Goal: Task Accomplishment & Management: Use online tool/utility

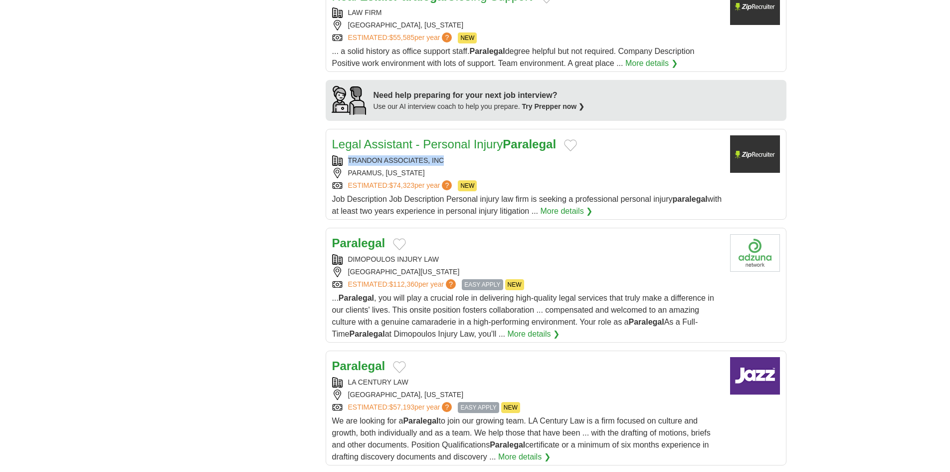
scroll to position [898, 0]
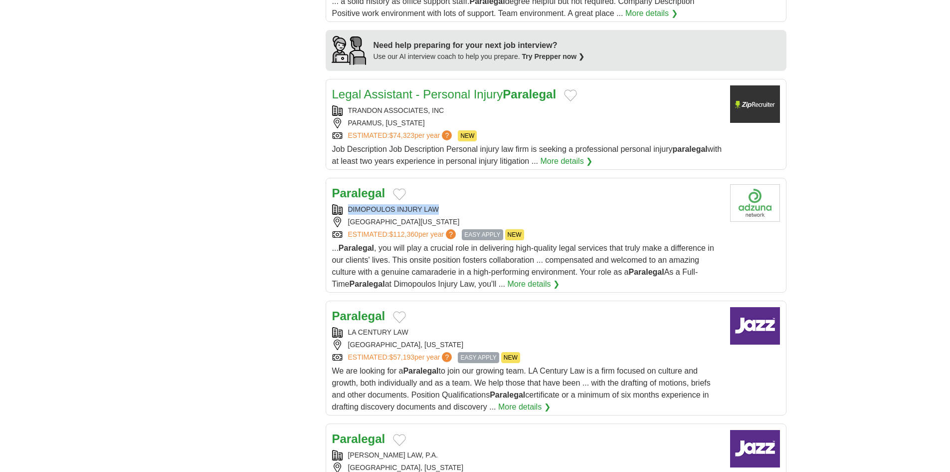
copy div "DIMOPOULOS INJURY LAW"
drag, startPoint x: 445, startPoint y: 195, endPoint x: 346, endPoint y: 197, distance: 98.3
click at [346, 204] on div "DIMOPOULOS INJURY LAW" at bounding box center [527, 209] width 390 height 10
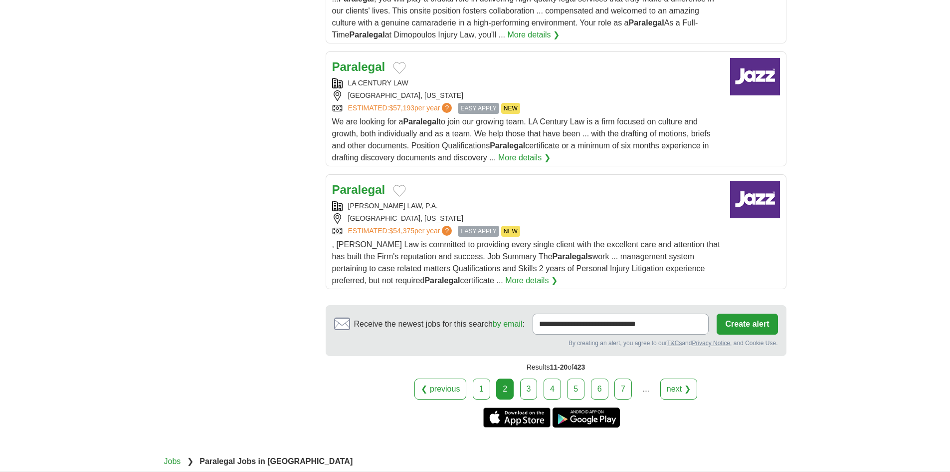
scroll to position [1148, 0]
copy div "RUBENSTEIN LAW, P.A."
click at [524, 379] on link "3" at bounding box center [528, 388] width 17 height 21
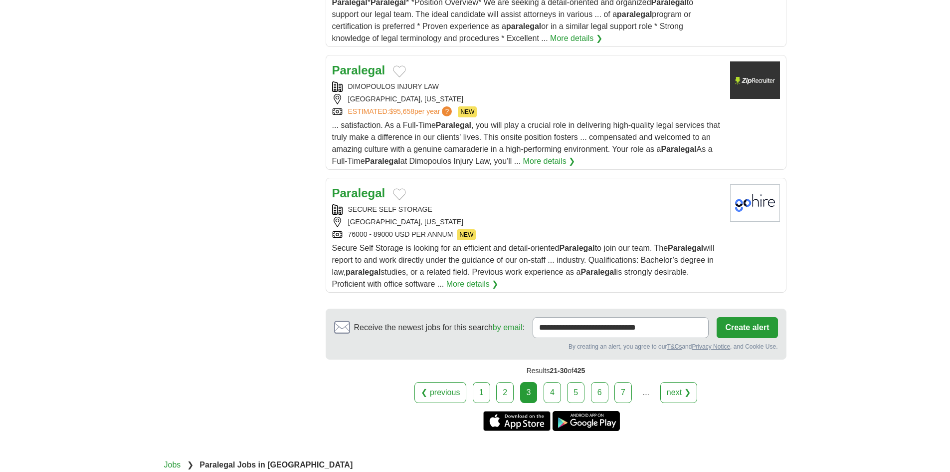
scroll to position [1197, 0]
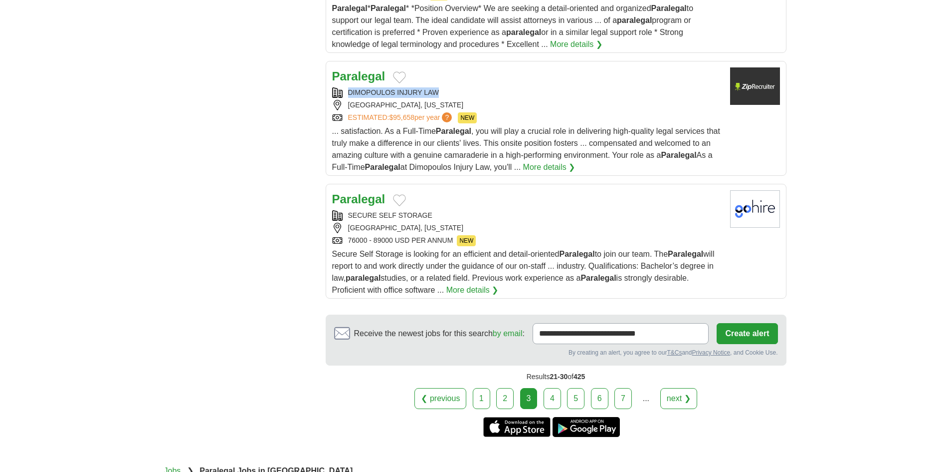
copy div "DIMOPOULOS INJURY LAW"
drag, startPoint x: 443, startPoint y: 90, endPoint x: 350, endPoint y: 94, distance: 92.9
click at [350, 94] on div "DIMOPOULOS INJURY LAW" at bounding box center [527, 92] width 390 height 10
click at [556, 396] on link "4" at bounding box center [552, 398] width 17 height 21
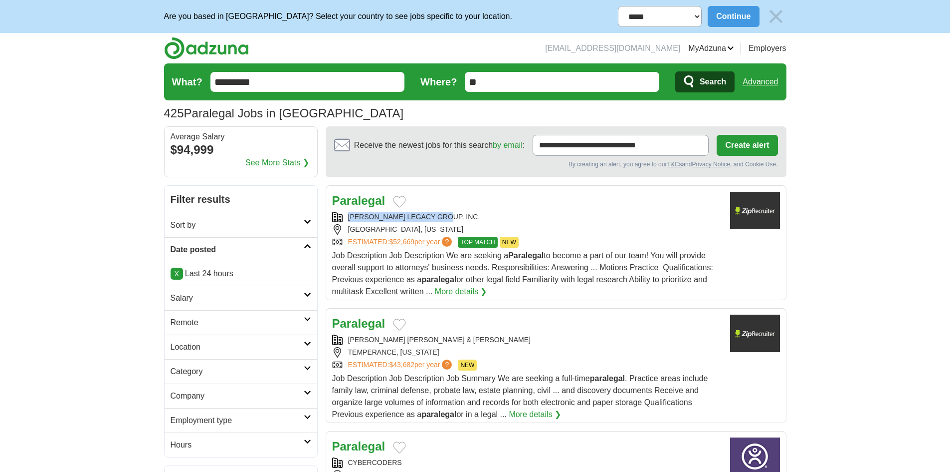
copy div "LILES LEGACY GROUP, INC."
drag, startPoint x: 446, startPoint y: 207, endPoint x: 447, endPoint y: 216, distance: 9.5
click at [447, 216] on div "Paralegal LILES LEGACY GROUP, INC. HOUSTON, TEXAS ESTIMATED: $52,669 per year ?…" at bounding box center [527, 245] width 390 height 106
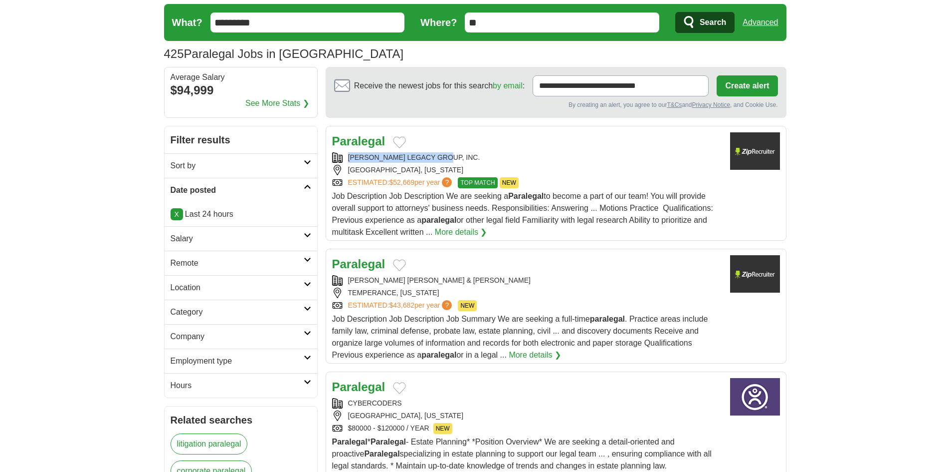
scroll to position [150, 0]
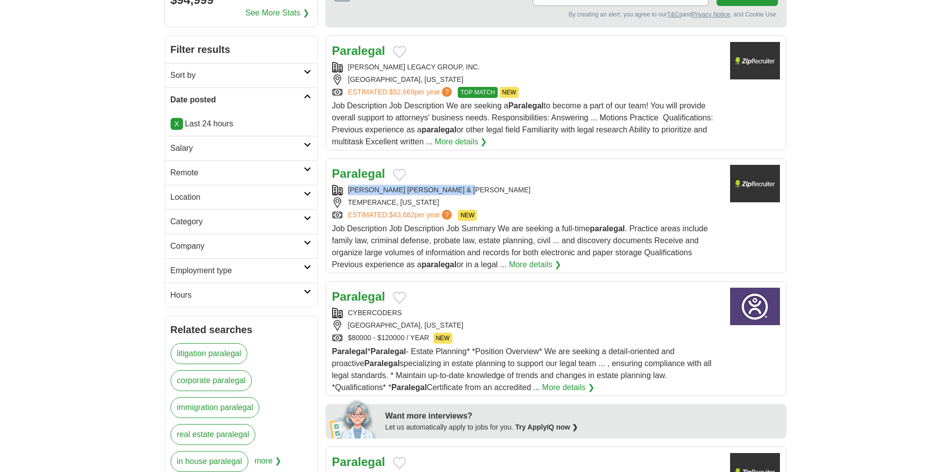
copy div "CHURCHILL SMITH GONZALEZ & KUHN"
drag, startPoint x: 487, startPoint y: 189, endPoint x: 335, endPoint y: 195, distance: 152.3
click at [335, 195] on div "CHURCHILL SMITH GONZALEZ & KUHN" at bounding box center [527, 190] width 390 height 10
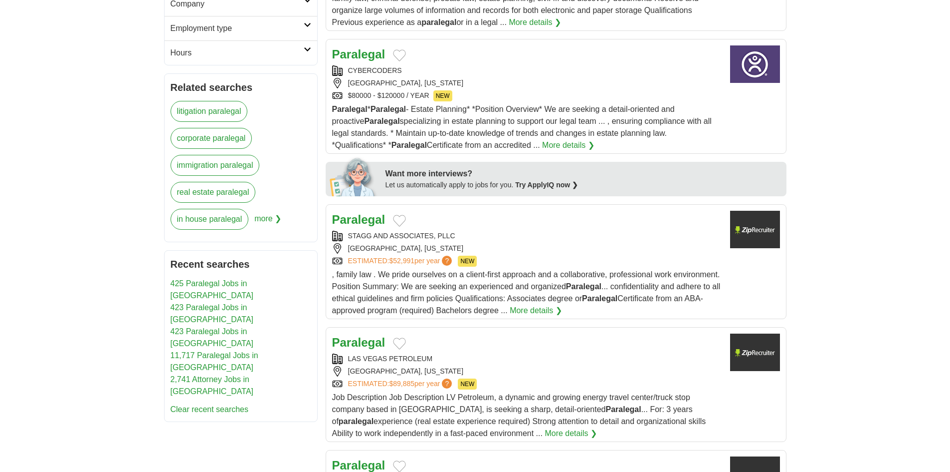
scroll to position [449, 0]
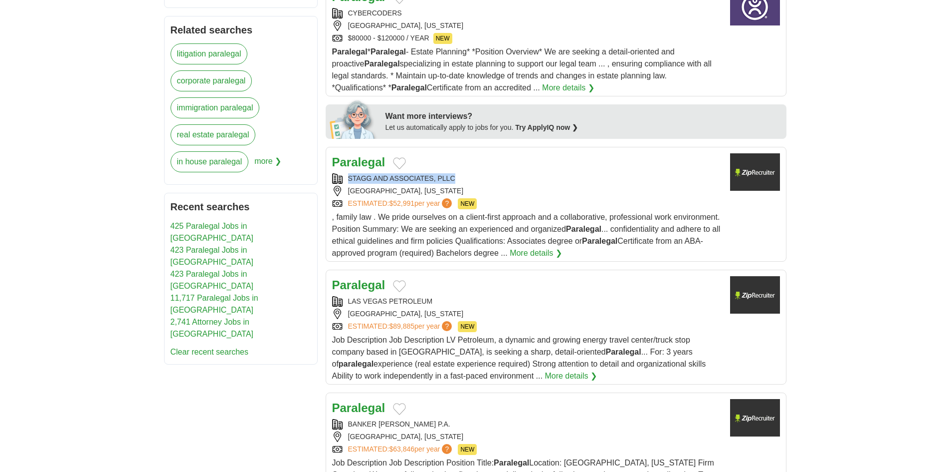
copy div "STAGG AND ASSOCIATES, PLLC"
drag, startPoint x: 473, startPoint y: 176, endPoint x: 349, endPoint y: 183, distance: 124.4
click at [349, 183] on div "STAGG AND ASSOCIATES, PLLC" at bounding box center [527, 178] width 390 height 10
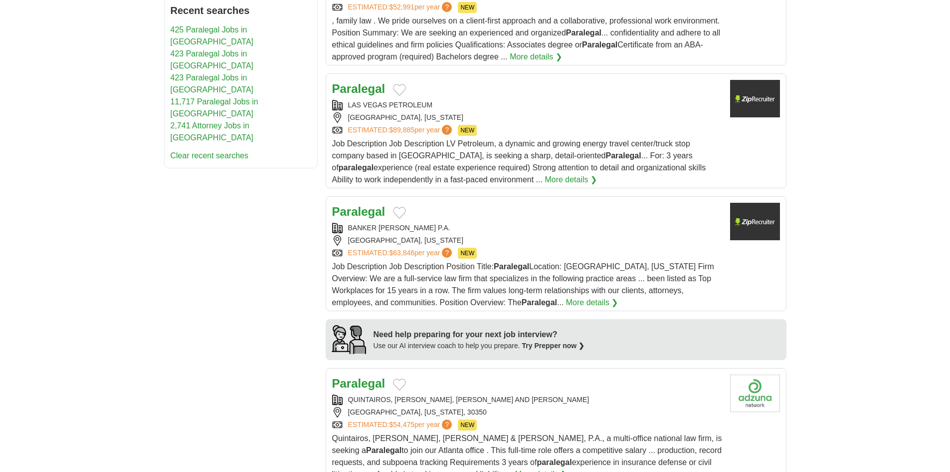
scroll to position [649, 0]
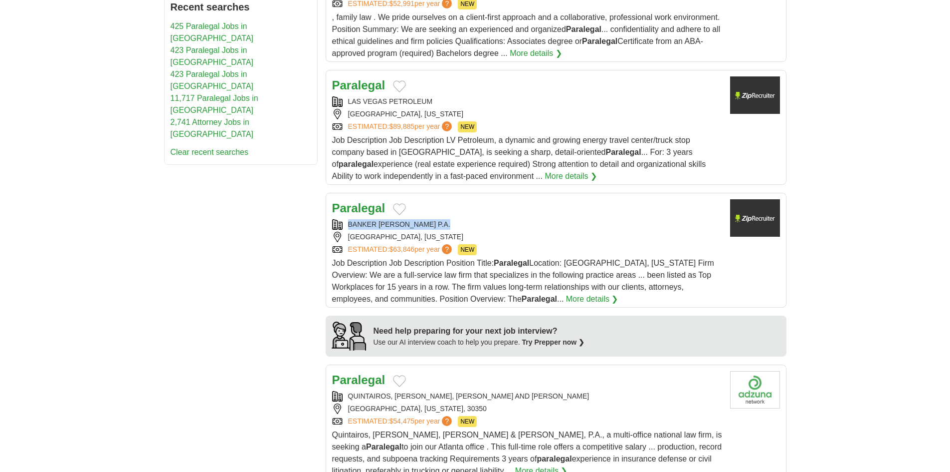
copy div "BANKER LOPEZ GASSLER P.A."
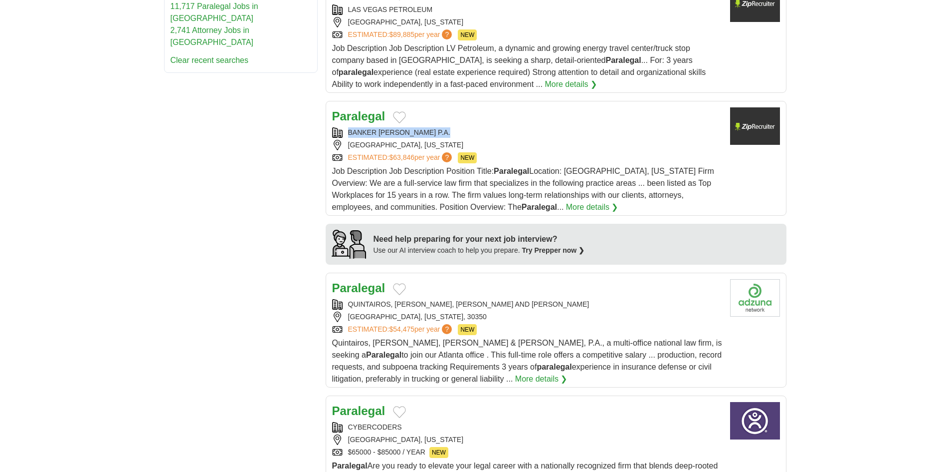
scroll to position [848, 0]
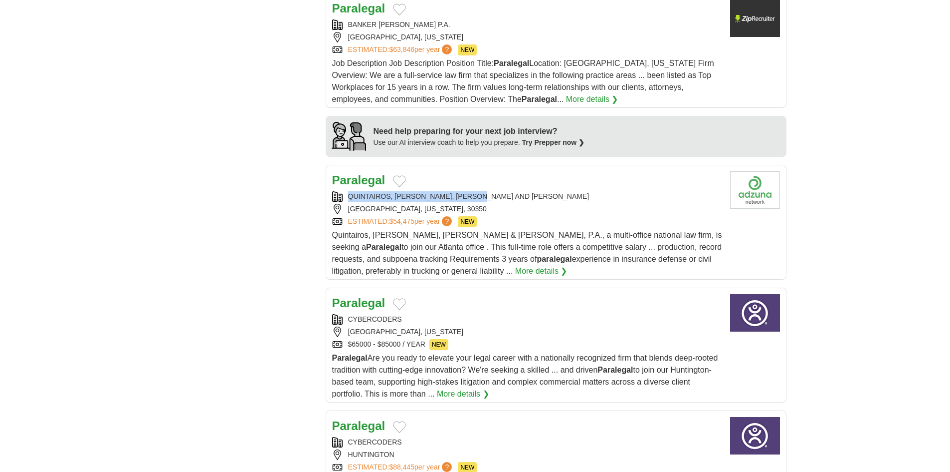
copy div "QUINTAIROS, PRIETO, WOOD AND BOYER"
click at [401, 196] on div "QUINTAIROS, PRIETO, WOOD AND BOYER" at bounding box center [527, 196] width 390 height 10
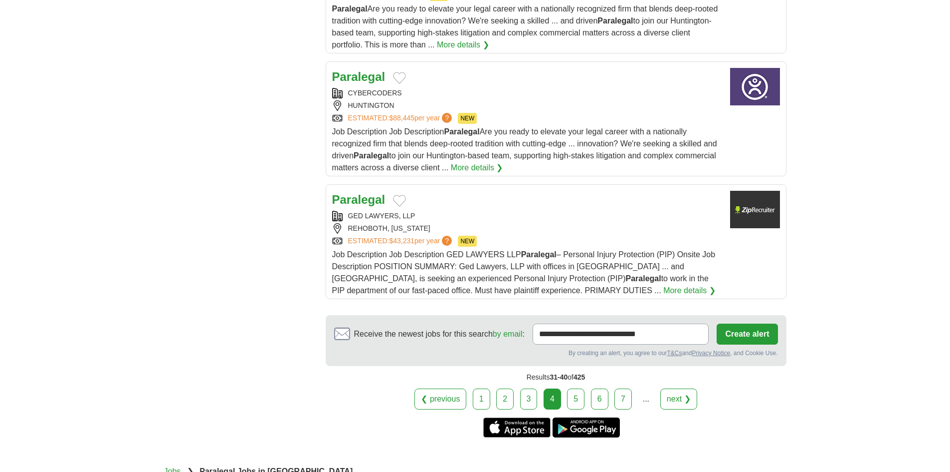
scroll to position [1197, 0]
click at [411, 220] on div "GED LAWYERS, LLP" at bounding box center [527, 215] width 390 height 10
copy div "GED LAWYERS, LLP"
drag, startPoint x: 420, startPoint y: 208, endPoint x: 334, endPoint y: 226, distance: 87.6
click at [334, 226] on div "Paralegal GED LAWYERS, LLP REHOBOTH, MASSACHUSETTS ESTIMATED: $43,231 per year …" at bounding box center [527, 243] width 390 height 106
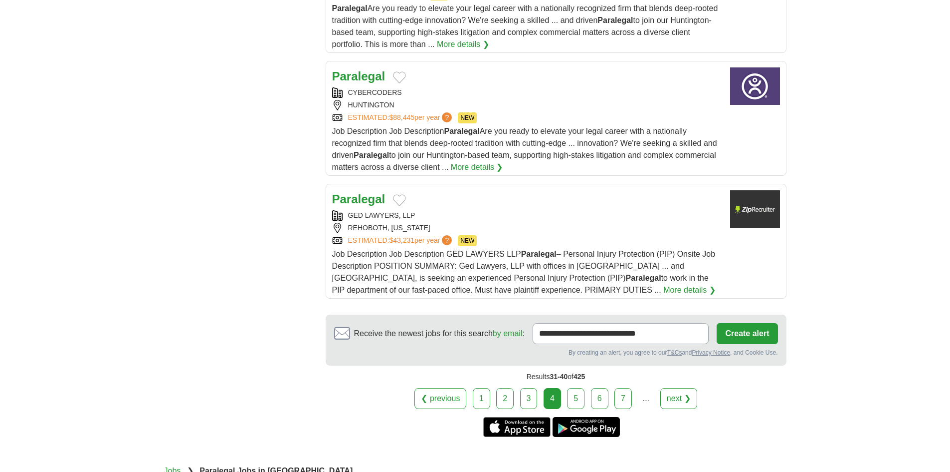
click at [581, 393] on link "5" at bounding box center [575, 398] width 17 height 21
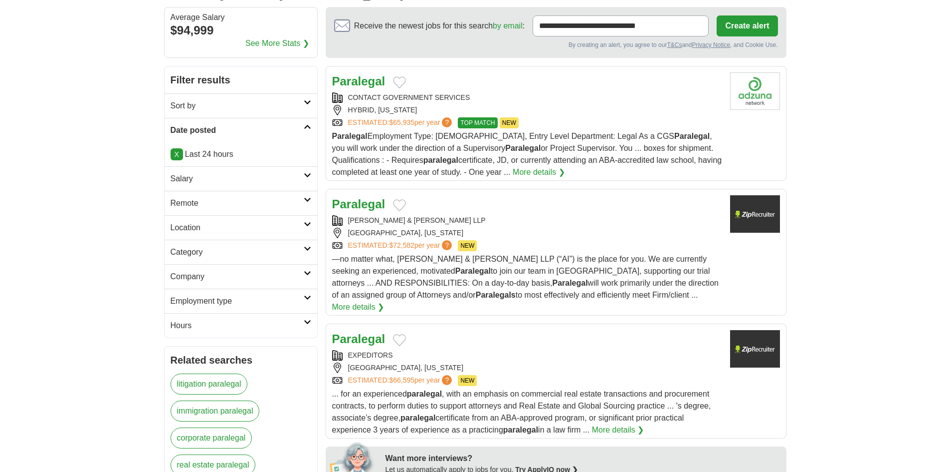
scroll to position [150, 0]
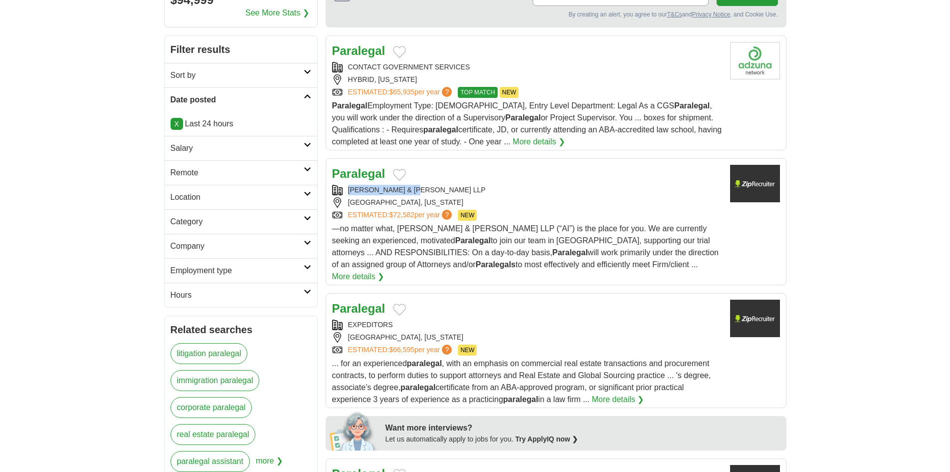
copy div "[PERSON_NAME] & [PERSON_NAME] LLP"
drag, startPoint x: 423, startPoint y: 187, endPoint x: 341, endPoint y: 193, distance: 82.0
click at [341, 193] on div "ARNOLD & ITKIN LLP" at bounding box center [527, 190] width 390 height 10
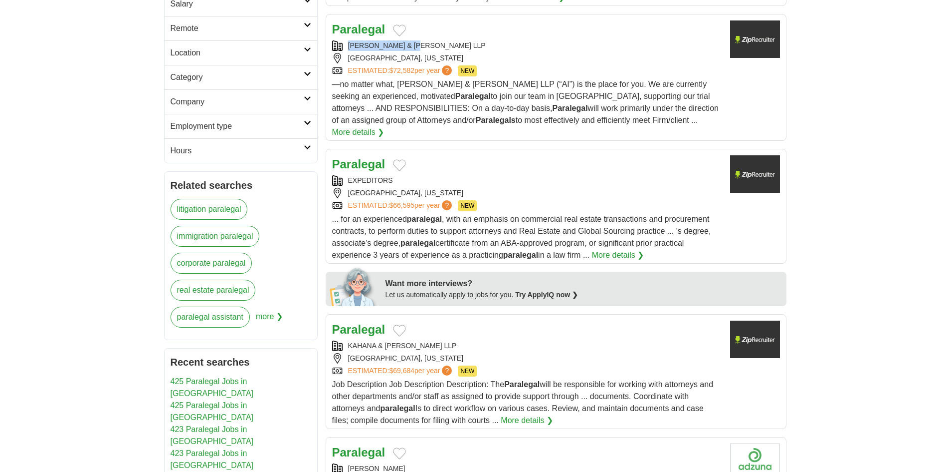
scroll to position [299, 0]
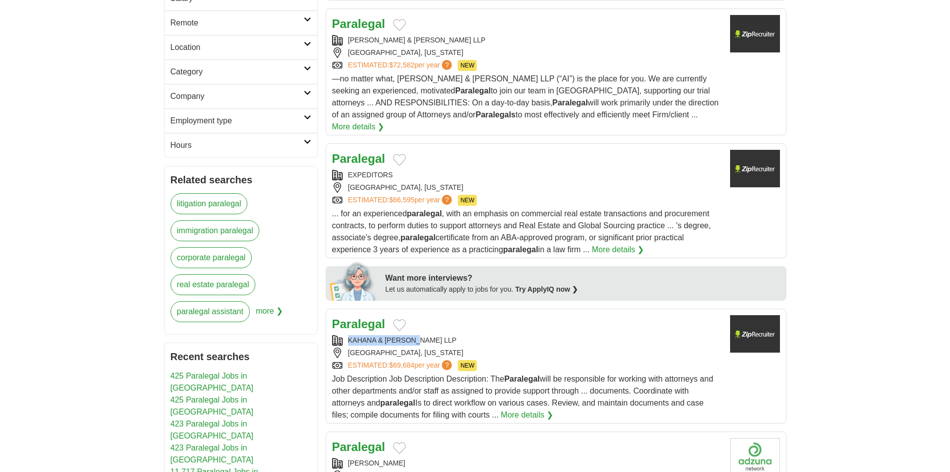
copy div "KAHANA & FELD LLP"
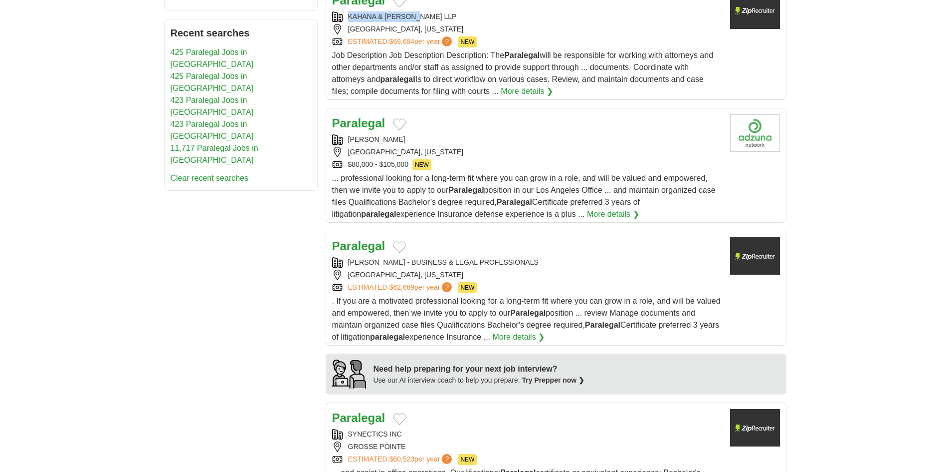
scroll to position [699, 0]
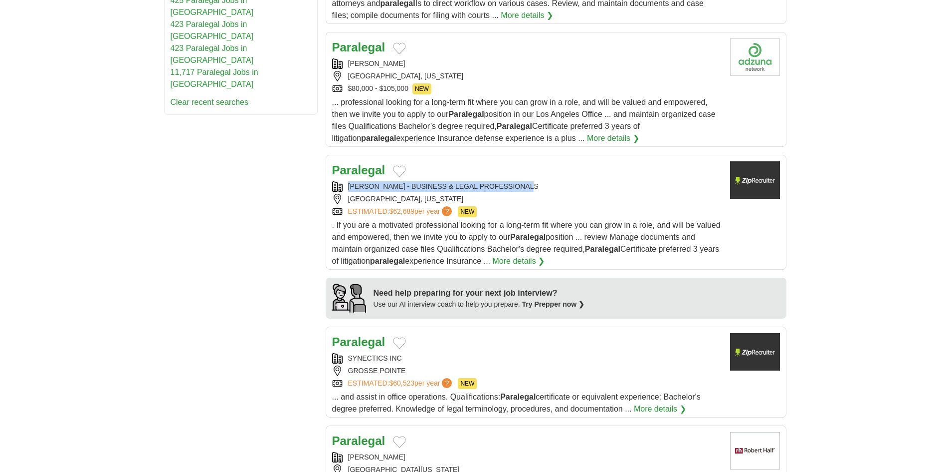
copy div "WILSON ELSER - BUSINESS & LEGAL PROFESSIONALS"
drag, startPoint x: 533, startPoint y: 172, endPoint x: 342, endPoint y: 177, distance: 190.7
click at [342, 181] on div "WILSON ELSER - BUSINESS & LEGAL PROFESSIONALS" at bounding box center [527, 186] width 390 height 10
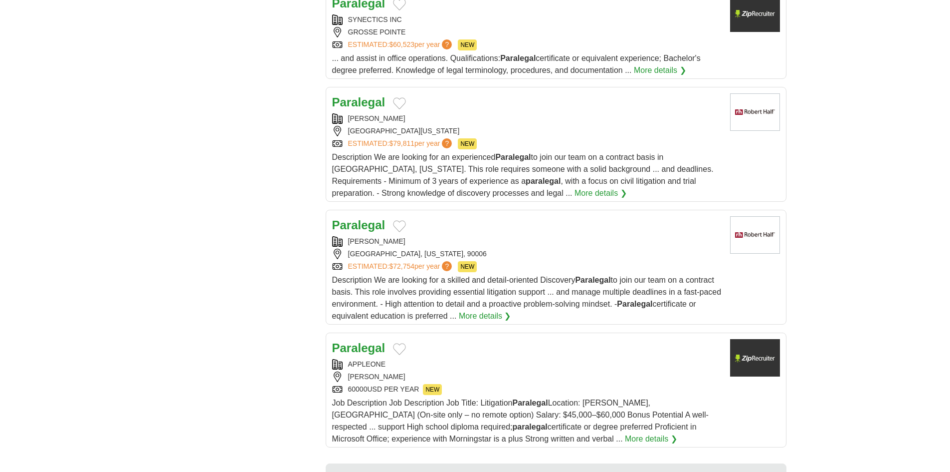
scroll to position [1148, 0]
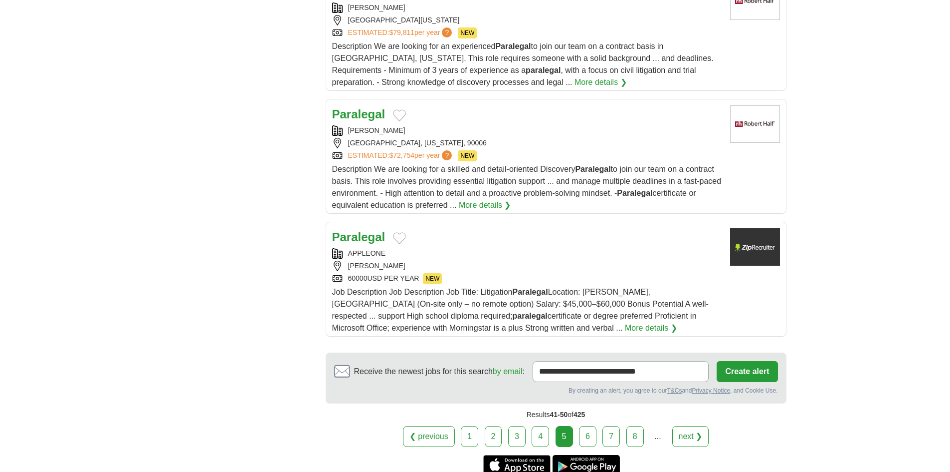
drag, startPoint x: 591, startPoint y: 429, endPoint x: 592, endPoint y: 419, distance: 9.5
click at [591, 429] on link "6" at bounding box center [587, 436] width 17 height 21
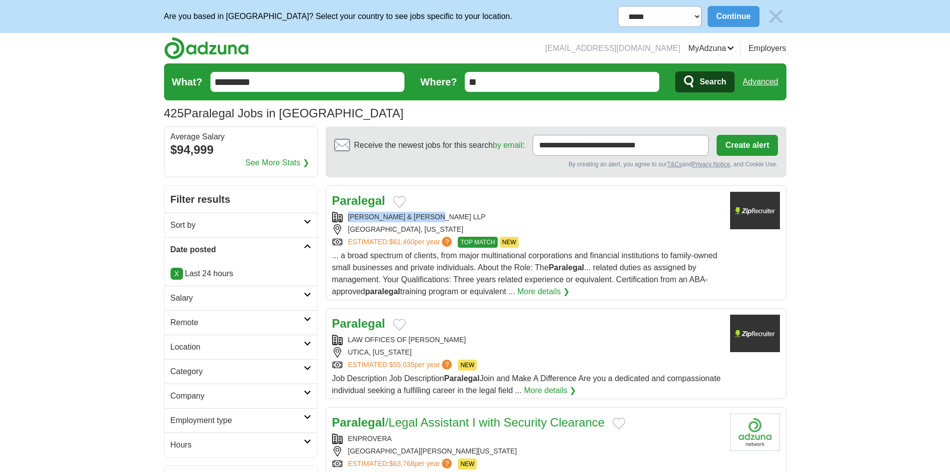
copy div "MOKRI VANIS & JONES LLP"
drag, startPoint x: 443, startPoint y: 214, endPoint x: 349, endPoint y: 220, distance: 94.0
click at [349, 220] on div "MOKRI VANIS & JONES LLP" at bounding box center [527, 217] width 390 height 10
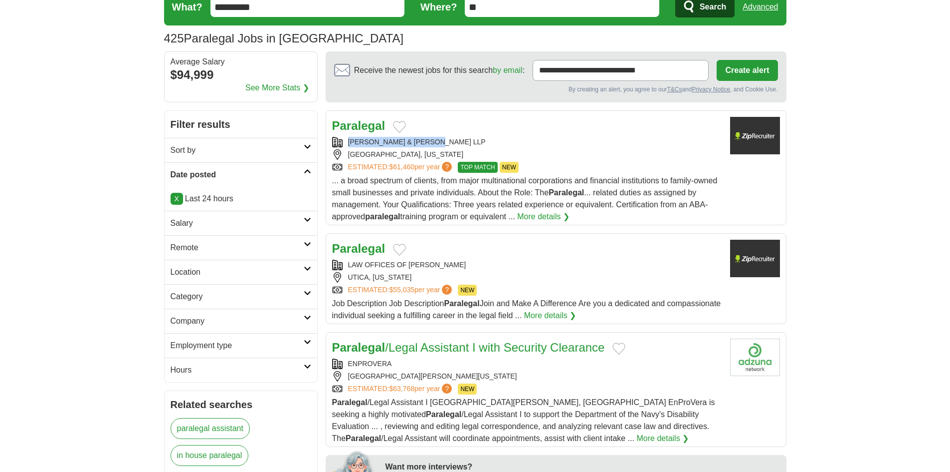
scroll to position [200, 0]
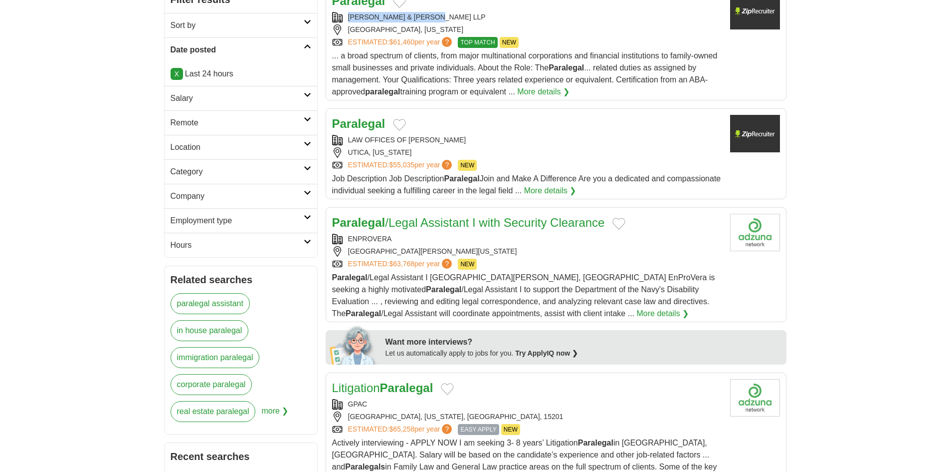
copy div "LAW OFFICES OF RICARDO J. MAURO"
drag, startPoint x: 489, startPoint y: 138, endPoint x: 345, endPoint y: 140, distance: 144.2
click at [345, 140] on div "LAW OFFICES OF RICARDO J. MAURO" at bounding box center [527, 140] width 390 height 10
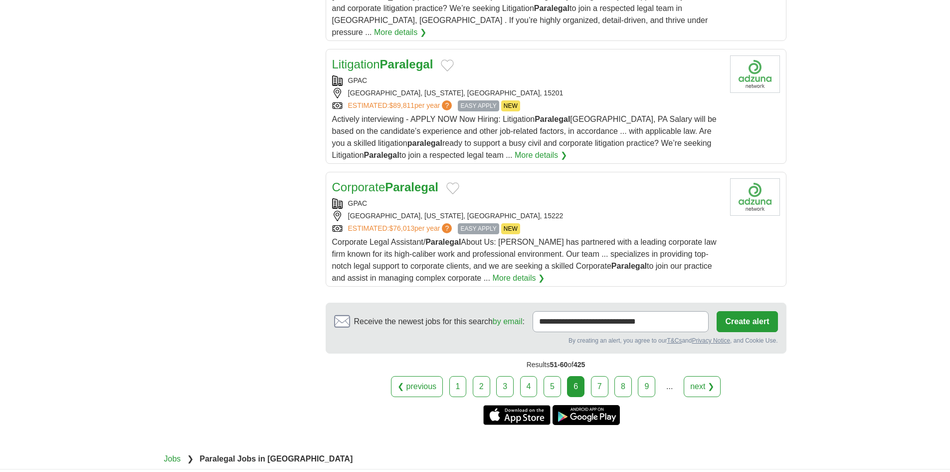
scroll to position [1312, 0]
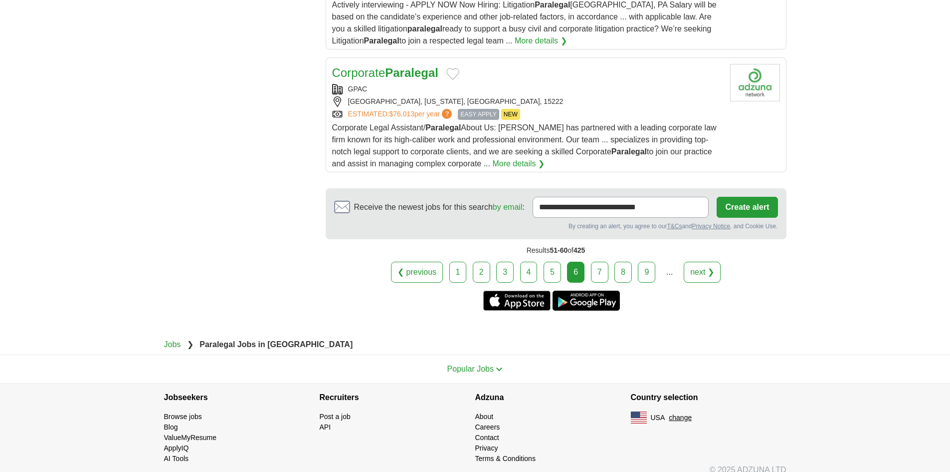
click at [602, 261] on link "7" at bounding box center [599, 271] width 17 height 21
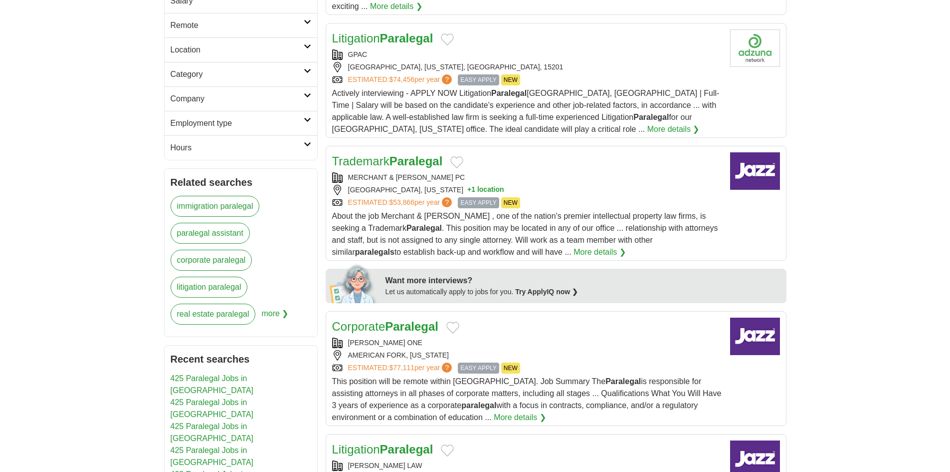
scroll to position [399, 0]
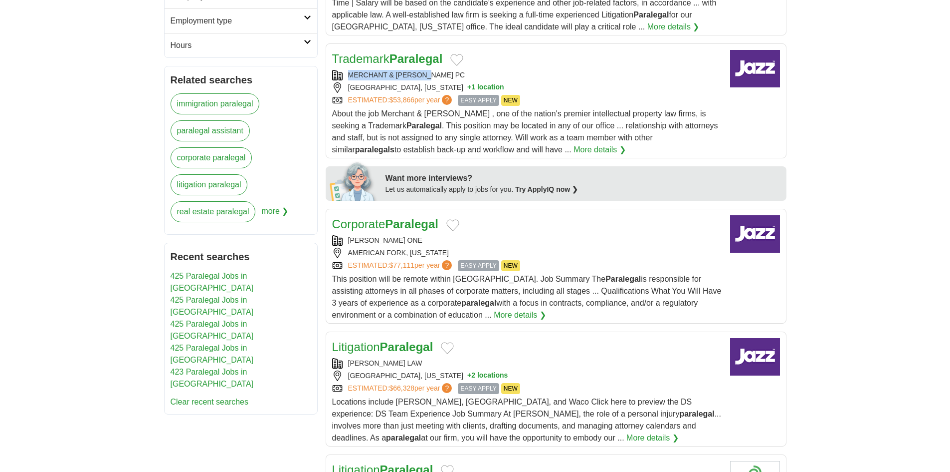
copy div "MERCHANT & [PERSON_NAME] PC"
drag, startPoint x: 441, startPoint y: 60, endPoint x: 348, endPoint y: 68, distance: 93.7
click at [348, 70] on div "MERCHANT & [PERSON_NAME] PC [GEOGRAPHIC_DATA], [US_STATE] + 1 location ESTIMATE…" at bounding box center [527, 88] width 390 height 36
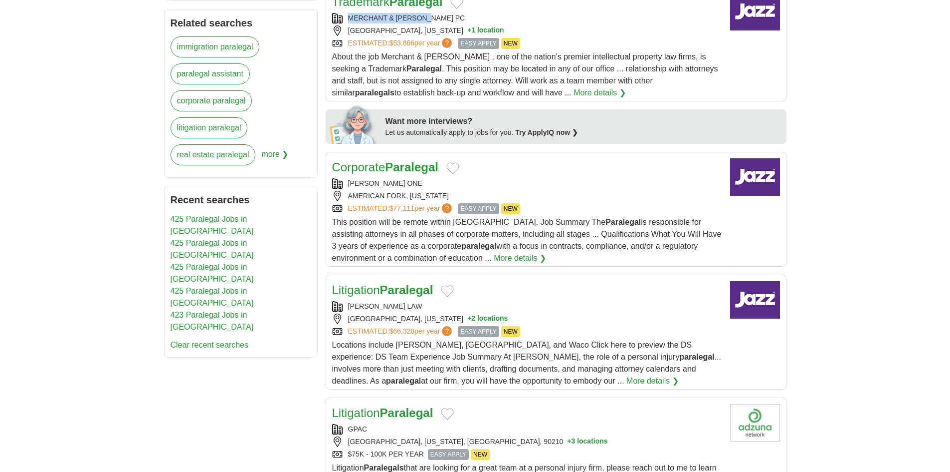
scroll to position [549, 0]
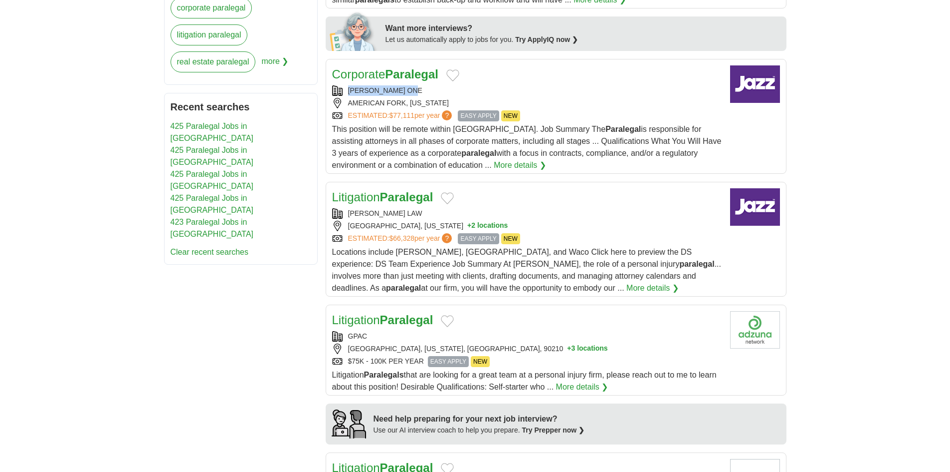
copy div "[PERSON_NAME] ONE"
drag, startPoint x: 430, startPoint y: 73, endPoint x: 342, endPoint y: 84, distance: 88.1
click at [342, 84] on div "Corporate Paralegal HENRY SCHEIN ONE AMERICAN FORK, UTAH ESTIMATED: $77,111 per…" at bounding box center [527, 118] width 390 height 106
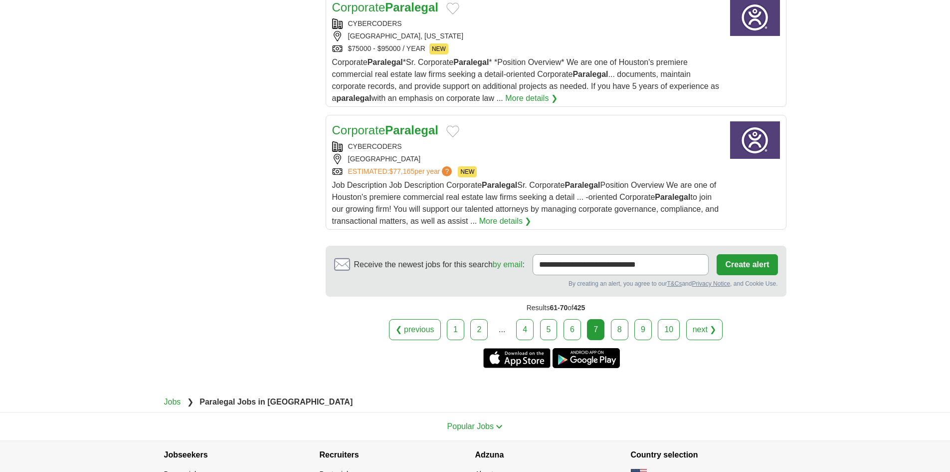
scroll to position [1247, 0]
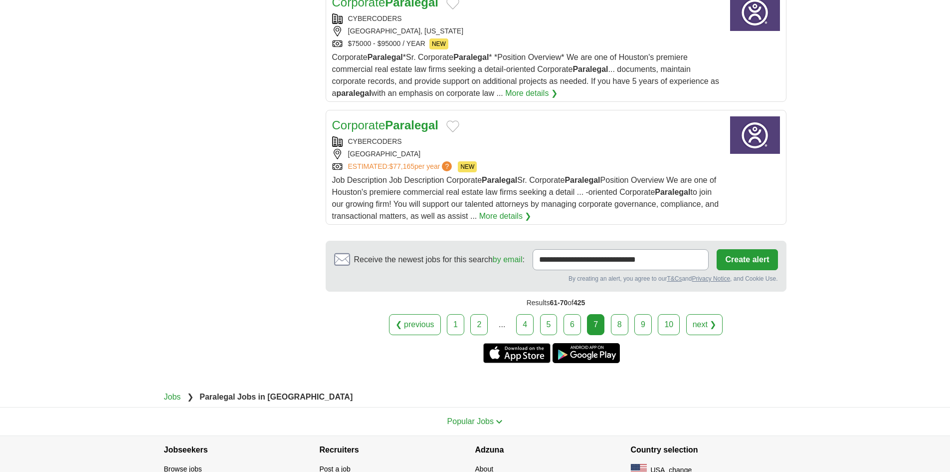
click at [620, 314] on link "8" at bounding box center [619, 324] width 17 height 21
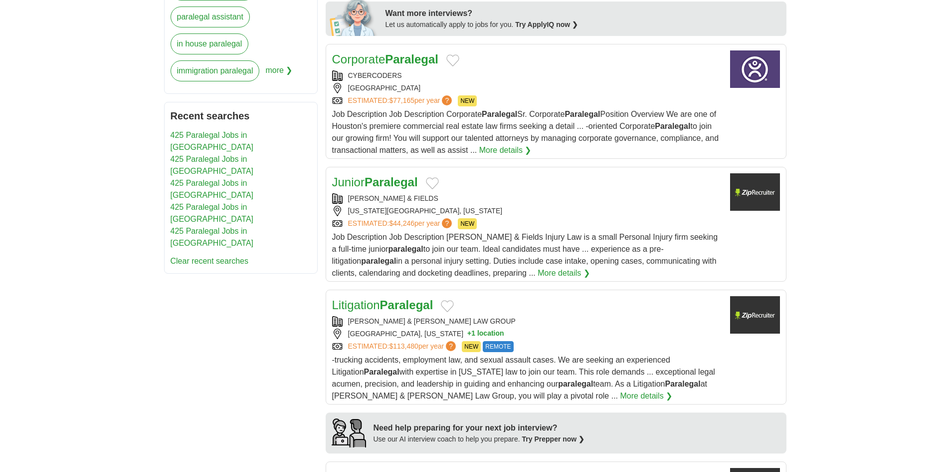
scroll to position [549, 0]
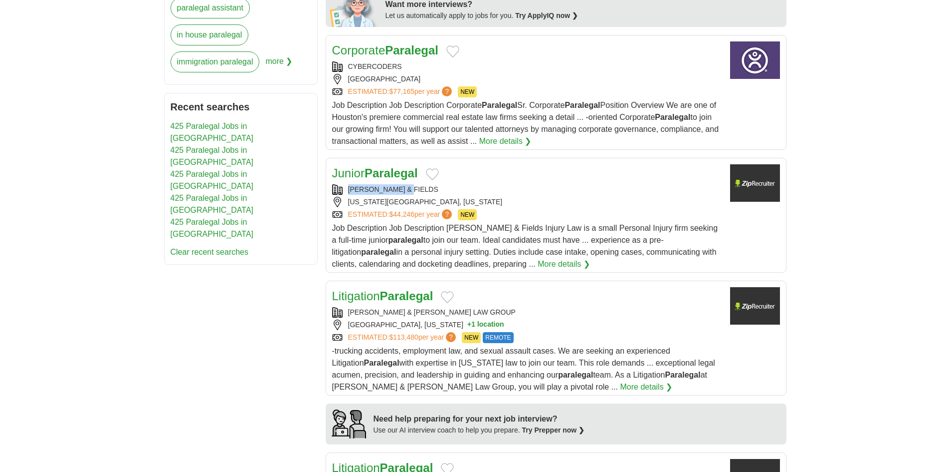
copy div "PRIBILA & FIELDS"
drag, startPoint x: 415, startPoint y: 189, endPoint x: 345, endPoint y: 190, distance: 69.9
click at [345, 190] on div "PRIBILA & FIELDS" at bounding box center [527, 189] width 390 height 10
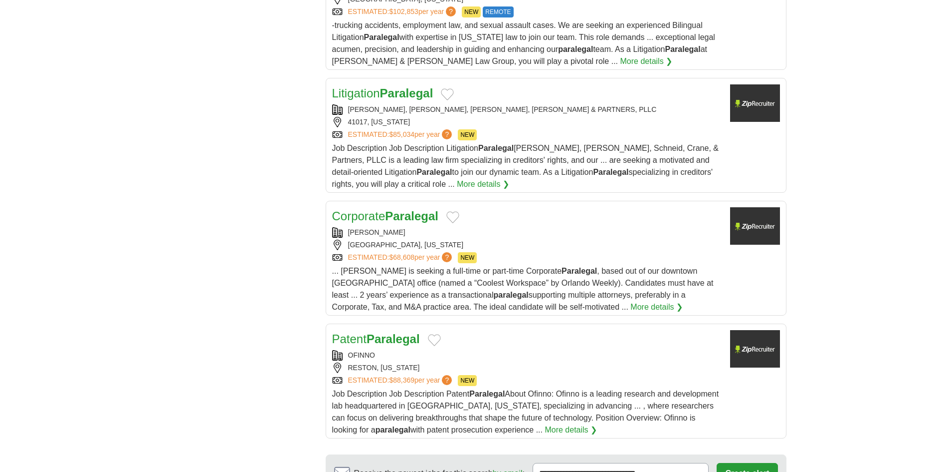
scroll to position [1048, 0]
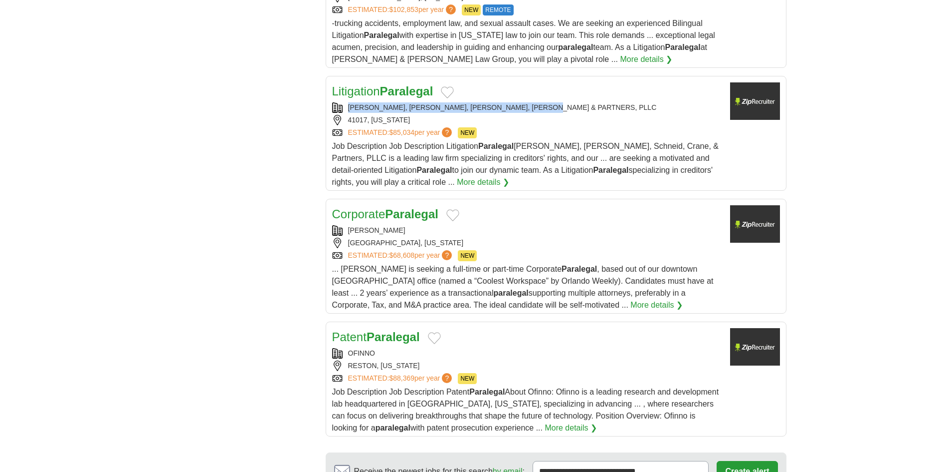
copy div "ROBERTSON, ANSCHUTZ, SCHNEID, CRANE & PARTNERS, PLLC"
drag, startPoint x: 564, startPoint y: 105, endPoint x: 344, endPoint y: 112, distance: 220.1
click at [344, 112] on div "ROBERTSON, ANSCHUTZ, SCHNEID, CRANE & PARTNERS, PLLC" at bounding box center [527, 107] width 390 height 10
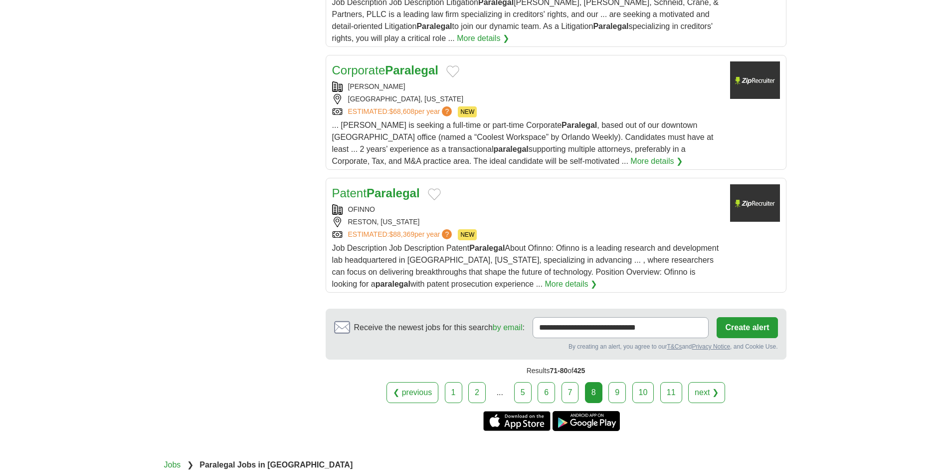
scroll to position [1197, 0]
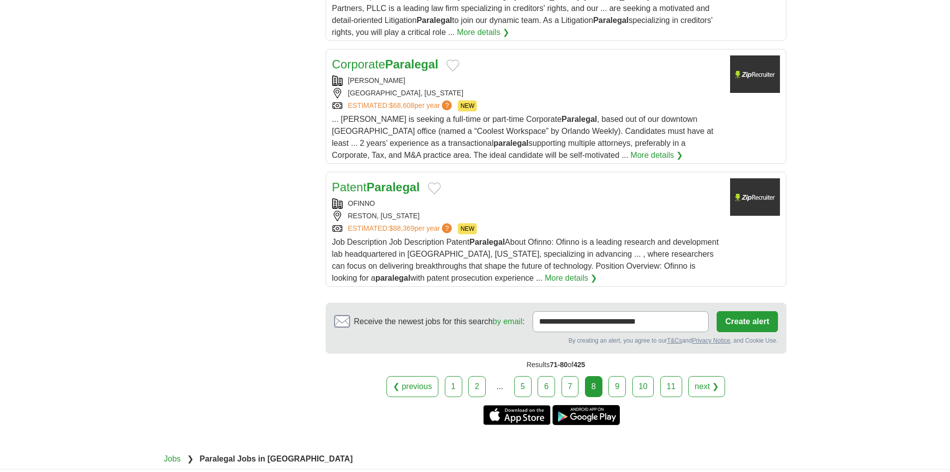
click at [614, 385] on link "9" at bounding box center [617, 386] width 17 height 21
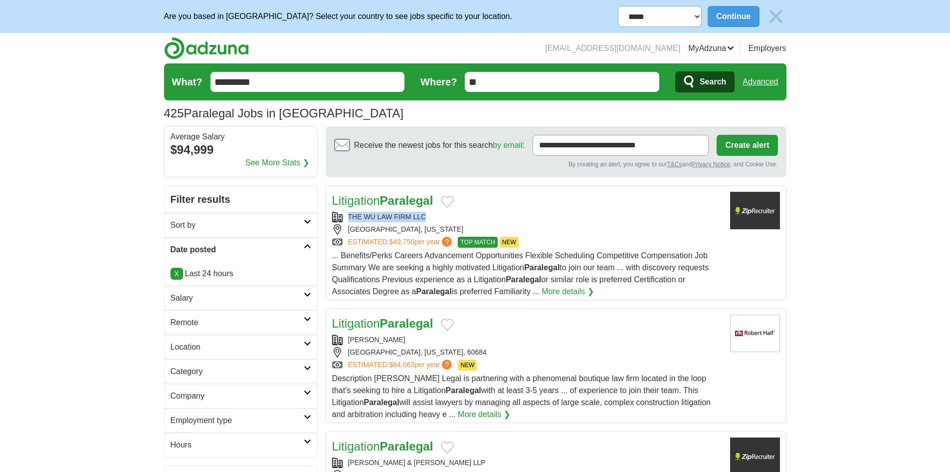
copy div "THE WU LAW FIRM LLC"
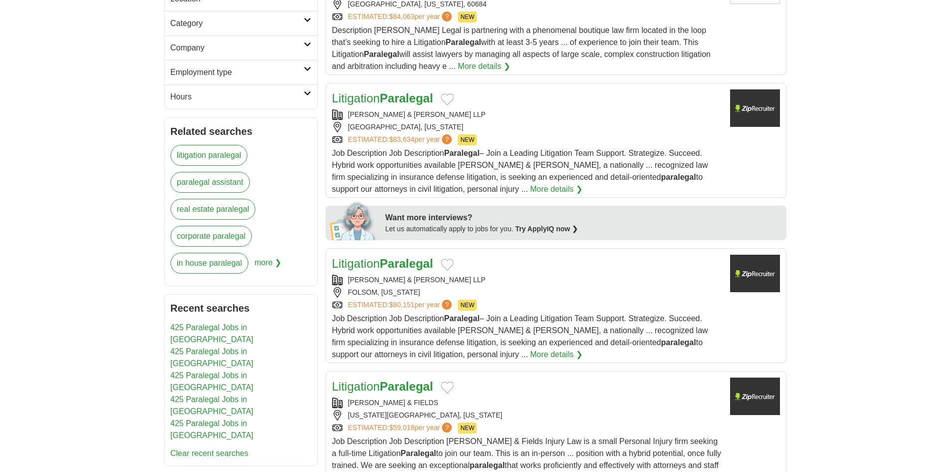
scroll to position [349, 0]
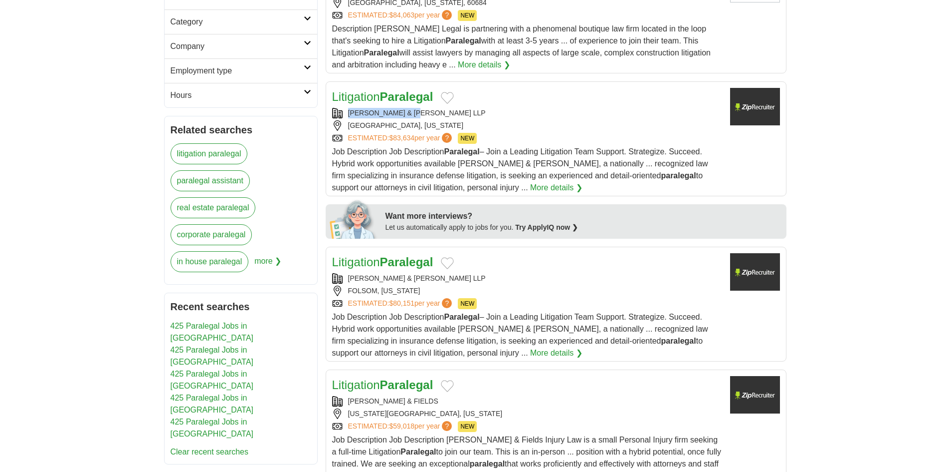
copy div "[PERSON_NAME] & [PERSON_NAME] LLP"
drag, startPoint x: 429, startPoint y: 108, endPoint x: 336, endPoint y: 109, distance: 93.3
click at [336, 109] on div "[PERSON_NAME] & [PERSON_NAME] LLP" at bounding box center [527, 113] width 390 height 10
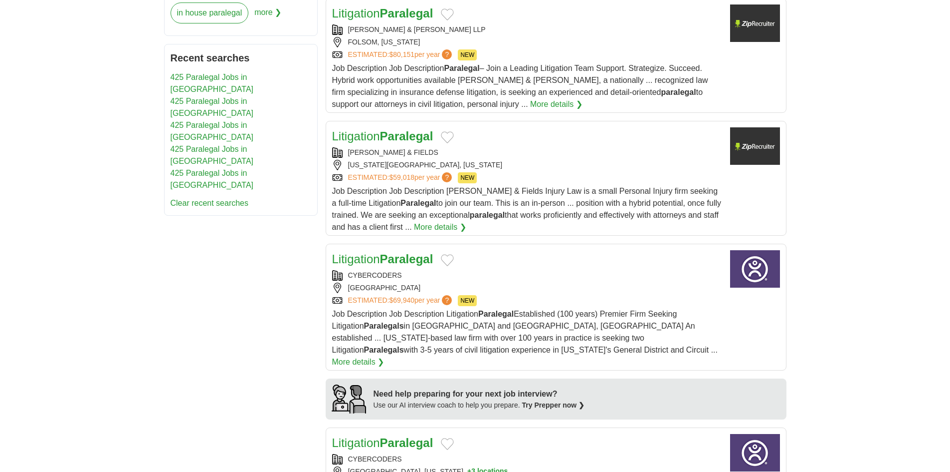
scroll to position [599, 0]
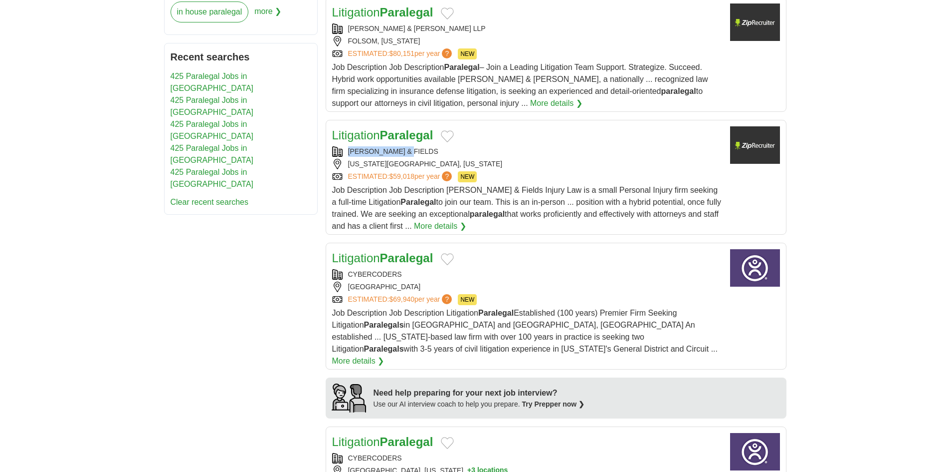
copy div "PRIBILA & FIELDS"
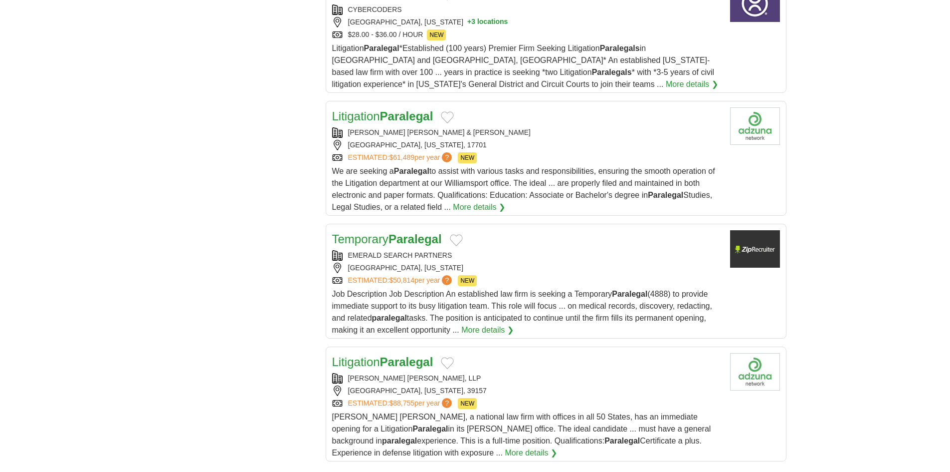
scroll to position [1048, 0]
copy div "STEINBACHER GOODALL & YURCHAK"
drag, startPoint x: 484, startPoint y: 113, endPoint x: 322, endPoint y: 114, distance: 161.7
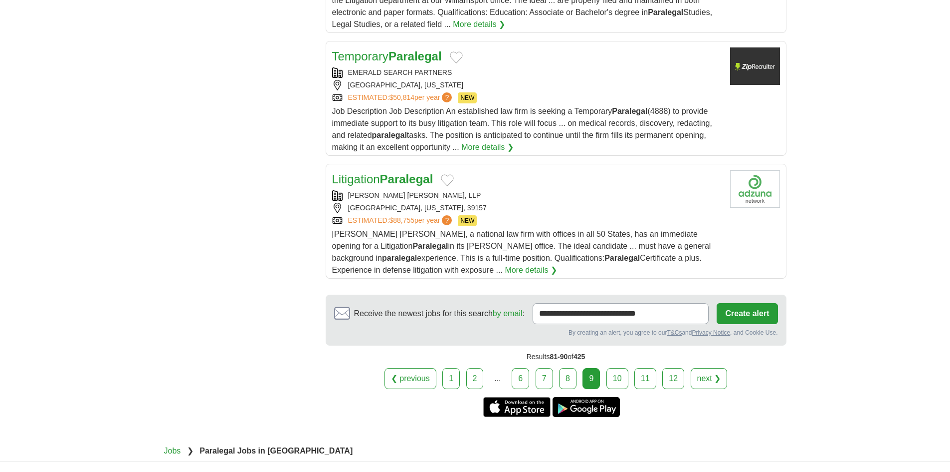
scroll to position [1247, 0]
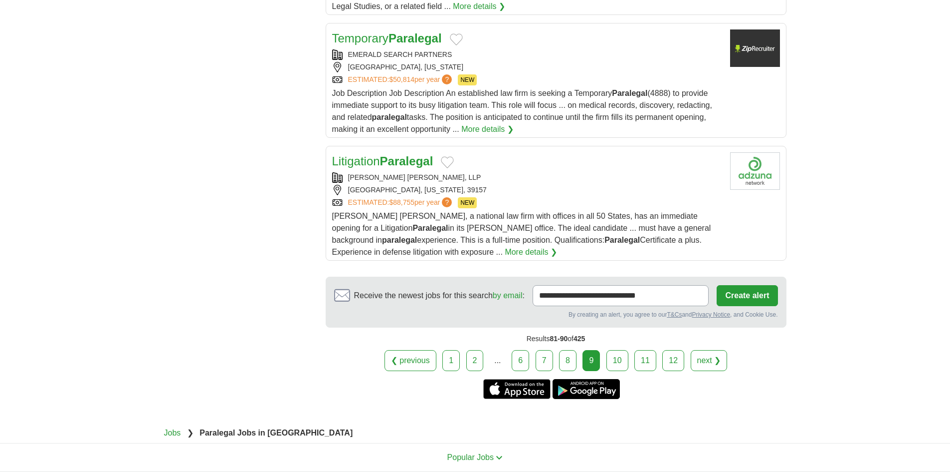
copy div "GORDON REES SCULLY MANSUKHANI, LLP"
click at [414, 172] on div "GORDON REES SCULLY MANSUKHANI, LLP" at bounding box center [527, 177] width 390 height 10
click at [619, 355] on link "10" at bounding box center [618, 360] width 22 height 21
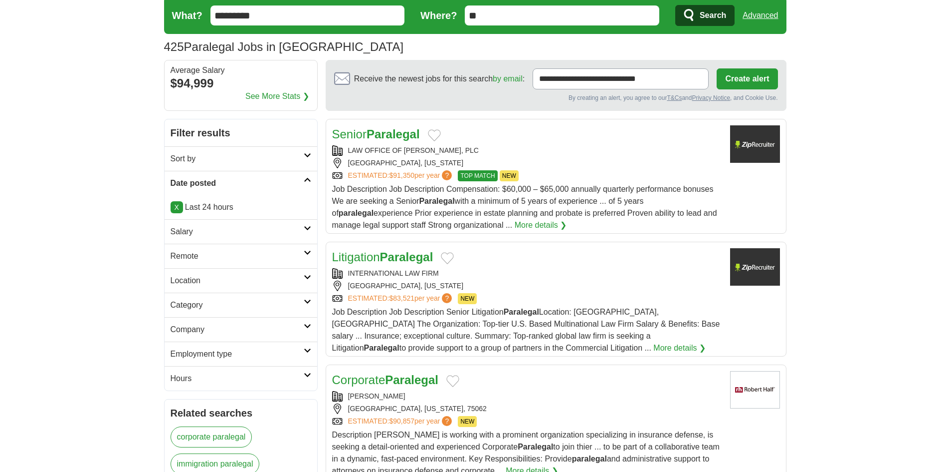
scroll to position [150, 0]
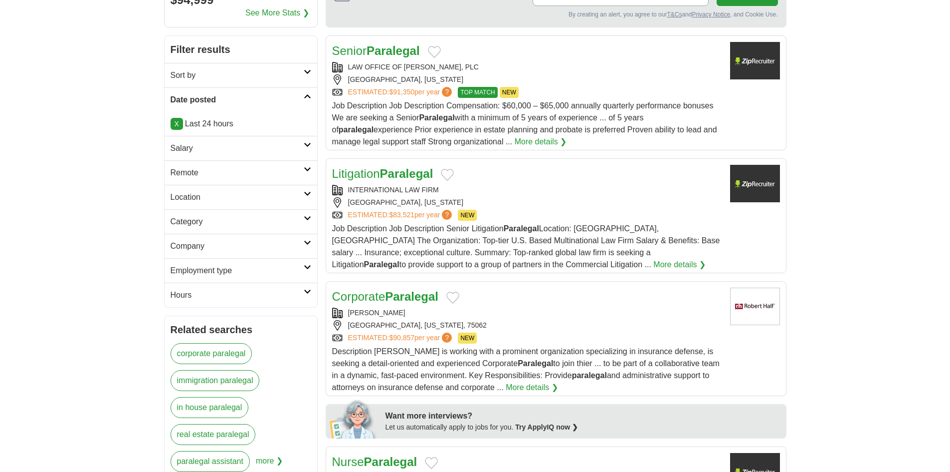
copy div "LAW OFFICE OF JULIE A. PAQUETTE, PLC"
drag, startPoint x: 394, startPoint y: 60, endPoint x: 342, endPoint y: 68, distance: 52.0
click at [342, 68] on div "LAW OFFICE OF JULIE A. PAQUETTE, PLC" at bounding box center [527, 67] width 390 height 10
copy div "INTERNATIONAL LAW FIRM"
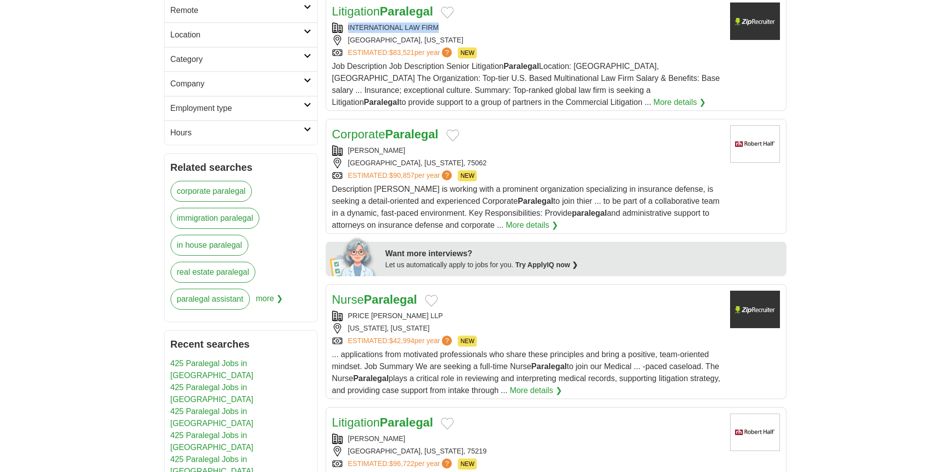
scroll to position [449, 0]
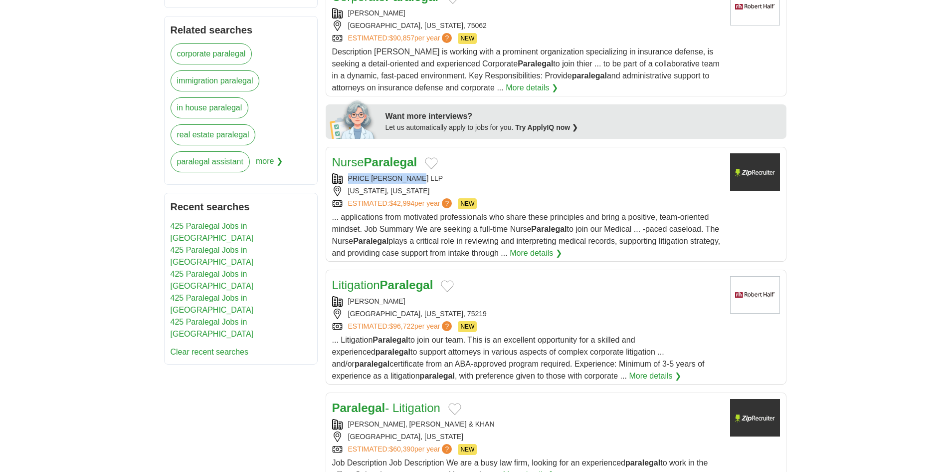
copy div "PRICE BENOWITZ LLP"
drag, startPoint x: 429, startPoint y: 174, endPoint x: 348, endPoint y: 180, distance: 80.5
click at [348, 180] on div "PRICE BENOWITZ LLP" at bounding box center [527, 178] width 390 height 10
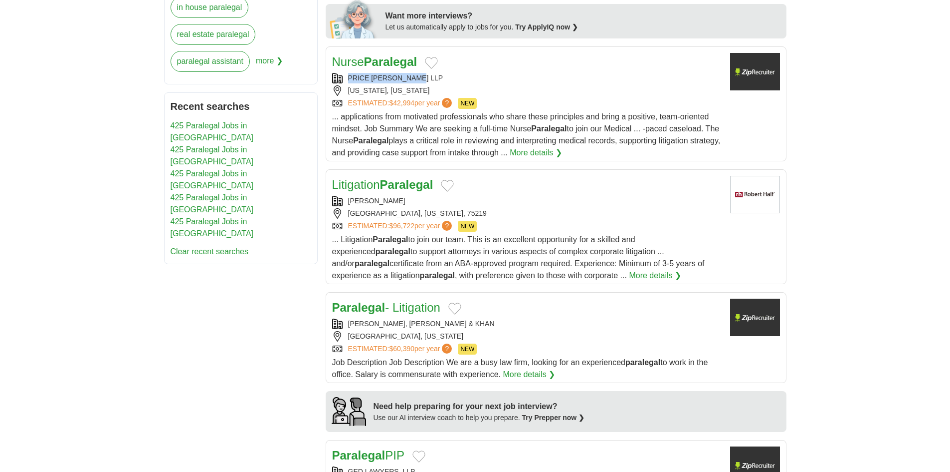
scroll to position [649, 0]
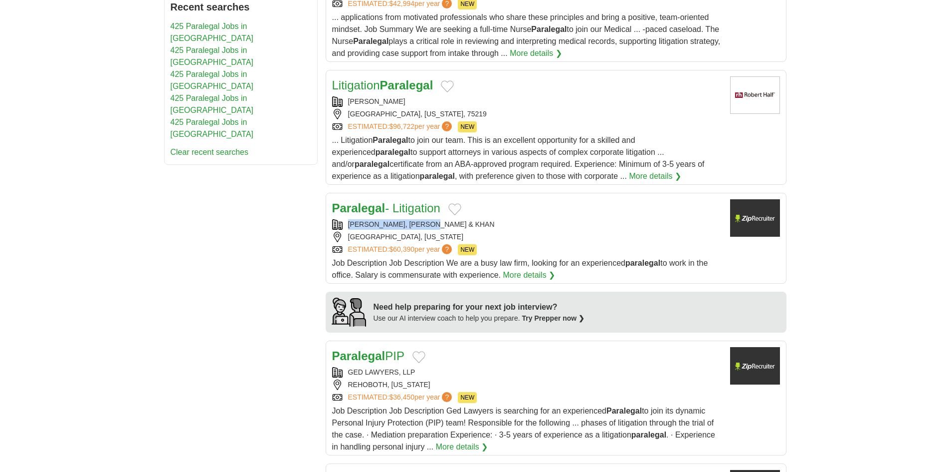
copy div "HIRSCH, GAUGIER & KHAN"
drag, startPoint x: 444, startPoint y: 222, endPoint x: 346, endPoint y: 225, distance: 98.3
click at [346, 225] on div "HIRSCH, GAUGIER & KHAN" at bounding box center [527, 224] width 390 height 10
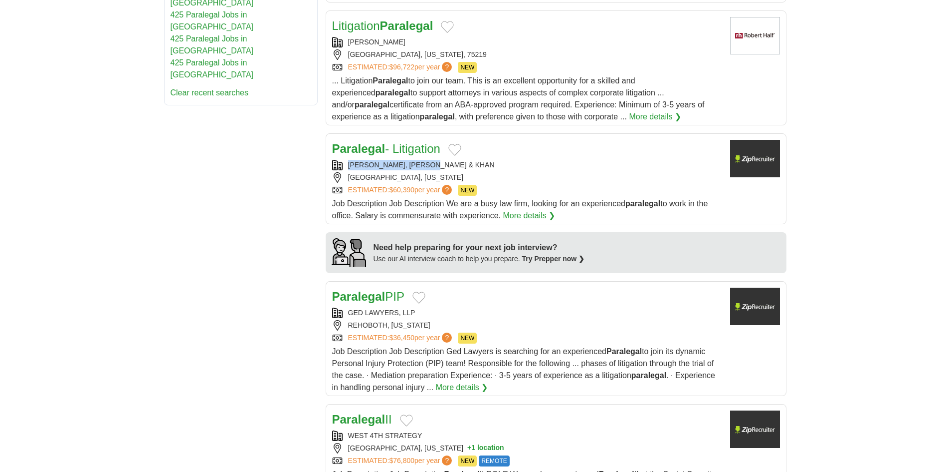
scroll to position [798, 0]
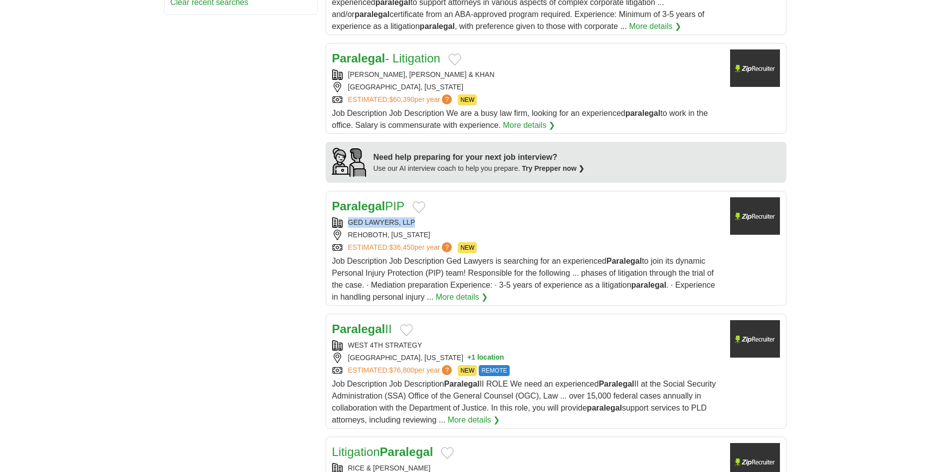
copy div "GED LAWYERS, LLP"
drag, startPoint x: 420, startPoint y: 221, endPoint x: 343, endPoint y: 225, distance: 76.9
click at [343, 225] on div "GED LAWYERS, LLP" at bounding box center [527, 222] width 390 height 10
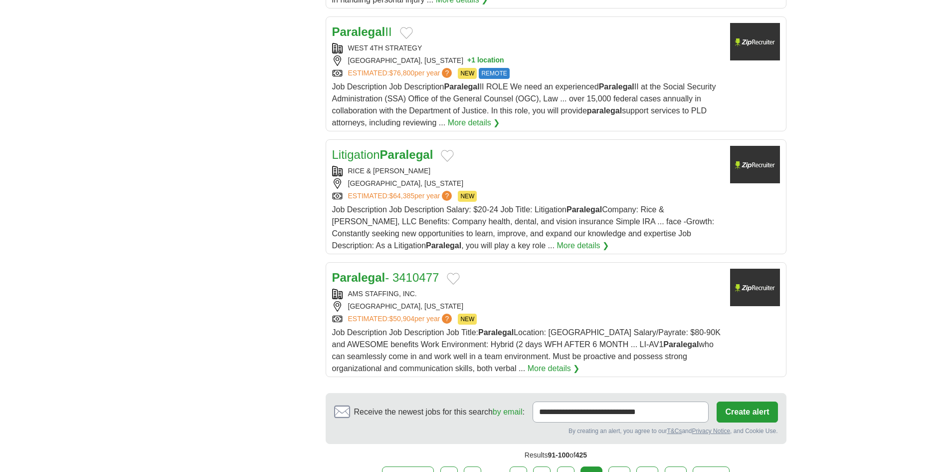
scroll to position [1098, 0]
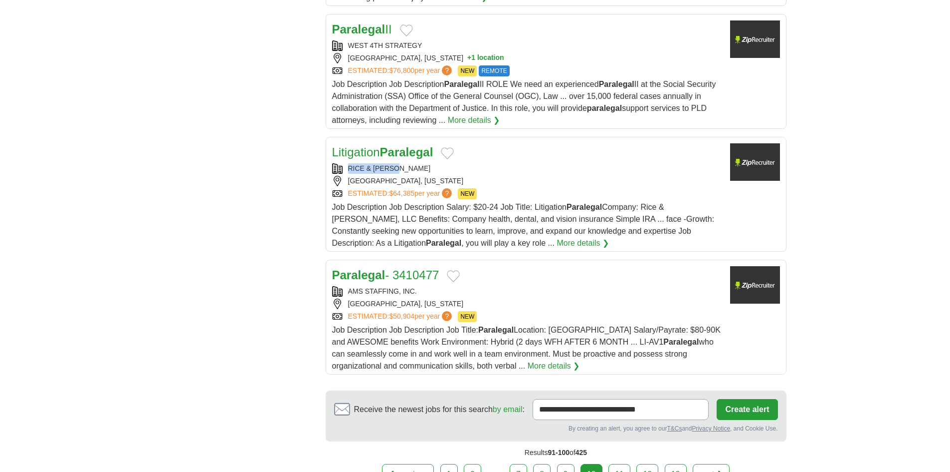
copy div "RICE & KENDIG"
drag, startPoint x: 405, startPoint y: 165, endPoint x: 343, endPoint y: 169, distance: 62.5
click at [343, 169] on div "RICE & KENDIG" at bounding box center [527, 168] width 390 height 10
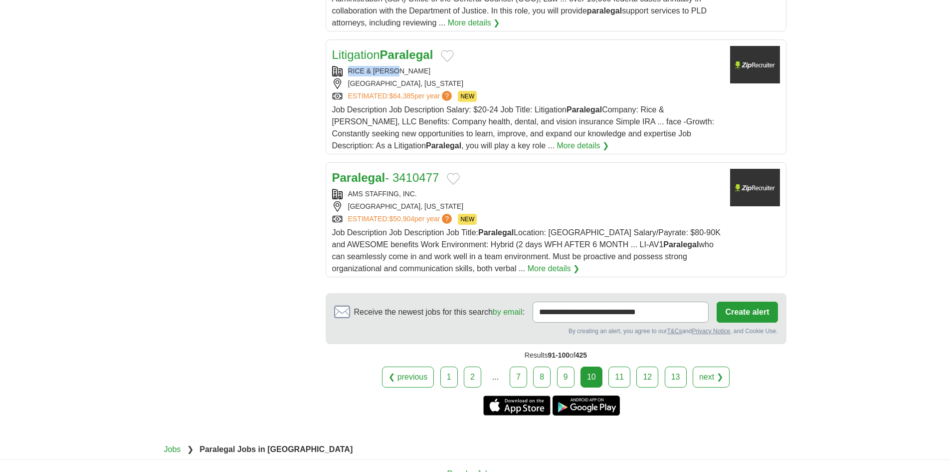
scroll to position [1247, 0]
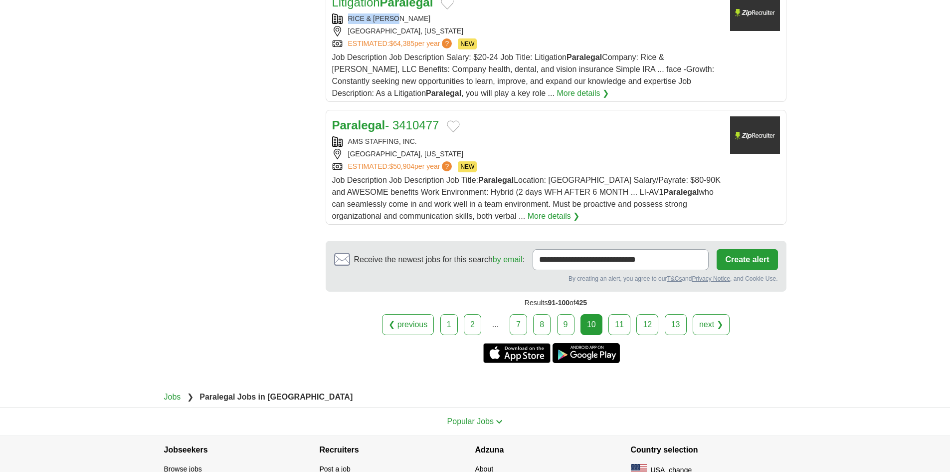
click at [622, 324] on link "11" at bounding box center [620, 324] width 22 height 21
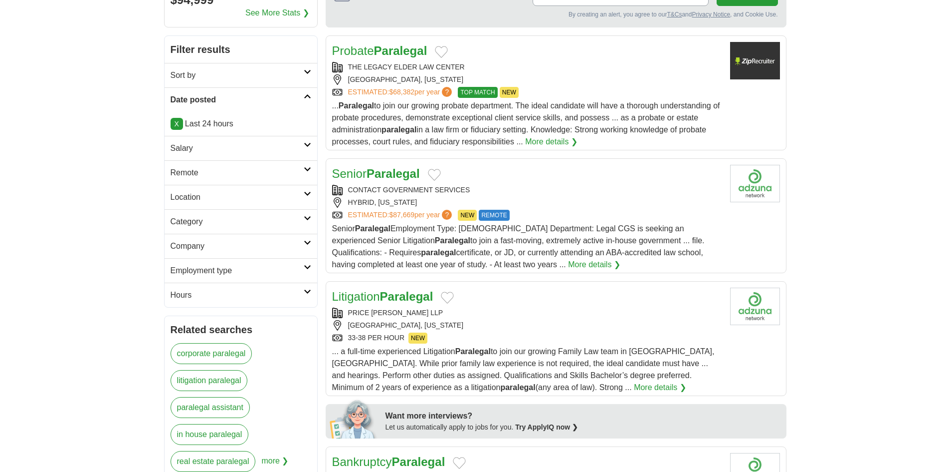
scroll to position [249, 0]
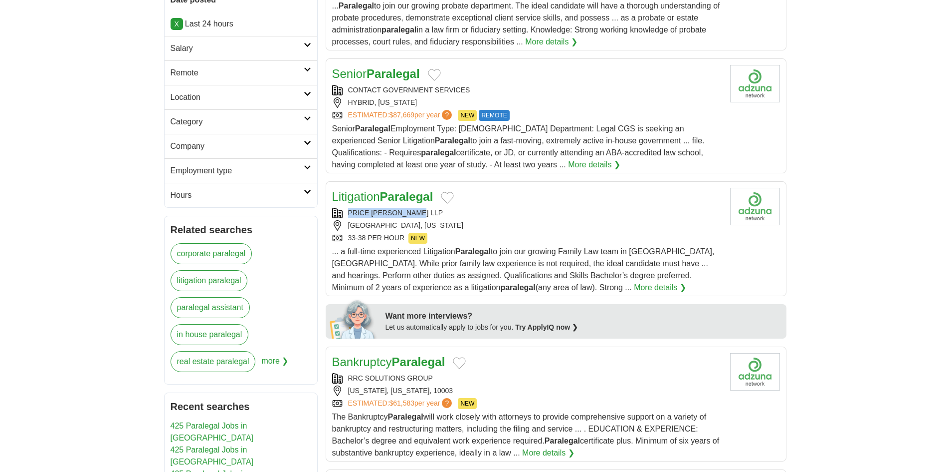
copy div "PRICE [PERSON_NAME] LLP"
drag, startPoint x: 431, startPoint y: 210, endPoint x: 344, endPoint y: 217, distance: 87.6
click at [344, 217] on div "PRICE BENOWITZ LLP" at bounding box center [527, 213] width 390 height 10
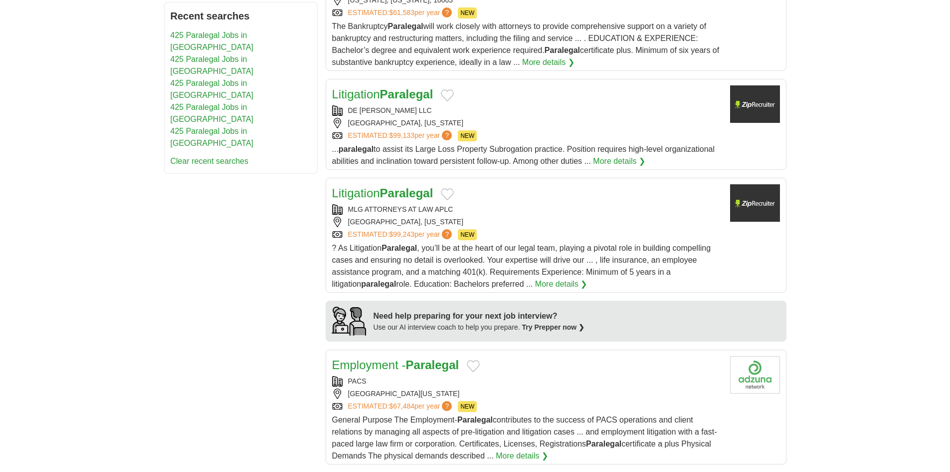
scroll to position [649, 0]
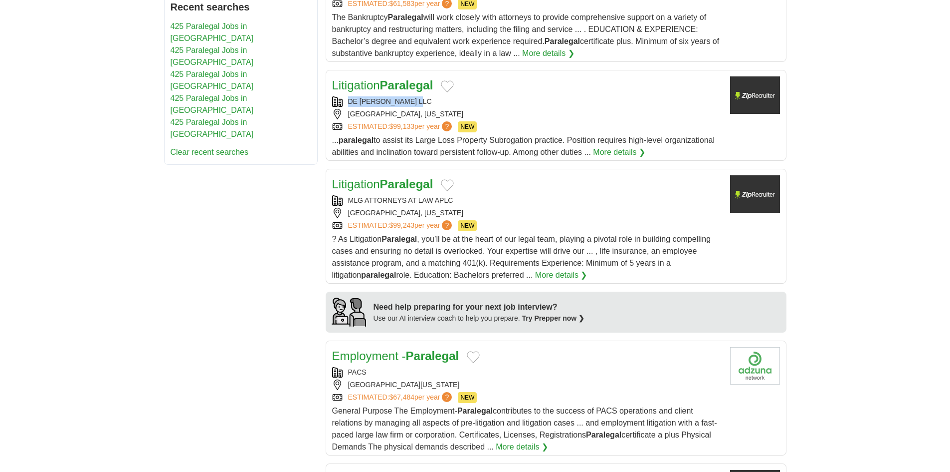
copy div "DE LUCA LEVINE LLC"
drag, startPoint x: 427, startPoint y: 97, endPoint x: 339, endPoint y: 101, distance: 87.9
click at [339, 101] on div "DE LUCA LEVINE LLC" at bounding box center [527, 101] width 390 height 10
copy div "MLG ATTORNEYS AT LAW APLC"
drag, startPoint x: 469, startPoint y: 202, endPoint x: 345, endPoint y: 201, distance: 123.2
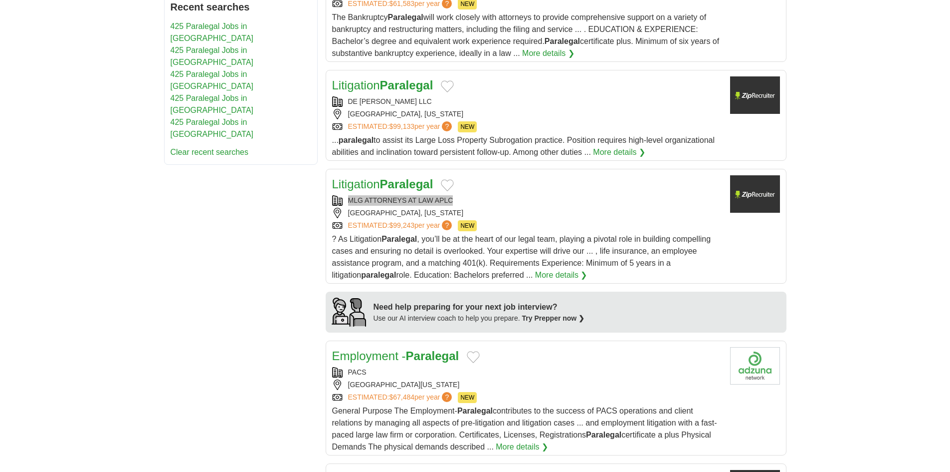
click at [345, 201] on div "MLG ATTORNEYS AT LAW APLC" at bounding box center [527, 200] width 390 height 10
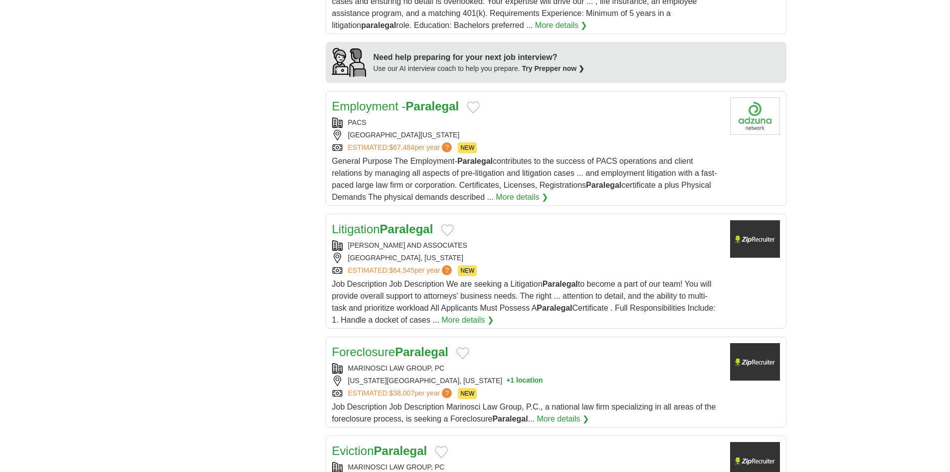
scroll to position [998, 0]
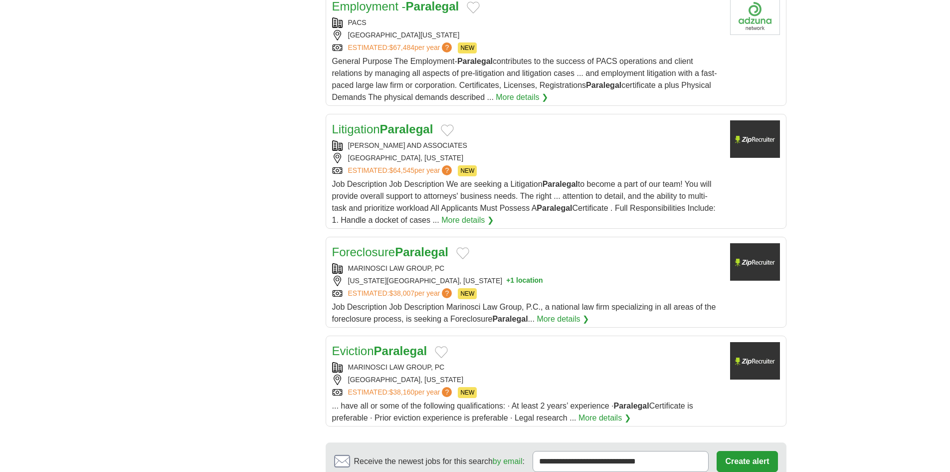
copy div "PARKER, NELSON AND ASSOCIATES"
click at [357, 142] on div "PARKER, NELSON AND ASSOCIATES" at bounding box center [527, 145] width 390 height 10
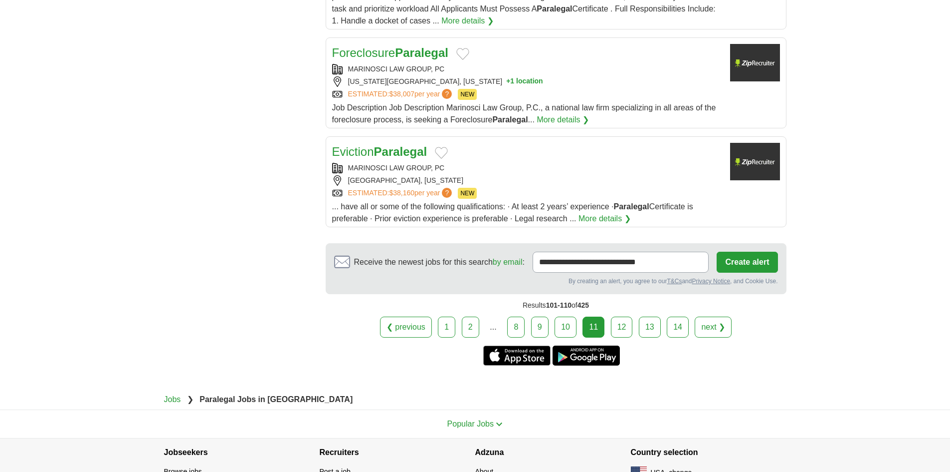
scroll to position [1197, 0]
copy div "MARINOSCI LAW GROUP, PC"
click at [367, 73] on div "MARINOSCI LAW GROUP, PC" at bounding box center [527, 68] width 390 height 10
click at [628, 330] on link "12" at bounding box center [622, 326] width 22 height 21
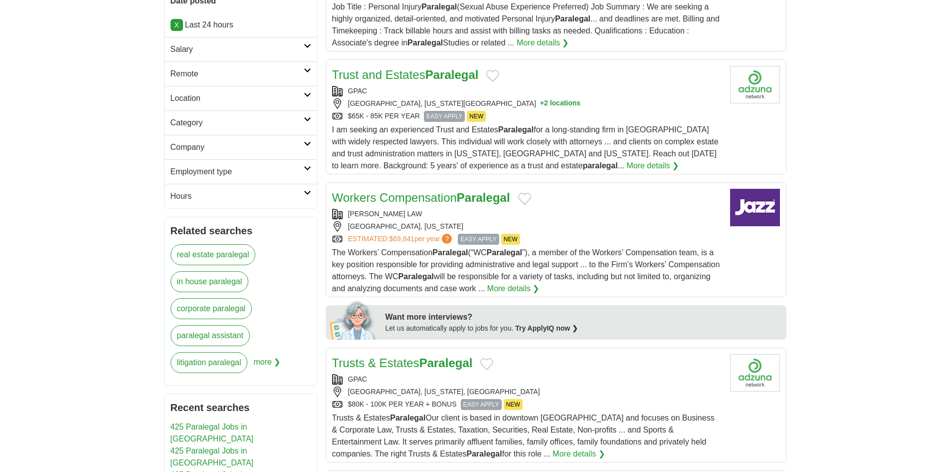
scroll to position [349, 0]
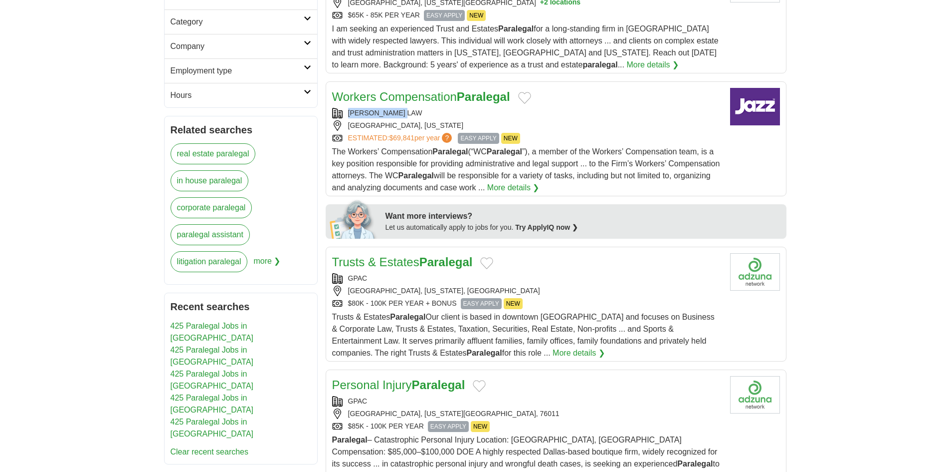
copy div "[PERSON_NAME] LAW"
drag, startPoint x: 413, startPoint y: 110, endPoint x: 343, endPoint y: 115, distance: 70.1
click at [343, 115] on div "[PERSON_NAME] LAW" at bounding box center [527, 113] width 390 height 10
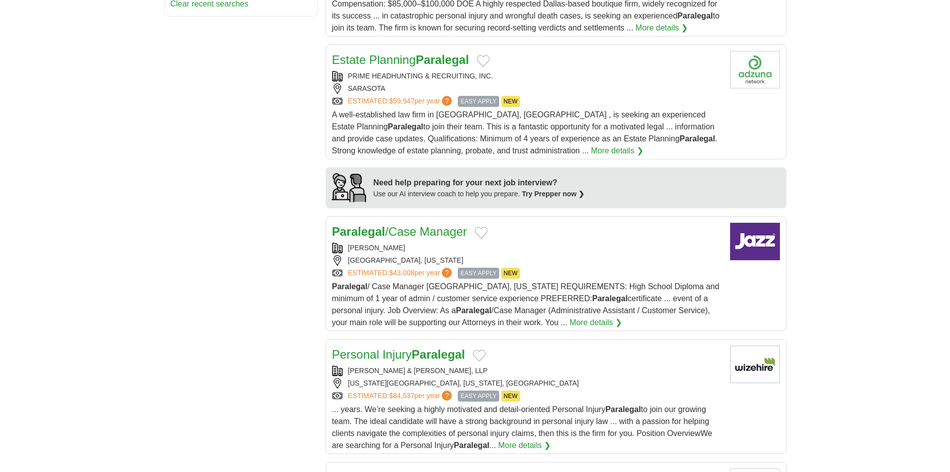
scroll to position [798, 0]
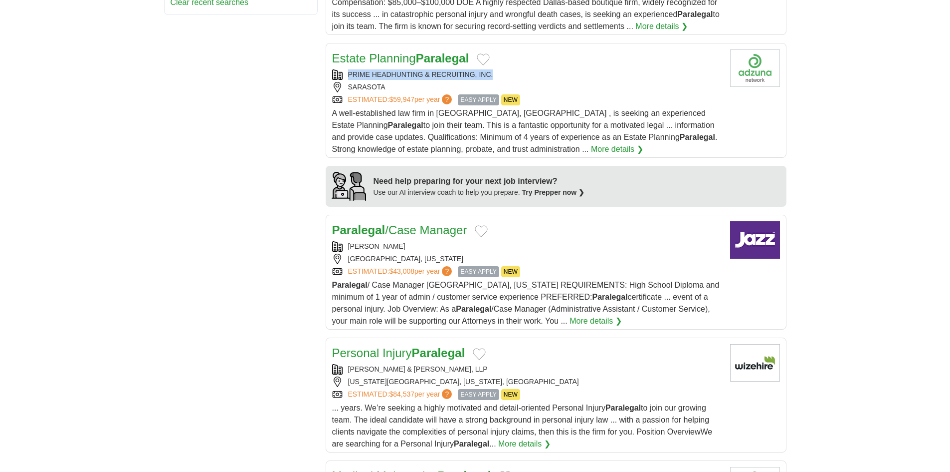
drag, startPoint x: 499, startPoint y: 71, endPoint x: 334, endPoint y: 79, distance: 165.3
click at [334, 79] on div "PRIME HEADHUNTING & RECRUITING, INC." at bounding box center [527, 74] width 390 height 10
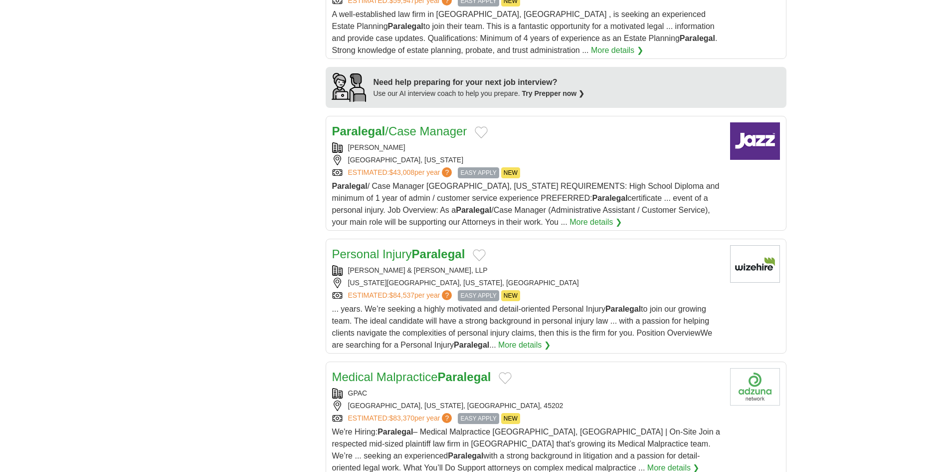
scroll to position [898, 0]
copy div "[PERSON_NAME] & [PERSON_NAME], LLP"
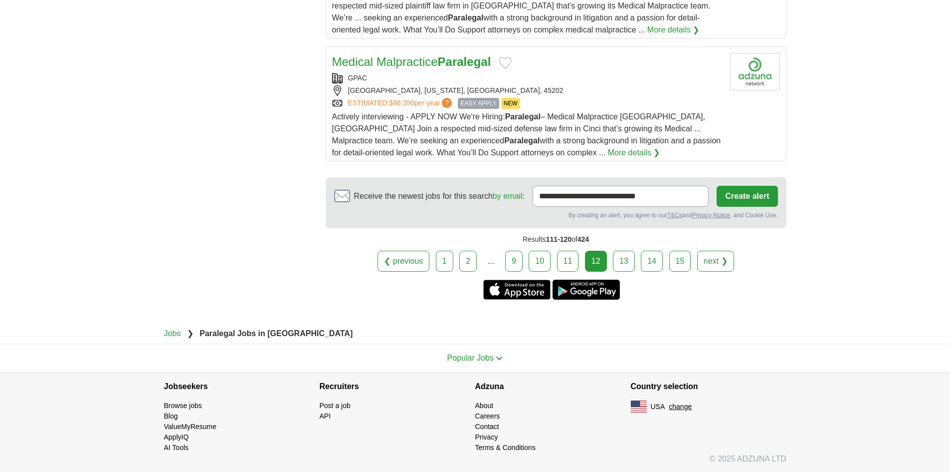
scroll to position [1336, 0]
click at [628, 256] on link "13" at bounding box center [624, 259] width 22 height 21
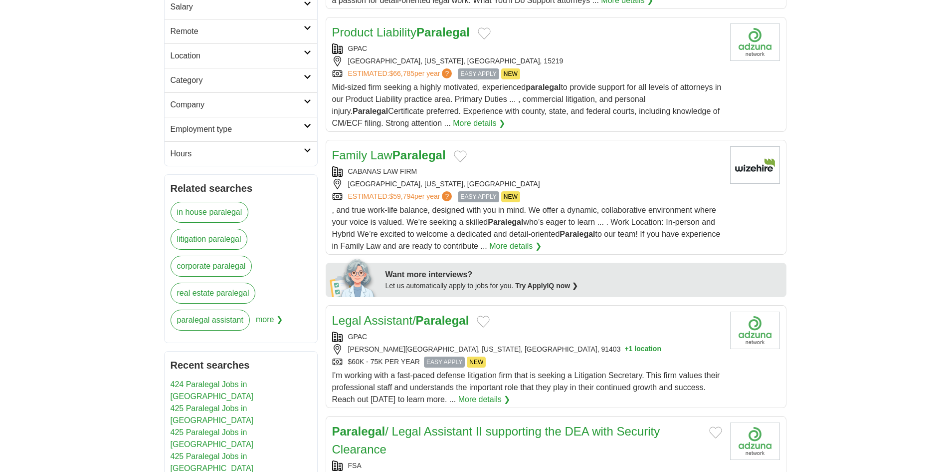
scroll to position [299, 0]
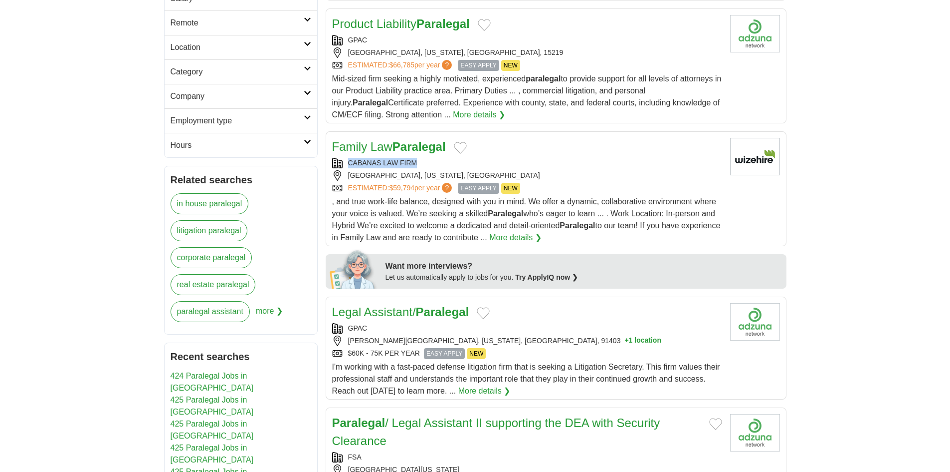
copy div "CABANAS LAW FIRM"
drag, startPoint x: 424, startPoint y: 160, endPoint x: 335, endPoint y: 165, distance: 88.5
click at [336, 166] on div "CABANAS LAW FIRM" at bounding box center [527, 163] width 390 height 10
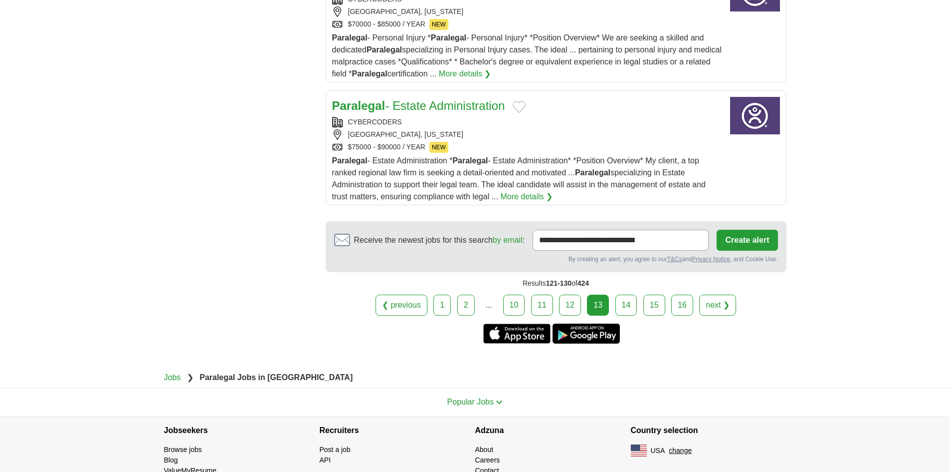
scroll to position [1297, 0]
click at [626, 306] on link "14" at bounding box center [627, 304] width 22 height 21
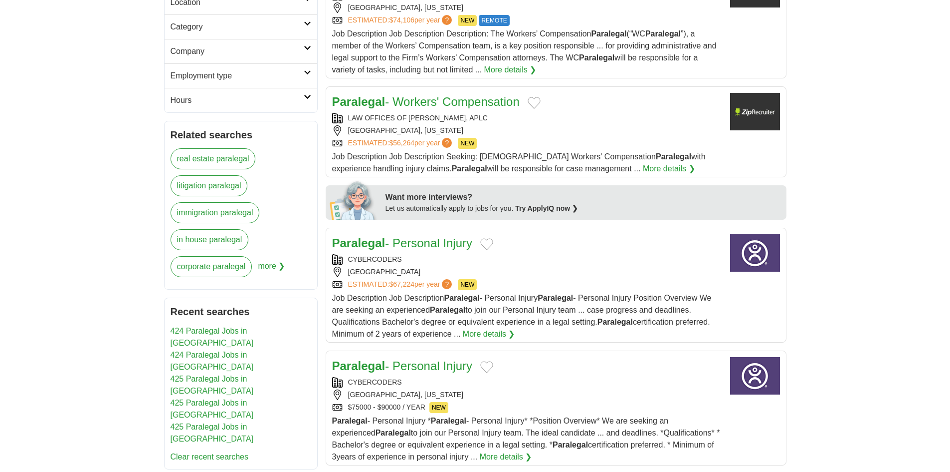
scroll to position [349, 0]
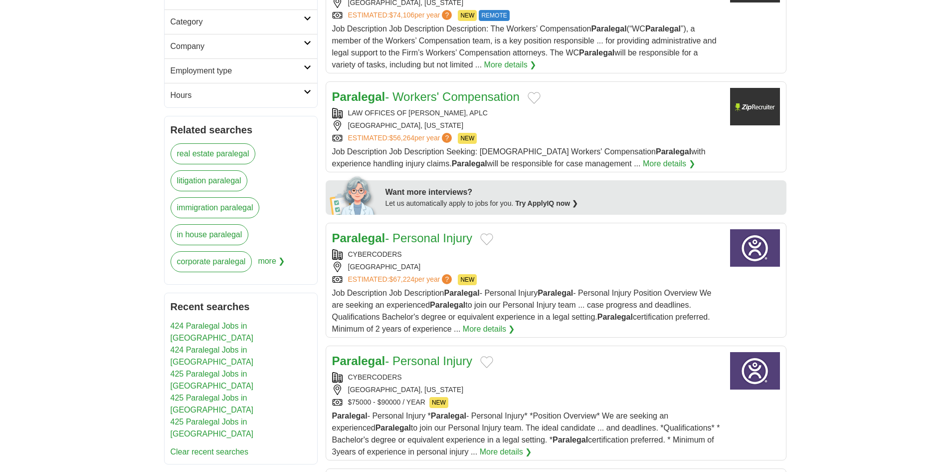
copy div "LAW OFFICES OF [PERSON_NAME], APLC"
drag, startPoint x: 499, startPoint y: 110, endPoint x: 339, endPoint y: 113, distance: 160.2
click at [339, 113] on div "LAW OFFICES OF [PERSON_NAME], APLC" at bounding box center [527, 113] width 390 height 10
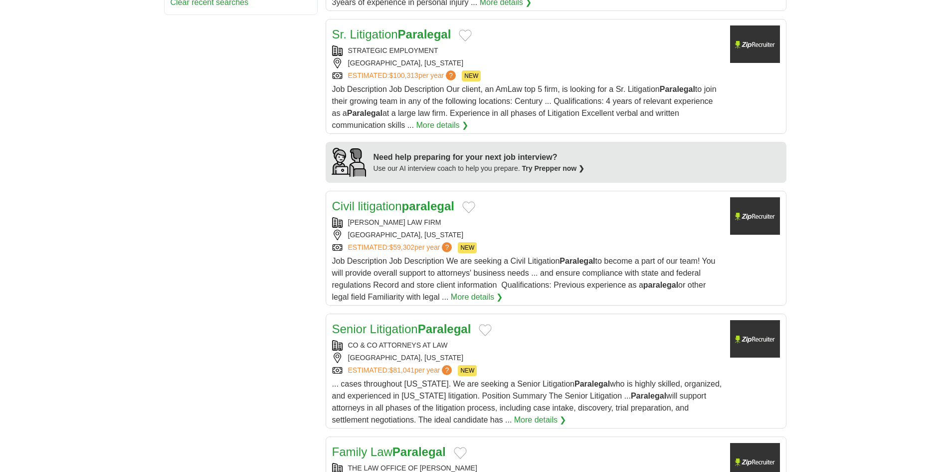
scroll to position [848, 0]
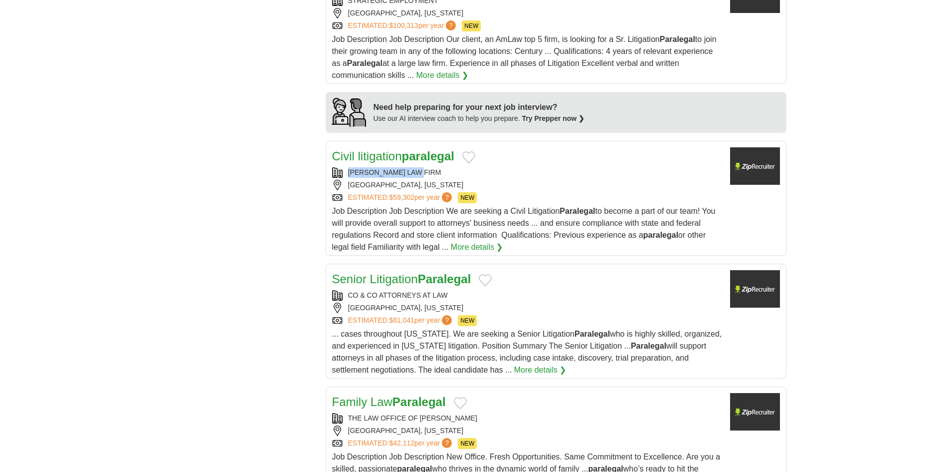
copy div "[PERSON_NAME] LAW FIRM"
drag, startPoint x: 437, startPoint y: 167, endPoint x: 335, endPoint y: 175, distance: 102.6
click at [335, 175] on div "Civil litigation paralegal MCDOUGALL LAW FIRM BEAUFORT, SOUTH CAROLINA ESTIMATE…" at bounding box center [527, 200] width 390 height 106
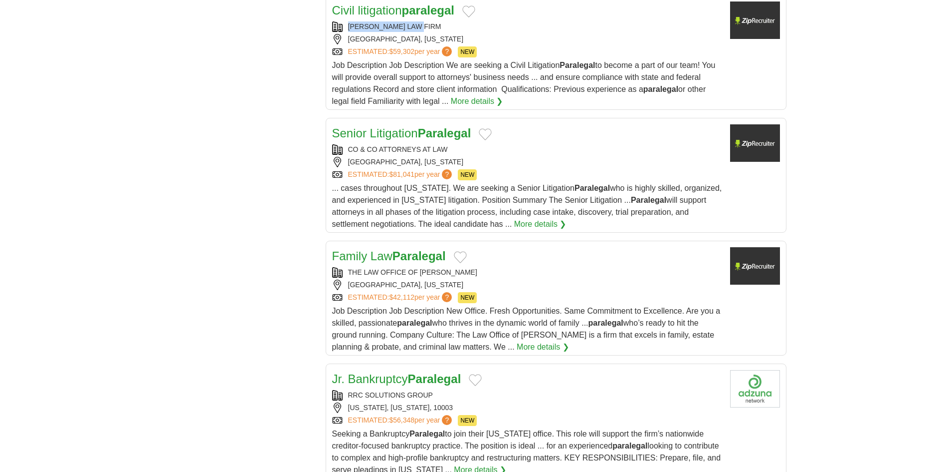
scroll to position [998, 0]
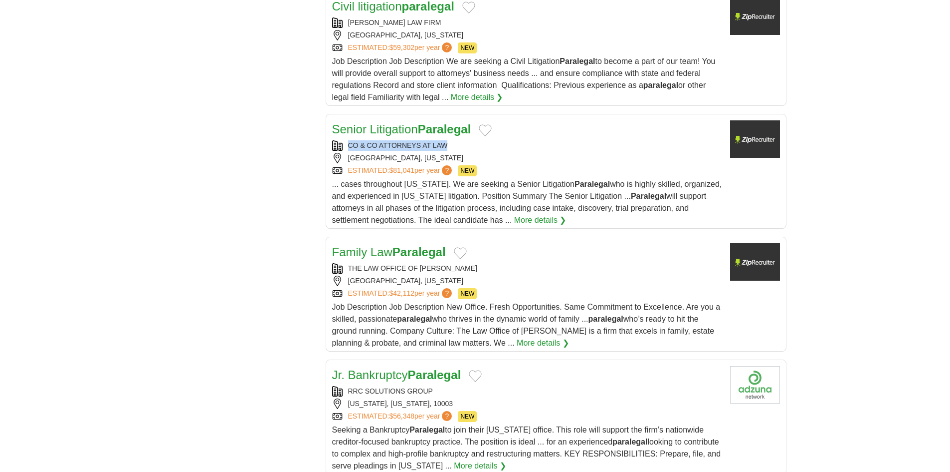
copy div "CO & CO ATTORNEYS AT LAW"
drag, startPoint x: 455, startPoint y: 142, endPoint x: 338, endPoint y: 145, distance: 116.8
click at [338, 145] on div "CO & CO ATTORNEYS AT LAW" at bounding box center [527, 145] width 390 height 10
click at [486, 275] on div "ARLINGTON, TEXAS" at bounding box center [527, 280] width 390 height 10
copy div "THE LAW OFFICE OF BRYAN FAGAN"
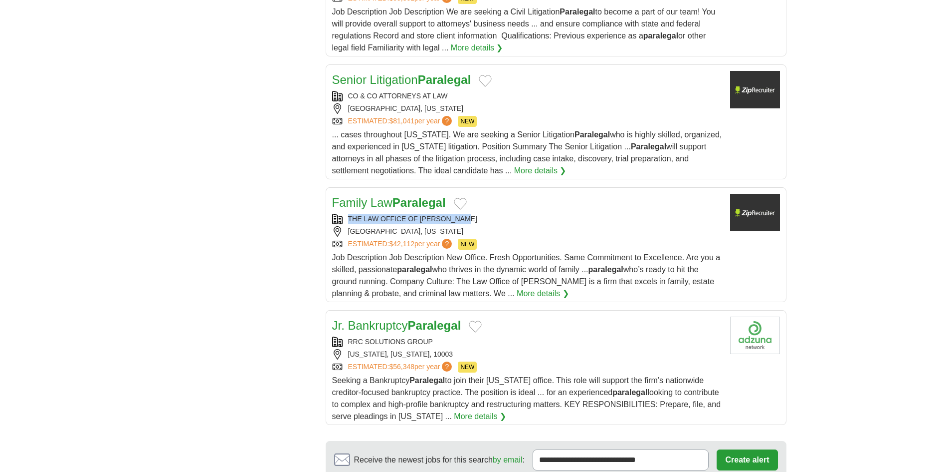
scroll to position [1197, 0]
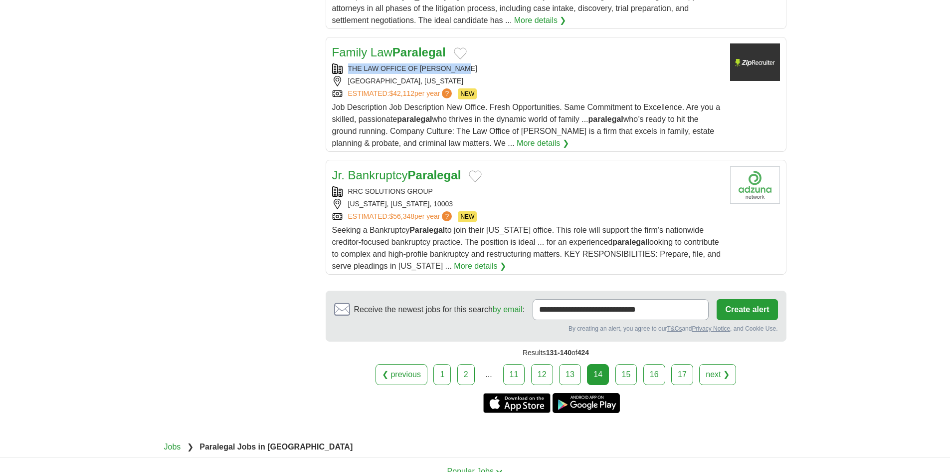
click at [630, 374] on link "15" at bounding box center [627, 374] width 22 height 21
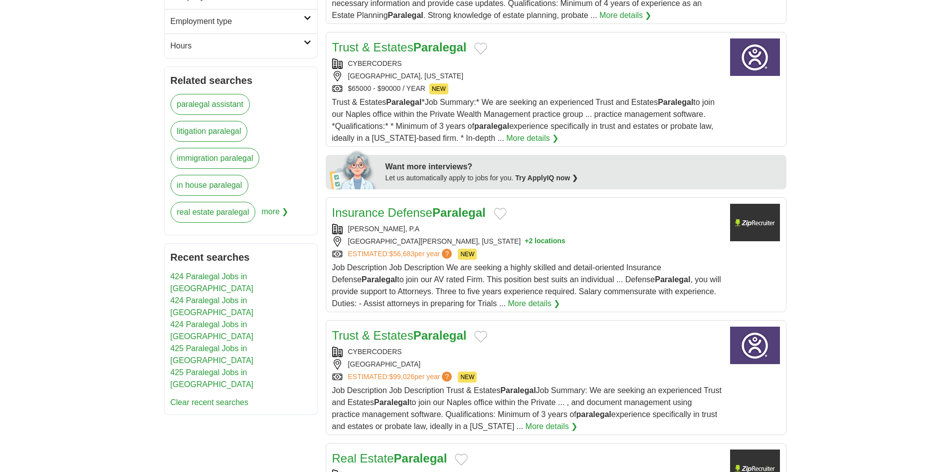
scroll to position [399, 0]
drag, startPoint x: 430, startPoint y: 221, endPoint x: 423, endPoint y: 229, distance: 10.9
click at [423, 229] on div "Insurance Defense Paralegal [PERSON_NAME], P.A [GEOGRAPHIC_DATA][PERSON_NAME], …" at bounding box center [527, 256] width 390 height 106
copy div "UNICE SALZMAN, P.A"
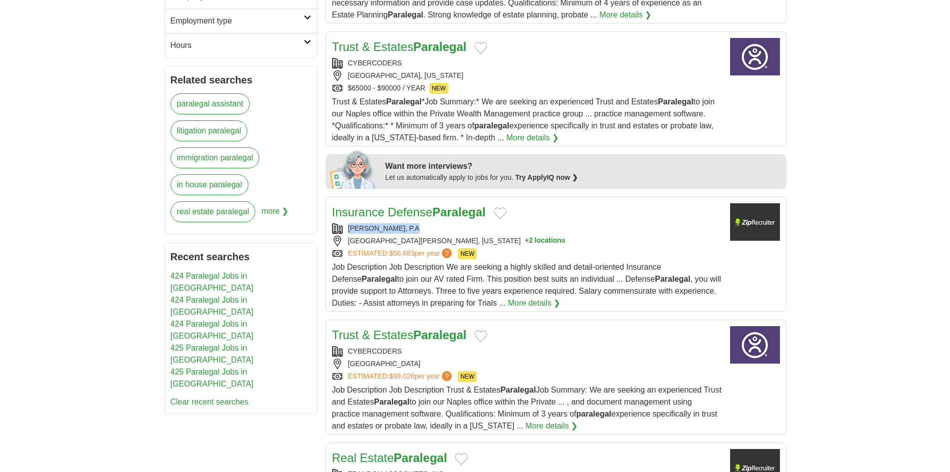
drag, startPoint x: 431, startPoint y: 224, endPoint x: 349, endPoint y: 232, distance: 82.3
click at [349, 232] on div "UNICE SALZMAN, P.A" at bounding box center [527, 228] width 390 height 10
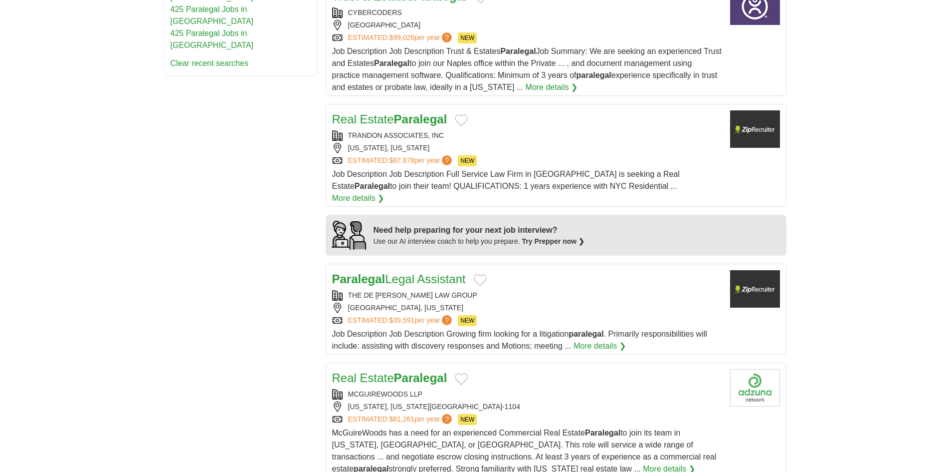
scroll to position [798, 0]
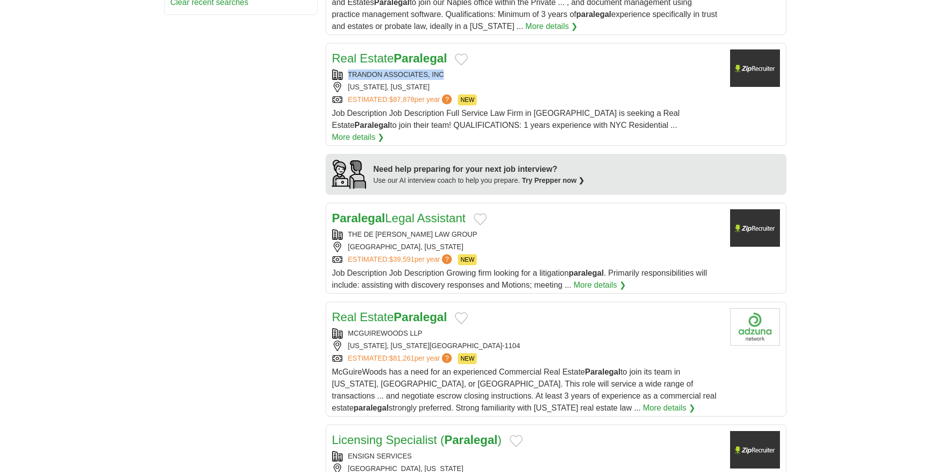
copy div "TRANDON ASSOCIATES, INC"
drag, startPoint x: 451, startPoint y: 69, endPoint x: 339, endPoint y: 80, distance: 112.8
click at [339, 80] on div "TRANDON ASSOCIATES, INC NEW YORK, NEW YORK ESTIMATED: $87,878 per year ? NEW" at bounding box center [527, 87] width 390 height 36
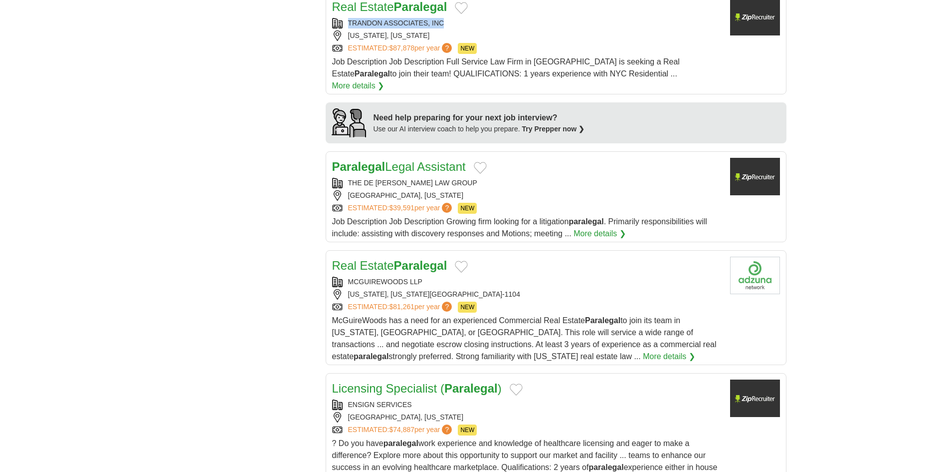
scroll to position [948, 0]
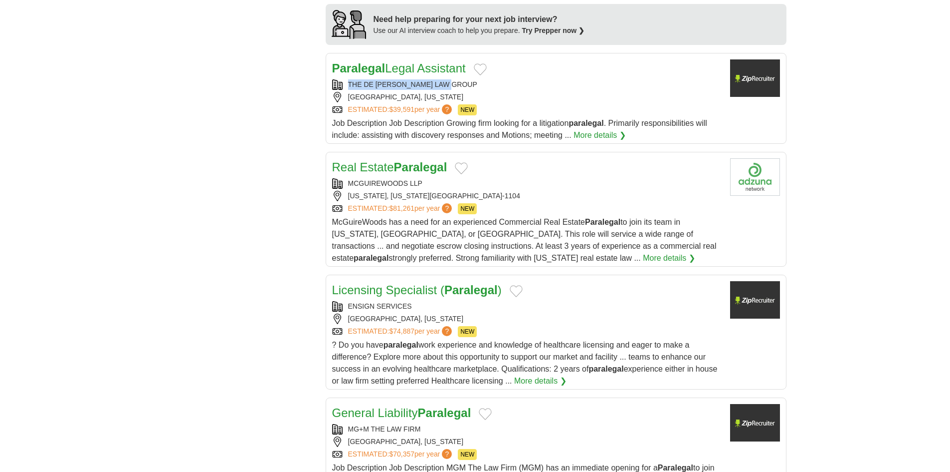
copy div "THE DE LA GARZA LAW GROUP"
drag, startPoint x: 458, startPoint y: 74, endPoint x: 344, endPoint y: 77, distance: 113.8
click at [344, 79] on div "THE DE LA GARZA LAW GROUP" at bounding box center [527, 84] width 390 height 10
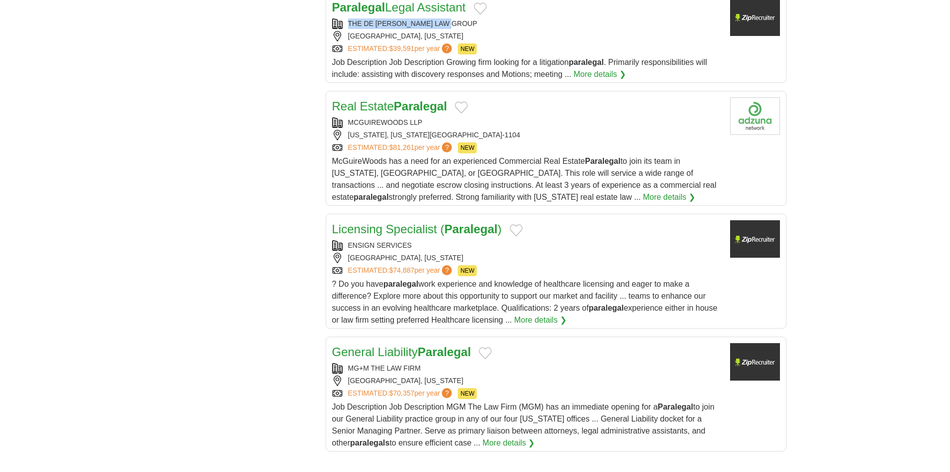
scroll to position [1148, 0]
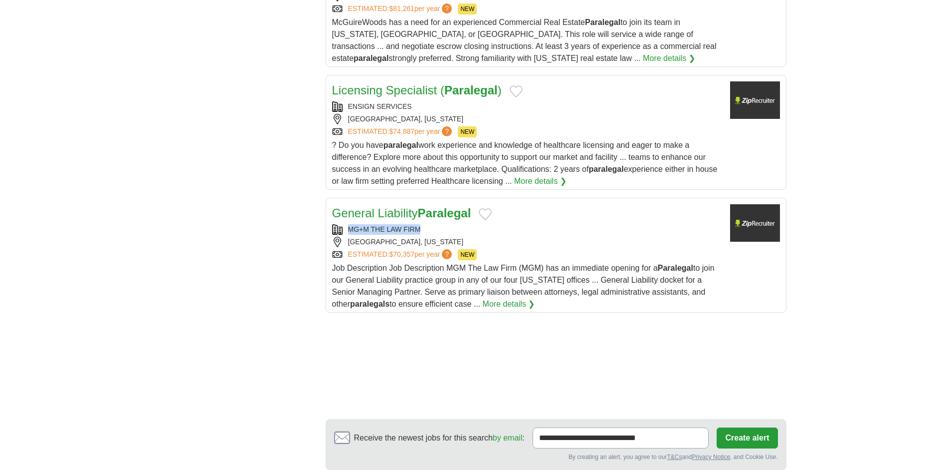
copy div "MG+M THE LAW FIRM"
drag, startPoint x: 427, startPoint y: 212, endPoint x: 351, endPoint y: 221, distance: 76.4
click at [351, 221] on div "General Liability Paralegal MG+M THE LAW FIRM LOS ANGELES, CALIFORNIA ESTIMATED…" at bounding box center [527, 257] width 390 height 106
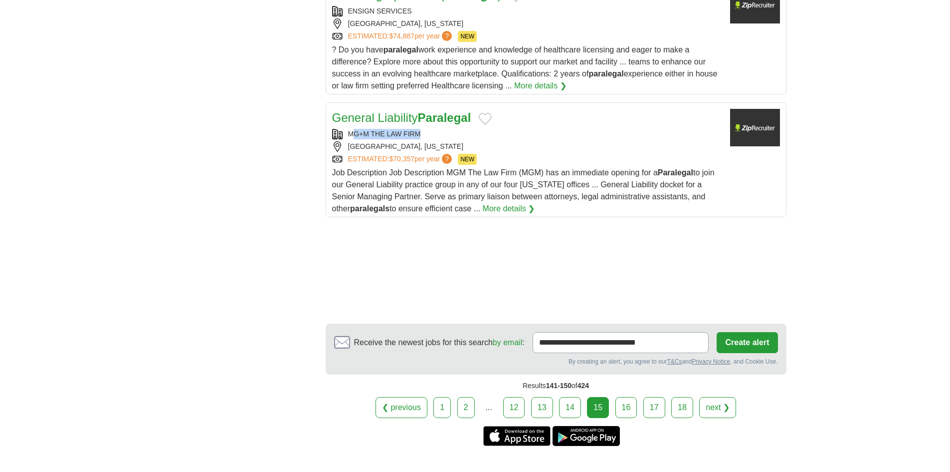
scroll to position [1247, 0]
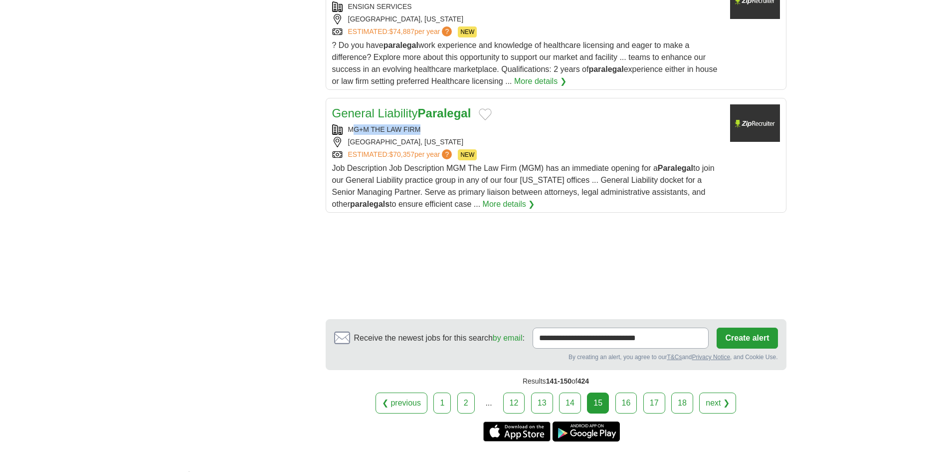
click at [632, 395] on link "16" at bounding box center [627, 402] width 22 height 21
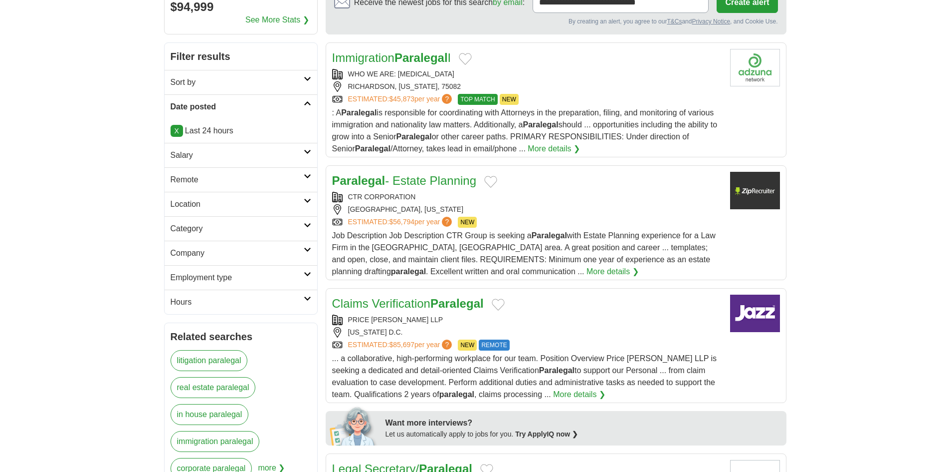
scroll to position [150, 0]
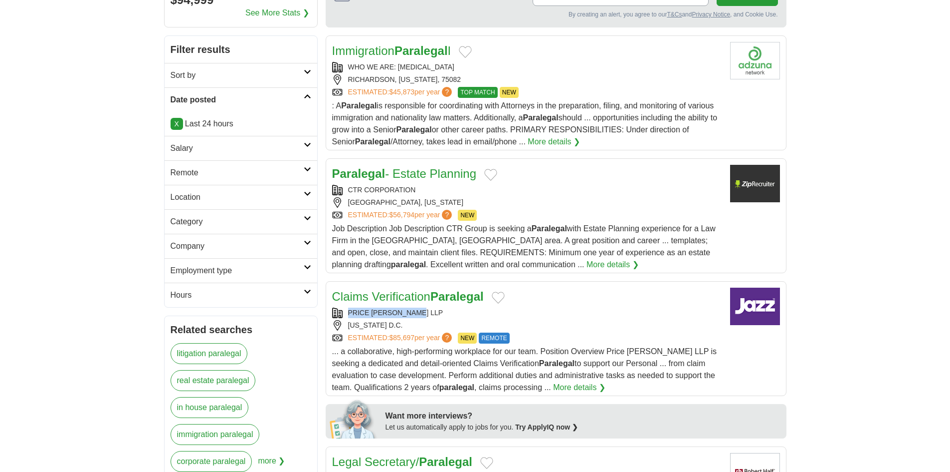
copy div "PRICE [PERSON_NAME] LLP"
drag, startPoint x: 440, startPoint y: 310, endPoint x: 347, endPoint y: 316, distance: 93.5
click at [347, 316] on div "PRICE [PERSON_NAME] LLP" at bounding box center [527, 312] width 390 height 10
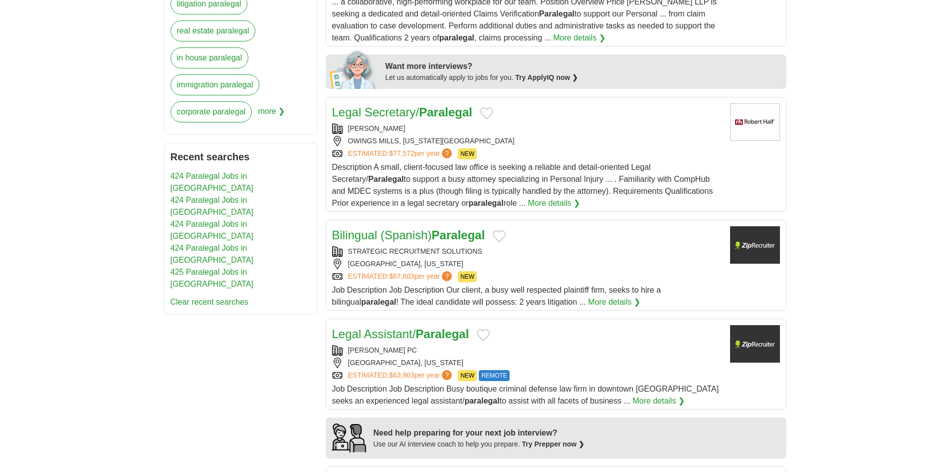
scroll to position [649, 0]
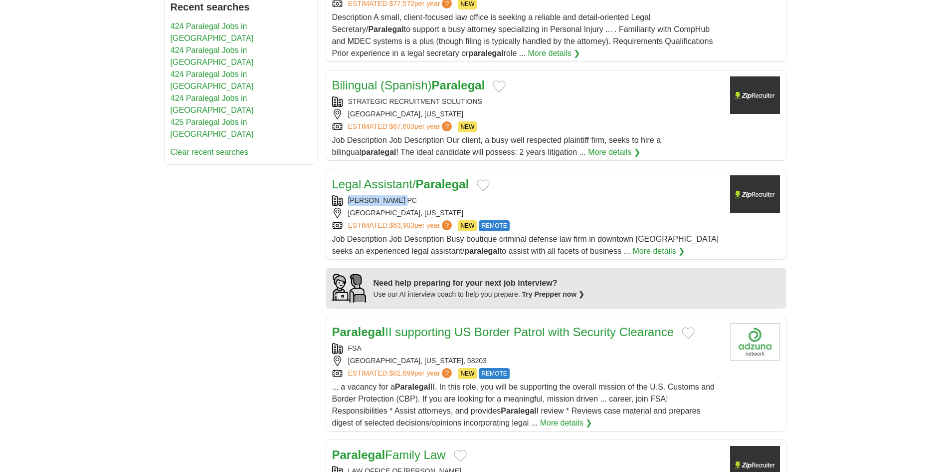
copy div "[PERSON_NAME] PC"
drag, startPoint x: 409, startPoint y: 197, endPoint x: 345, endPoint y: 205, distance: 64.4
click at [345, 205] on div "[PERSON_NAME] PC" at bounding box center [527, 200] width 390 height 10
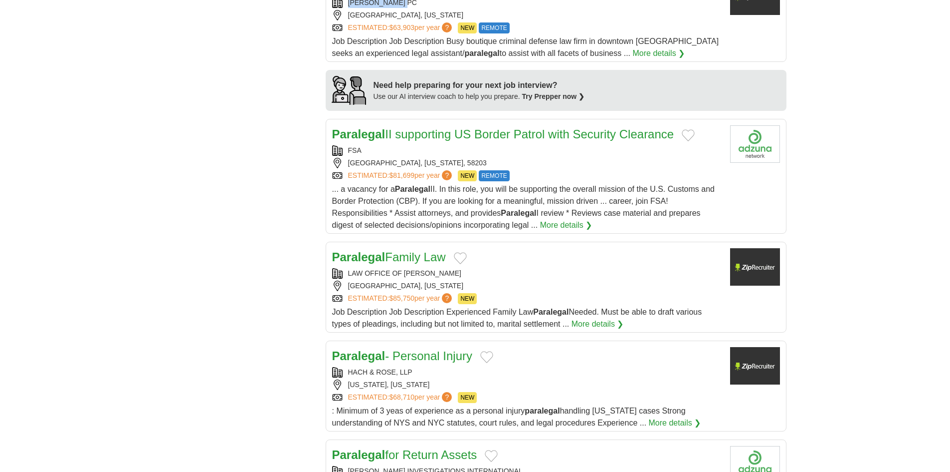
scroll to position [948, 0]
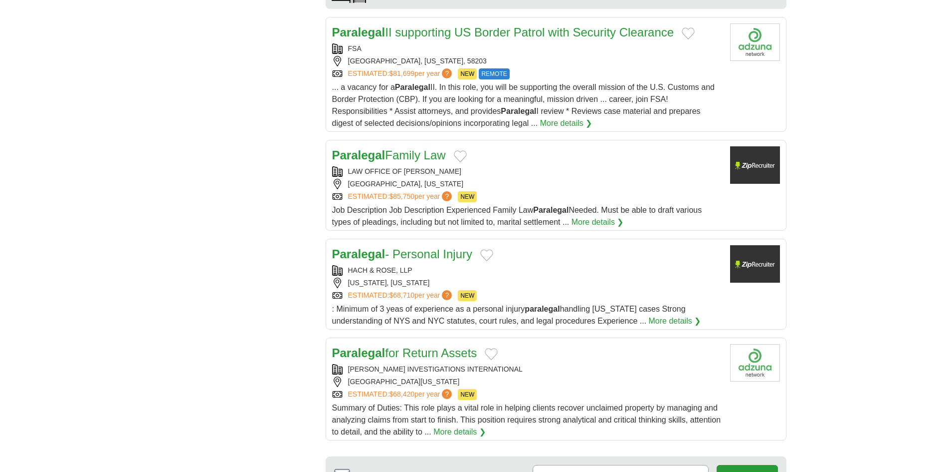
copy div "LAW OFFICE OF [PERSON_NAME]"
drag, startPoint x: 478, startPoint y: 166, endPoint x: 348, endPoint y: 172, distance: 130.9
click at [349, 171] on div "LAW OFFICE OF KRISTI BARNARD" at bounding box center [527, 171] width 390 height 10
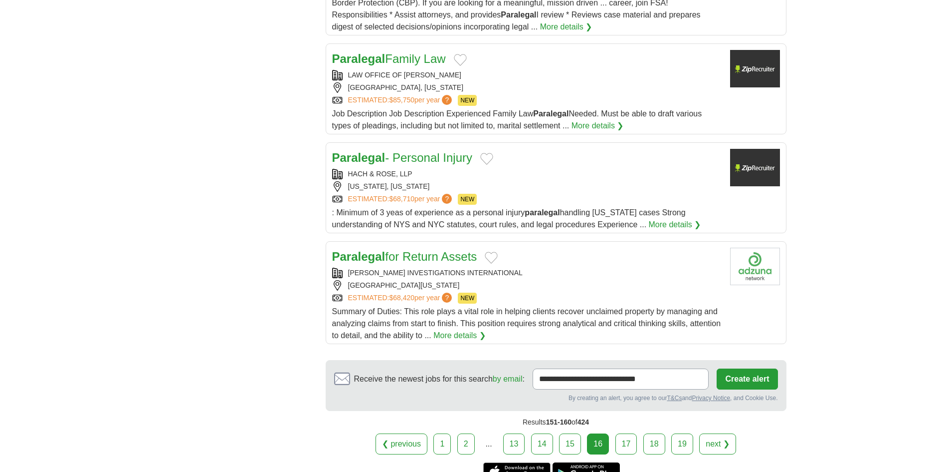
scroll to position [1098, 0]
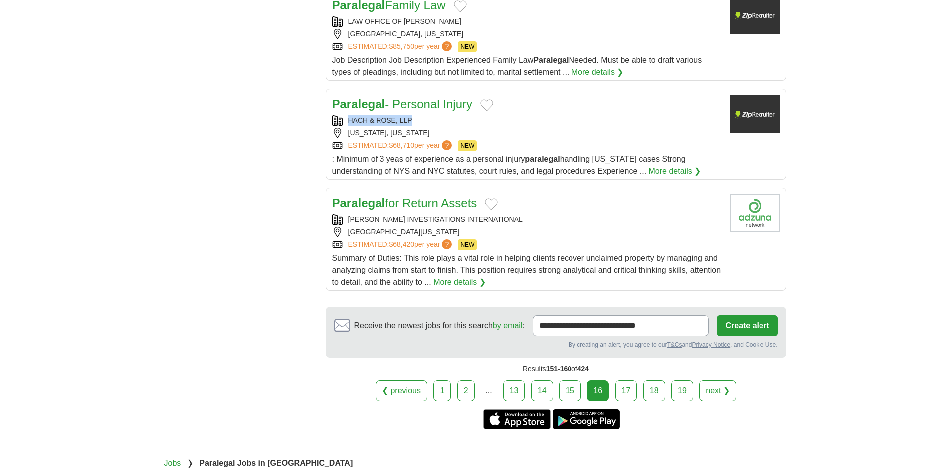
copy div "HACH & ROSE, LLP"
drag, startPoint x: 429, startPoint y: 116, endPoint x: 335, endPoint y: 116, distance: 93.3
click at [335, 116] on div "HACH & ROSE, LLP" at bounding box center [527, 120] width 390 height 10
click at [623, 383] on link "17" at bounding box center [627, 390] width 22 height 21
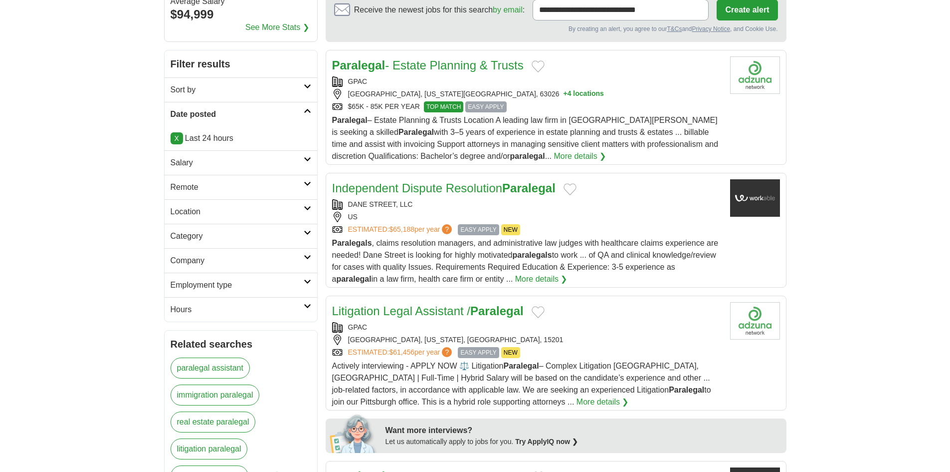
scroll to position [150, 0]
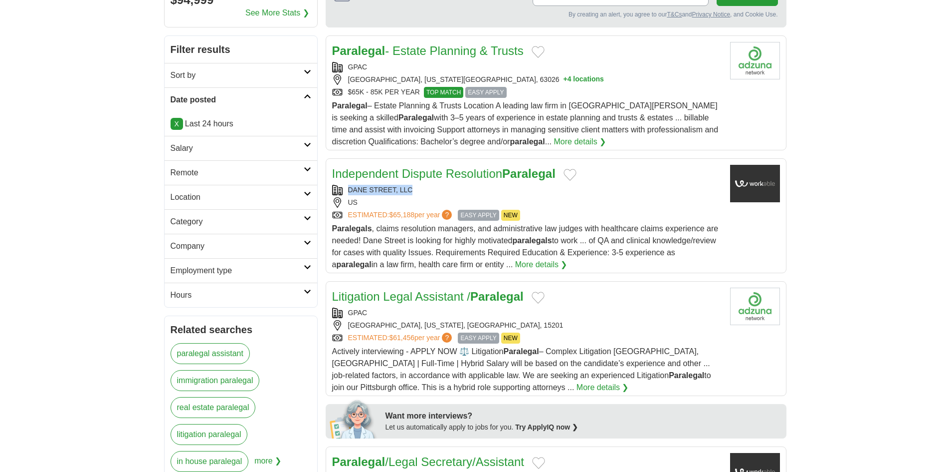
copy div "DANE STREET, LLC"
drag, startPoint x: 415, startPoint y: 188, endPoint x: 346, endPoint y: 194, distance: 69.1
click at [346, 194] on div "DANE STREET, LLC" at bounding box center [527, 190] width 390 height 10
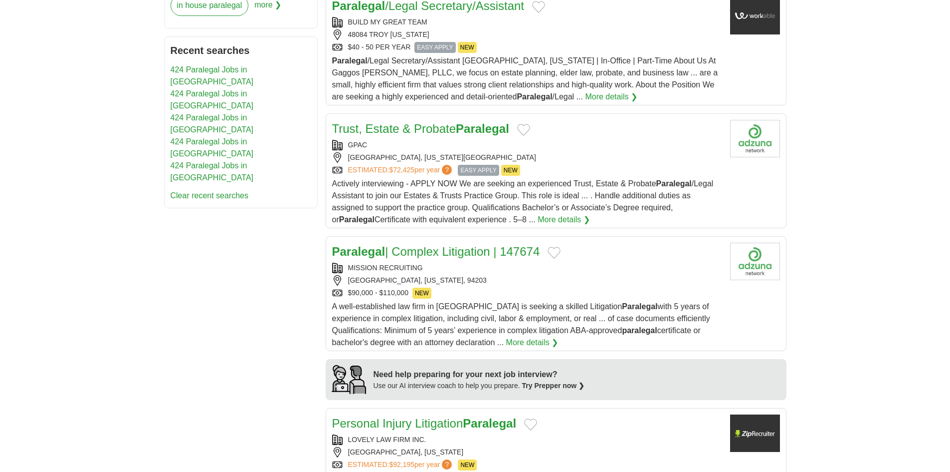
scroll to position [848, 0]
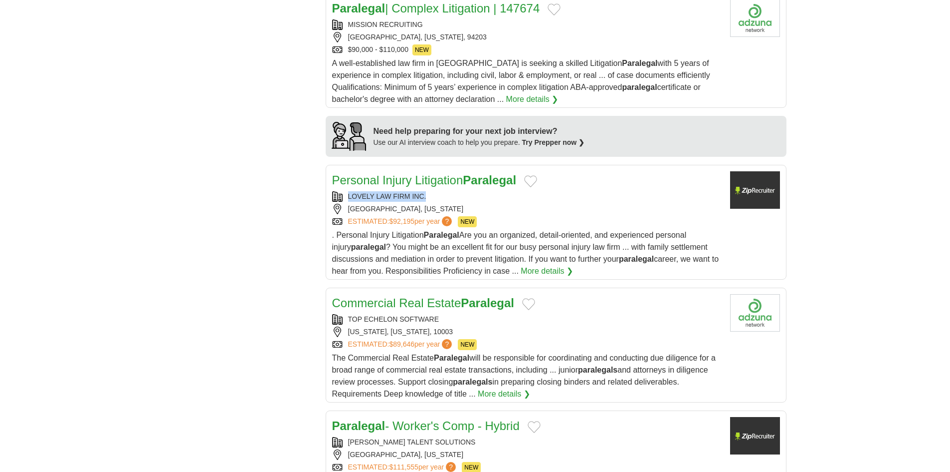
copy div "LOVELY LAW FIRM INC."
drag, startPoint x: 430, startPoint y: 196, endPoint x: 343, endPoint y: 198, distance: 87.4
click at [344, 199] on div "LOVELY LAW FIRM INC." at bounding box center [527, 196] width 390 height 10
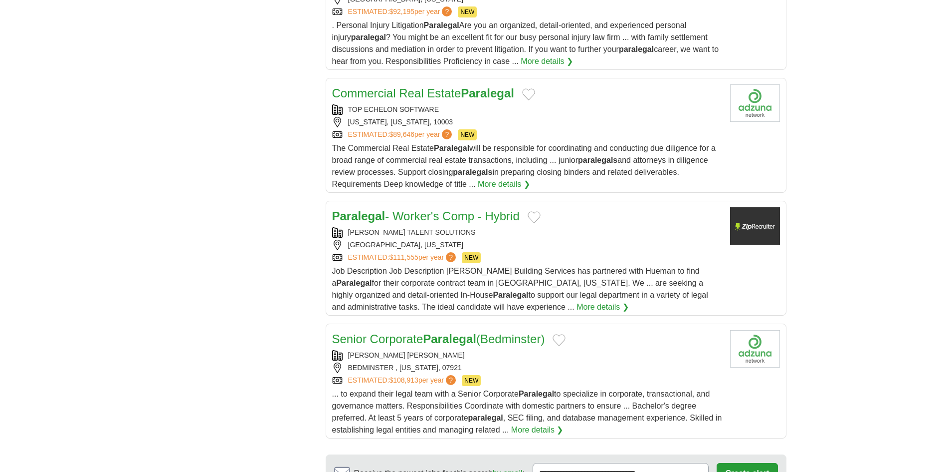
scroll to position [1197, 0]
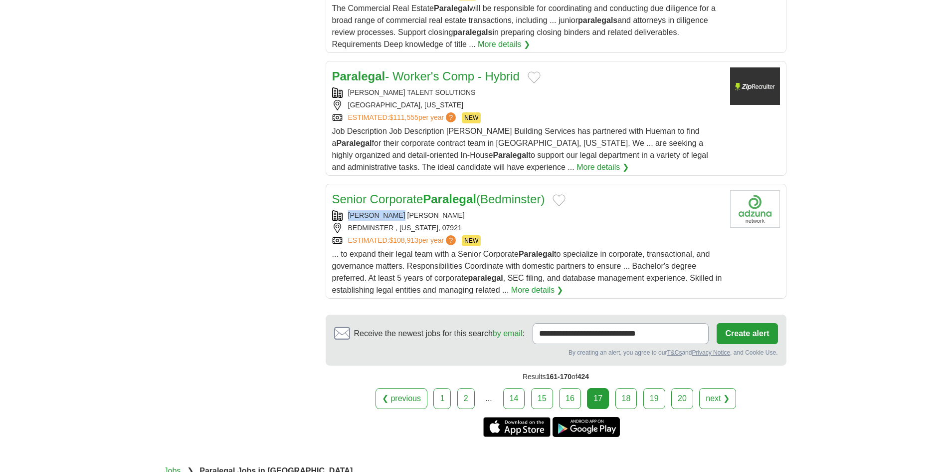
copy div "LARSON MADDOX"
drag, startPoint x: 368, startPoint y: 214, endPoint x: 336, endPoint y: 216, distance: 31.5
click at [336, 216] on div "LARSON MADDOX" at bounding box center [527, 215] width 390 height 10
click at [625, 399] on link "18" at bounding box center [627, 398] width 22 height 21
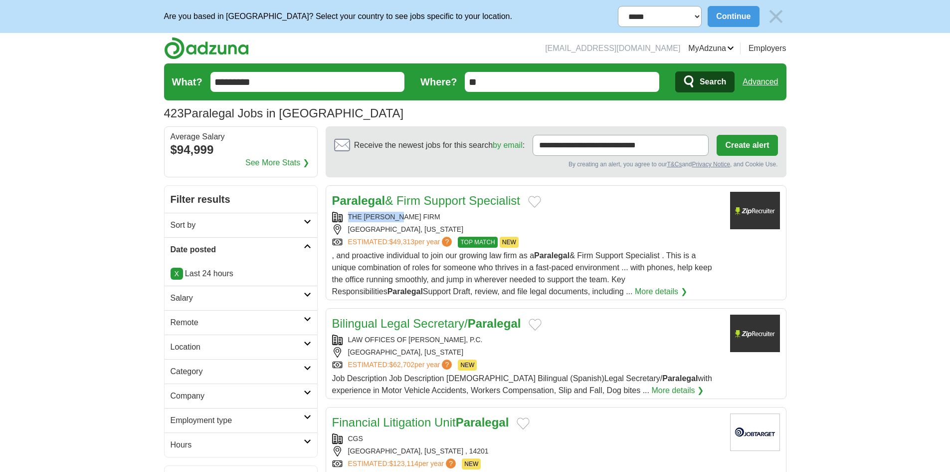
copy div "THE [PERSON_NAME] FIRM"
drag, startPoint x: 419, startPoint y: 218, endPoint x: 339, endPoint y: 222, distance: 80.5
click at [339, 222] on div "THE BAIG FIRM NORCROSS, GEORGIA ESTIMATED: $49,313 per year ? TOP MATCH NEW" at bounding box center [527, 230] width 390 height 36
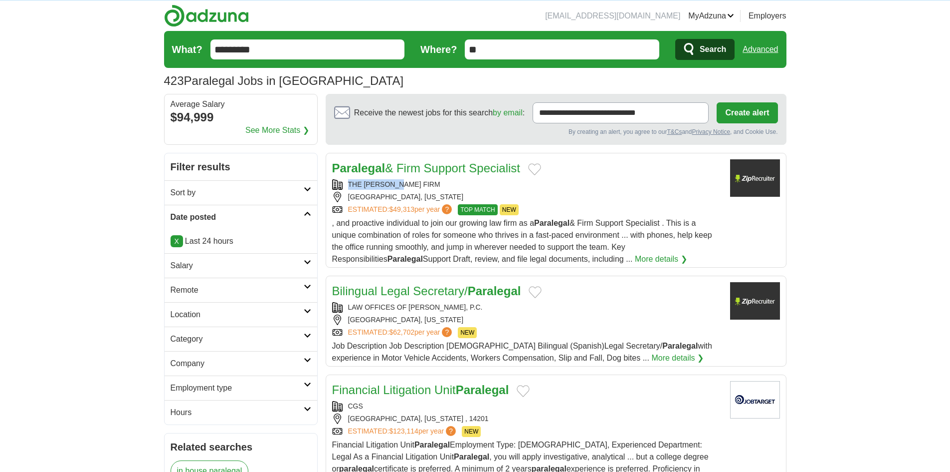
scroll to position [50, 0]
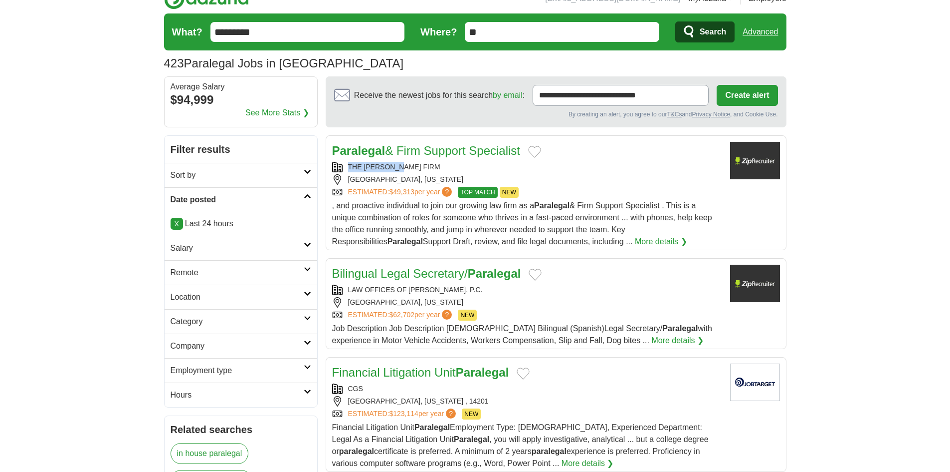
copy div "LAW OFFICES OF RICKIE T. WEINER, P.C."
drag, startPoint x: 488, startPoint y: 286, endPoint x: 347, endPoint y: 291, distance: 141.3
click at [347, 291] on div "LAW OFFICES OF RICKIE T. WEINER, P.C." at bounding box center [527, 289] width 390 height 10
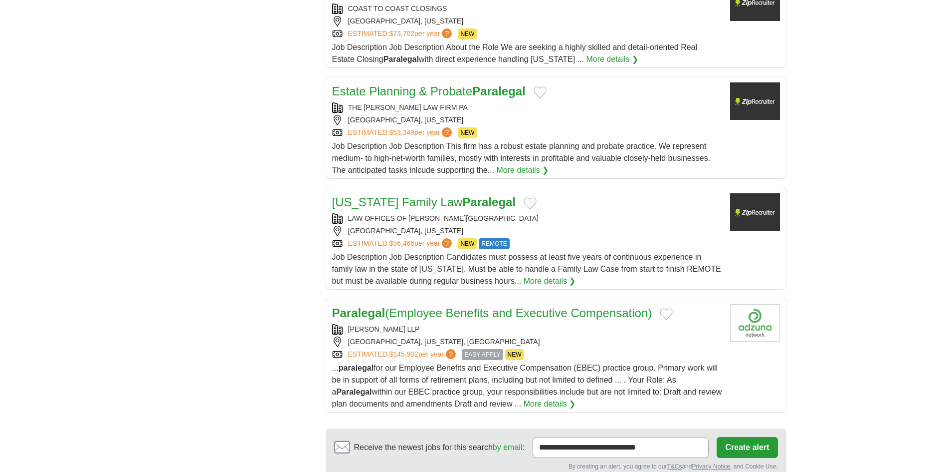
scroll to position [948, 0]
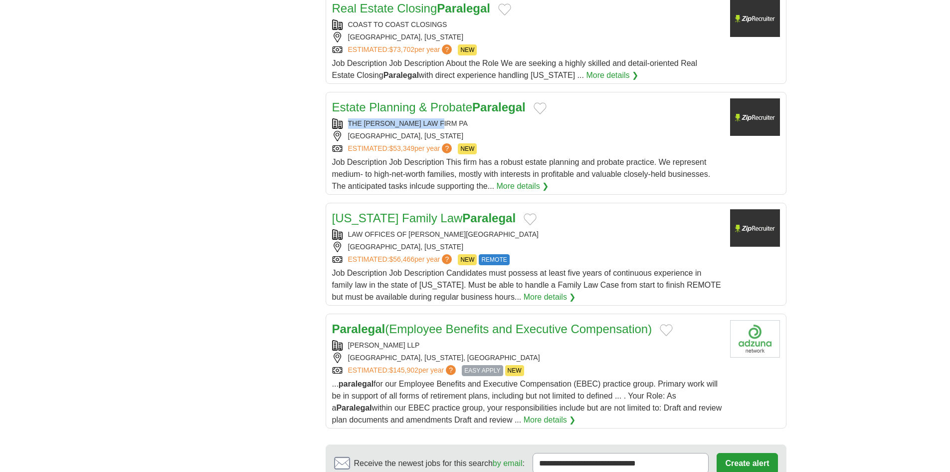
copy div "THE BROOKER LAW FIRM PA"
drag, startPoint x: 458, startPoint y: 120, endPoint x: 347, endPoint y: 124, distance: 110.9
click at [347, 124] on div "THE BROOKER LAW FIRM PA" at bounding box center [527, 123] width 390 height 10
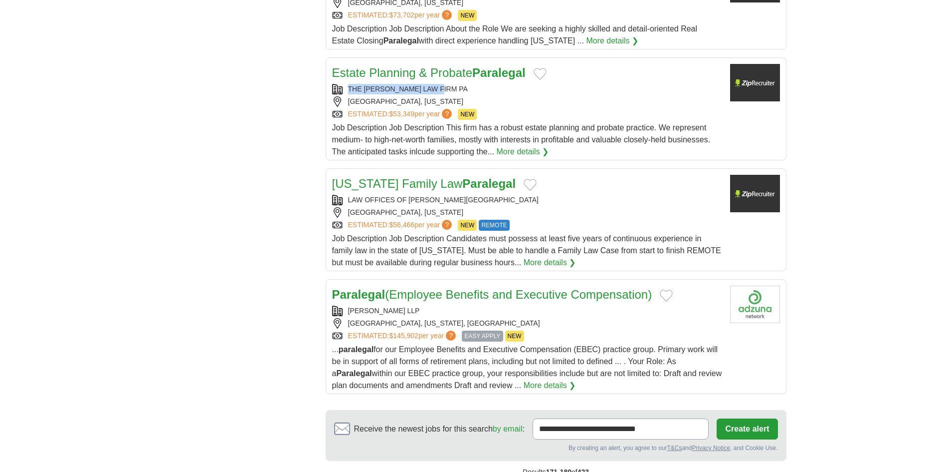
scroll to position [998, 0]
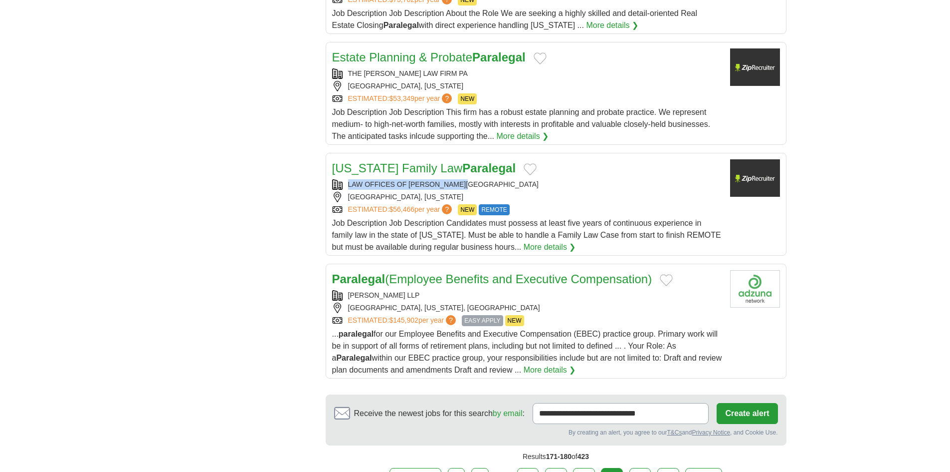
copy div "LAW OFFICES OF NICOLE HABL PA"
drag, startPoint x: 475, startPoint y: 186, endPoint x: 345, endPoint y: 188, distance: 129.7
click at [345, 188] on div "LAW OFFICES OF NICOLE HABL PA" at bounding box center [527, 184] width 390 height 10
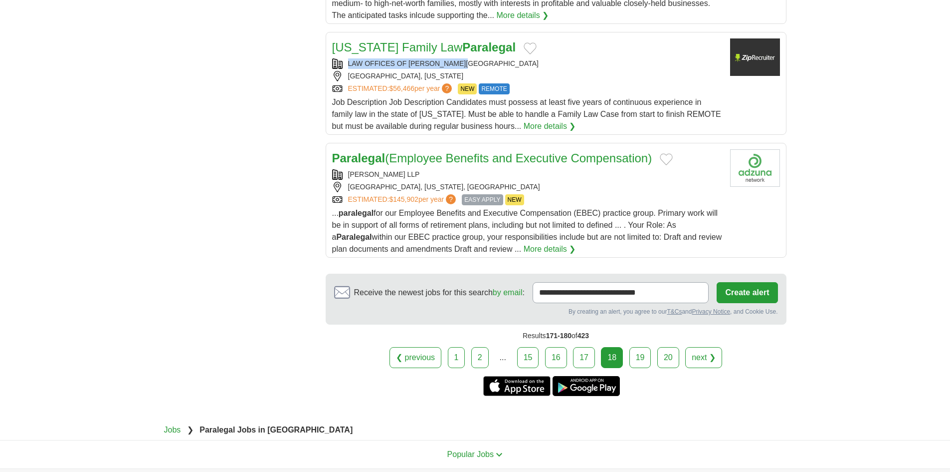
scroll to position [1148, 0]
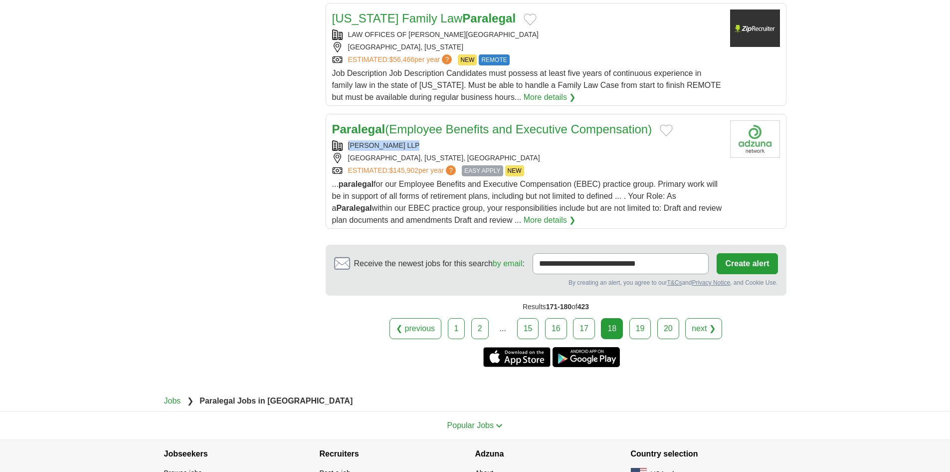
copy div "BALLARD SPAHR LLP"
click at [374, 144] on div "BALLARD SPAHR LLP" at bounding box center [527, 145] width 390 height 10
click at [648, 333] on link "19" at bounding box center [641, 328] width 22 height 21
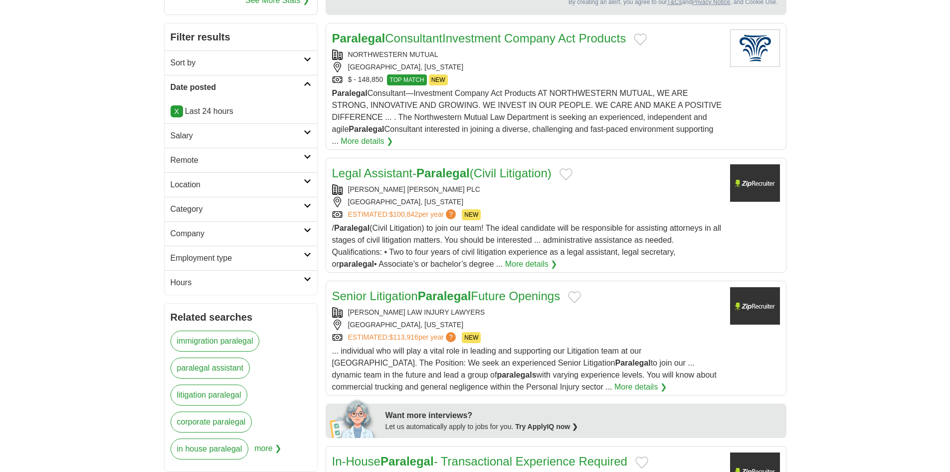
scroll to position [200, 0]
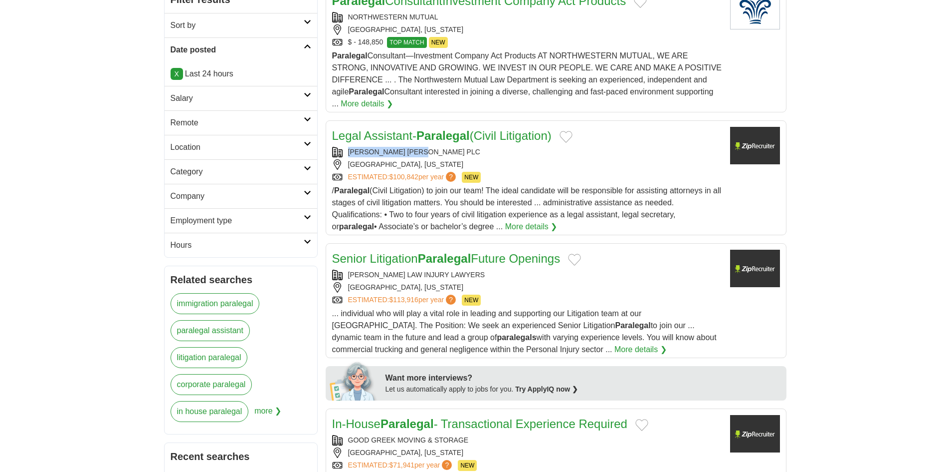
copy div "HENN LESPERANCE PLC"
copy div "THOMPSON LAW INJURY LAWYERS"
drag, startPoint x: 477, startPoint y: 273, endPoint x: 337, endPoint y: 273, distance: 140.7
click at [337, 273] on div "THOMPSON LAW INJURY LAWYERS" at bounding box center [527, 274] width 390 height 10
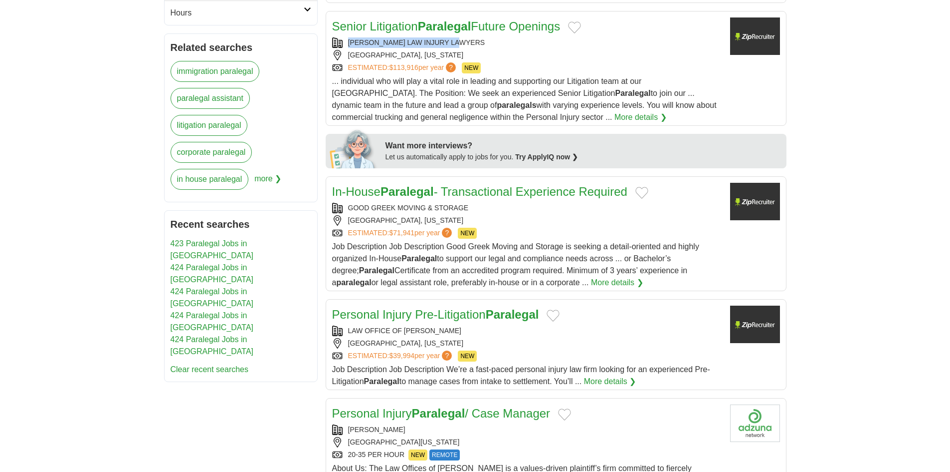
scroll to position [449, 0]
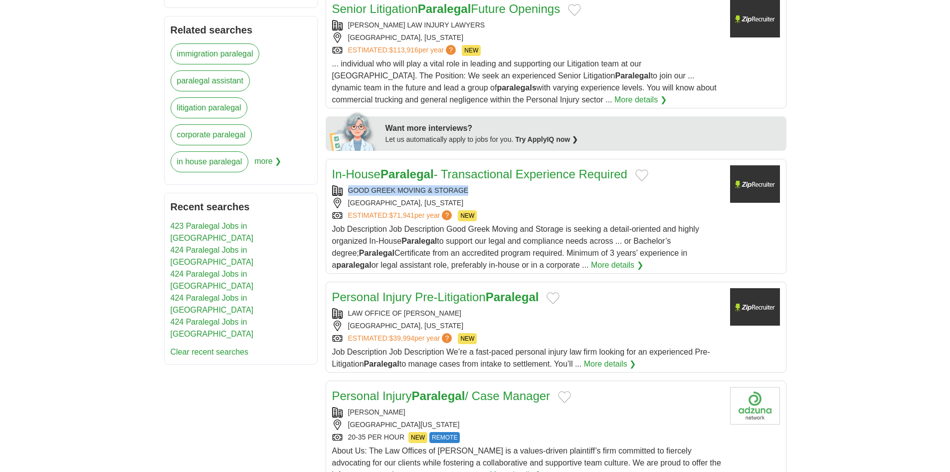
copy div "GOOD GREEK MOVING & STORAGE"
drag, startPoint x: 473, startPoint y: 188, endPoint x: 344, endPoint y: 192, distance: 129.3
click at [344, 192] on div "GOOD GREEK MOVING & STORAGE" at bounding box center [527, 190] width 390 height 10
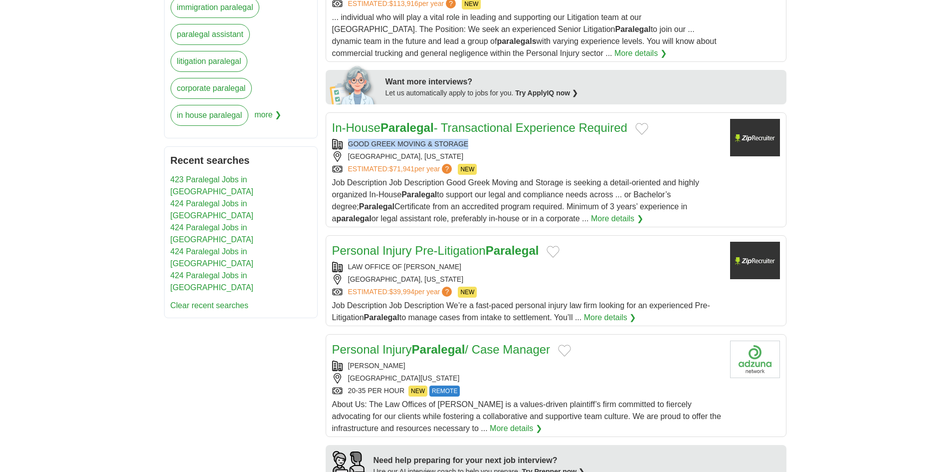
scroll to position [599, 0]
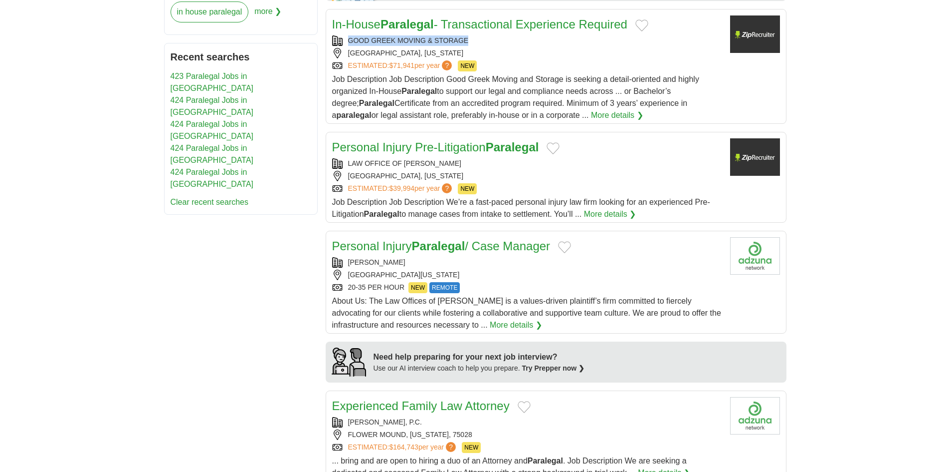
copy div "LAW OFFICE OF ERICA S GELFAND"
drag, startPoint x: 473, startPoint y: 158, endPoint x: 341, endPoint y: 164, distance: 131.9
click at [343, 167] on div "LAW OFFICE OF ERICA S GELFAND" at bounding box center [527, 163] width 390 height 10
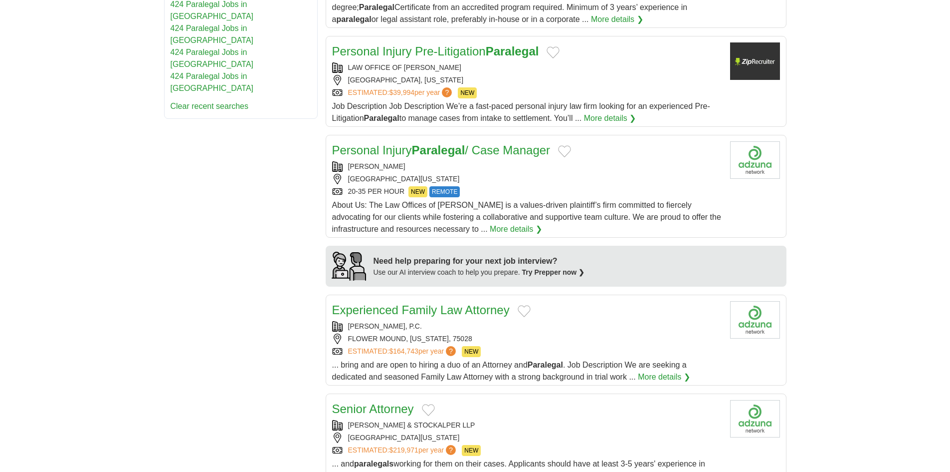
scroll to position [699, 0]
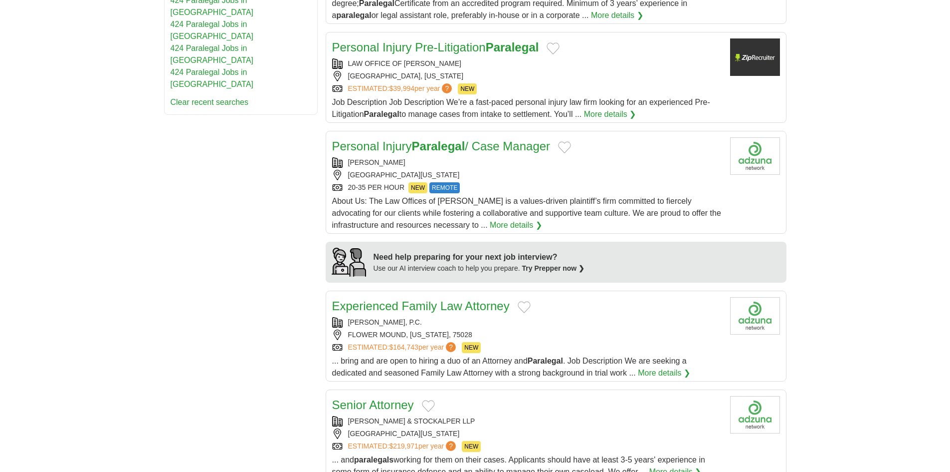
copy div "JEFFREY S. GLASSMAN"
drag, startPoint x: 453, startPoint y: 161, endPoint x: 345, endPoint y: 170, distance: 108.6
click at [345, 170] on div "JEFFREY S. GLASSMAN BOSTON, MASSACHUSETTS, 02110 20-35 PER HOUR NEW REMOTE" at bounding box center [527, 175] width 390 height 36
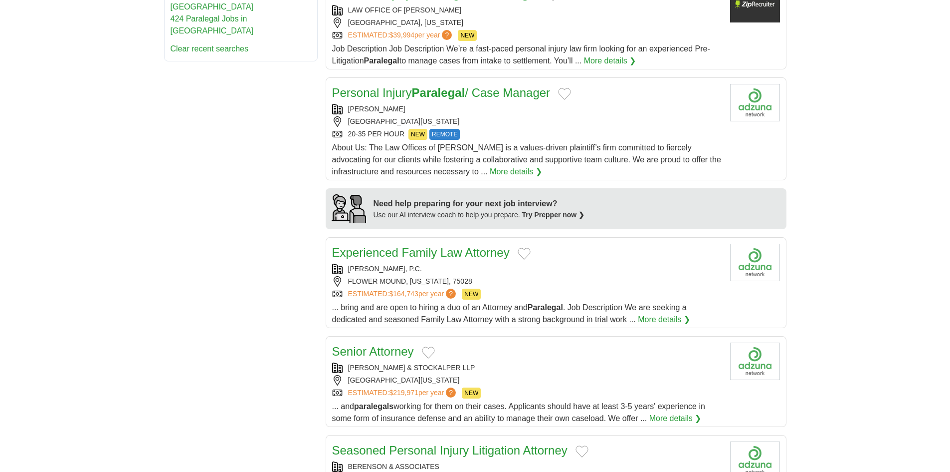
scroll to position [748, 0]
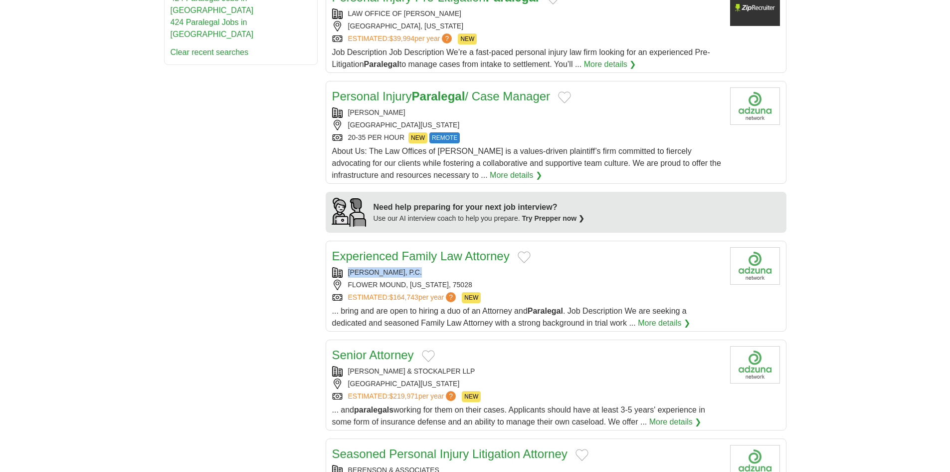
copy div "JULIANJOHNSON, P.C."
drag, startPoint x: 431, startPoint y: 270, endPoint x: 346, endPoint y: 270, distance: 85.3
click at [346, 270] on div "JULIANJOHNSON, P.C." at bounding box center [527, 272] width 390 height 10
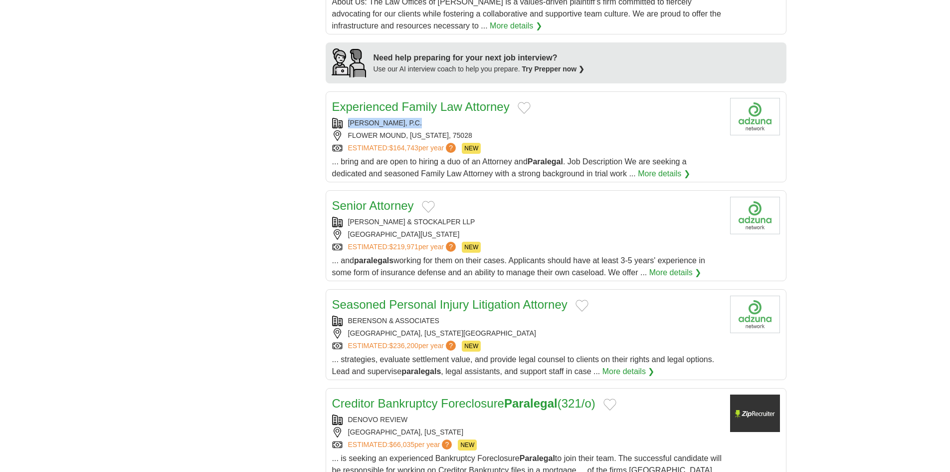
scroll to position [898, 0]
copy div "KJAR MCKENNA & STOCKALPER LLP"
drag, startPoint x: 487, startPoint y: 221, endPoint x: 336, endPoint y: 216, distance: 151.2
click at [336, 216] on div "KJAR MCKENNA & STOCKALPER LLP" at bounding box center [527, 221] width 390 height 10
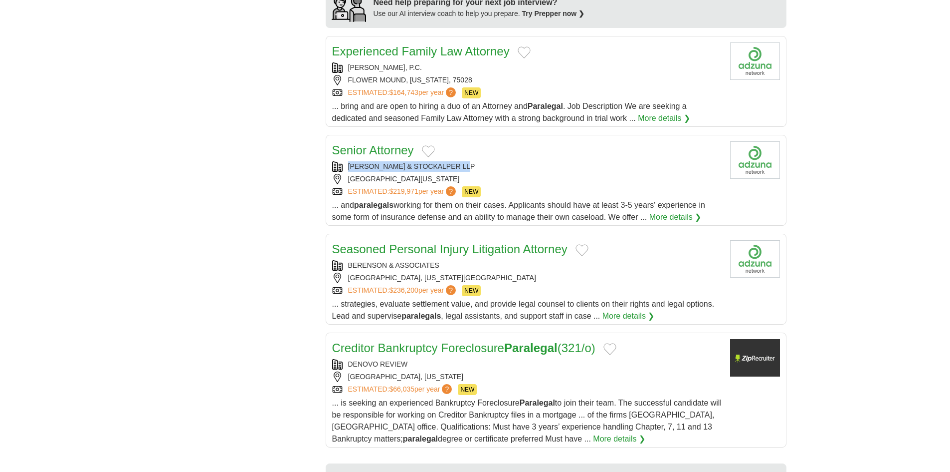
scroll to position [1048, 0]
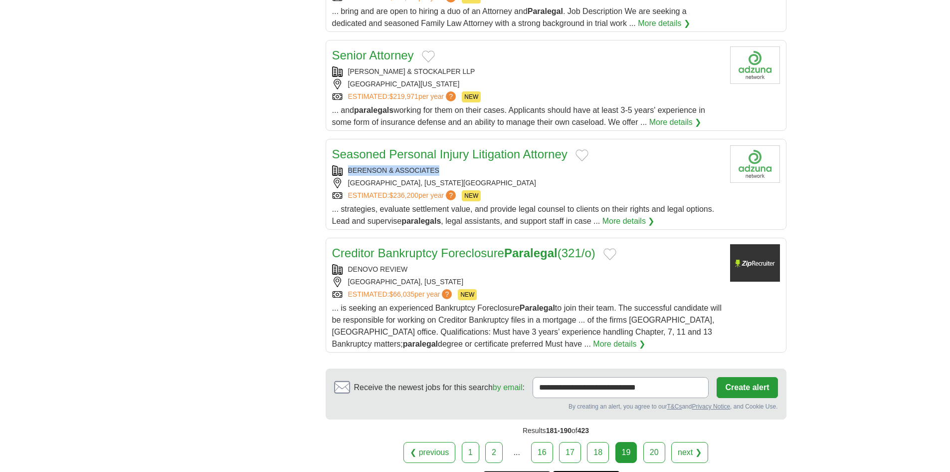
copy div "BERENSON & ASSOCIATES"
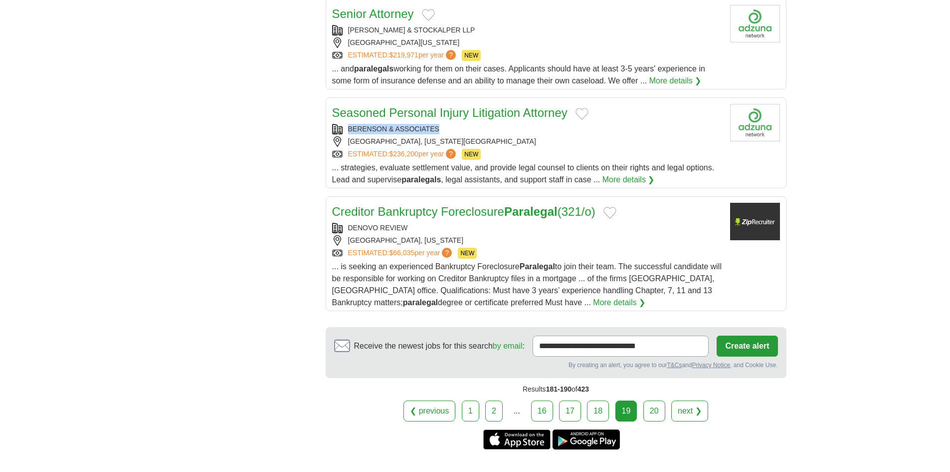
scroll to position [1148, 0]
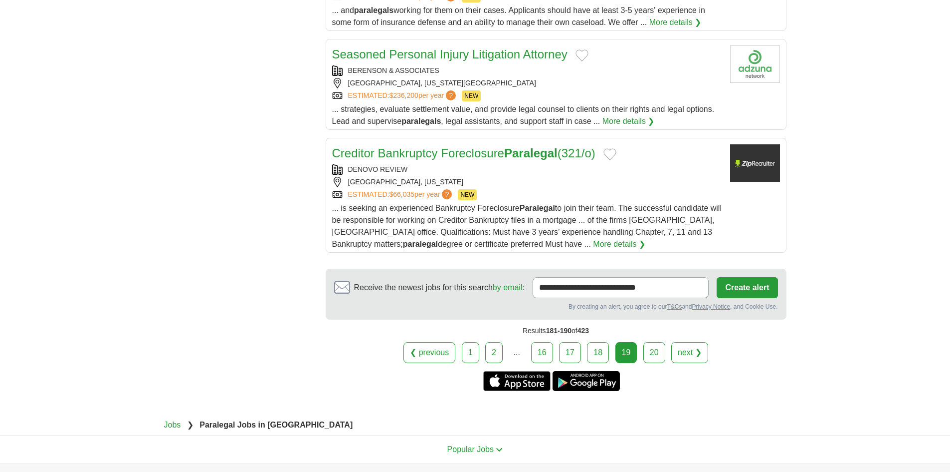
click at [423, 164] on div "Creditor Bankruptcy Foreclosure Paralegal (321/o) DENOVO REVIEW BOCA RATON, FLO…" at bounding box center [527, 197] width 390 height 106
click at [685, 349] on link "next ❯" at bounding box center [690, 352] width 37 height 21
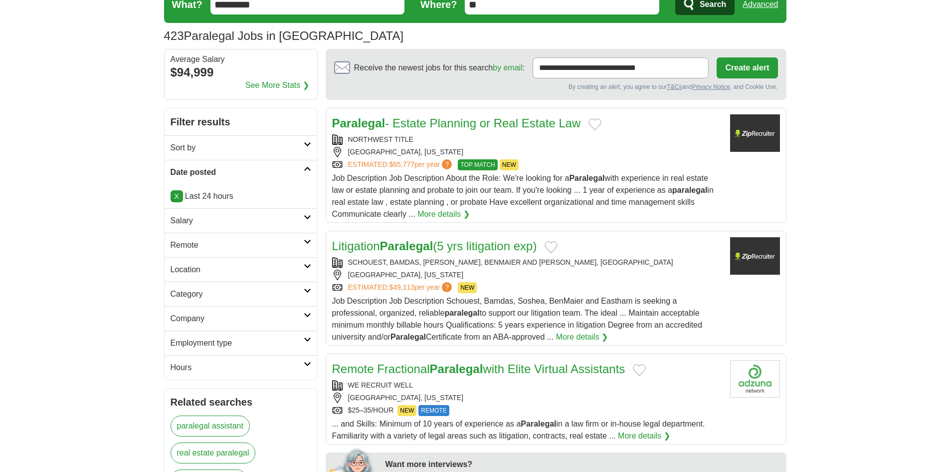
scroll to position [200, 0]
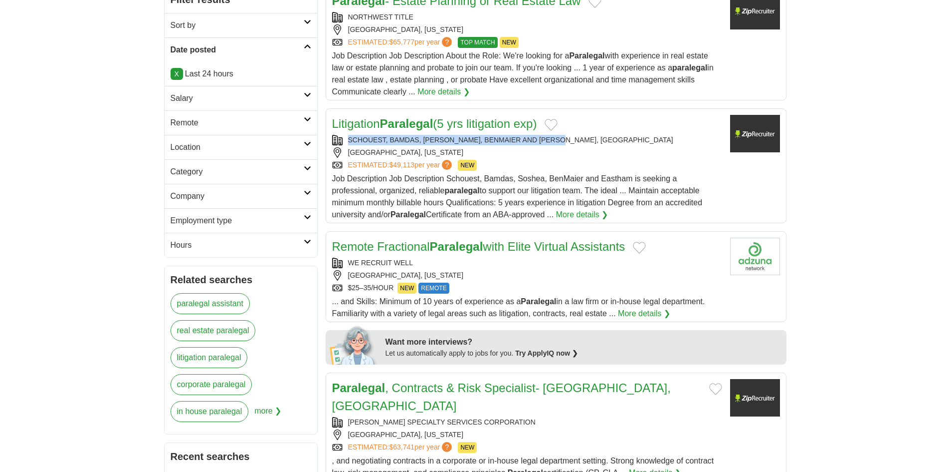
copy div "SCHOUEST, BAMDAS, [PERSON_NAME], BENMAIER AND [PERSON_NAME], [GEOGRAPHIC_DATA]"
drag, startPoint x: 586, startPoint y: 137, endPoint x: 349, endPoint y: 144, distance: 237.1
click at [349, 144] on div "SCHOUEST, BAMDAS, [PERSON_NAME], BENMAIER AND [PERSON_NAME], [GEOGRAPHIC_DATA]" at bounding box center [527, 140] width 390 height 10
click at [456, 157] on div "[GEOGRAPHIC_DATA], [US_STATE]" at bounding box center [527, 152] width 390 height 10
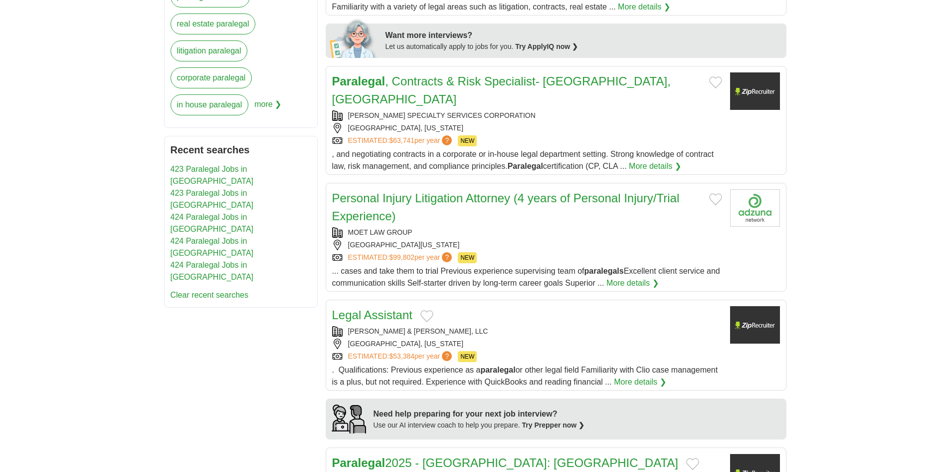
scroll to position [549, 0]
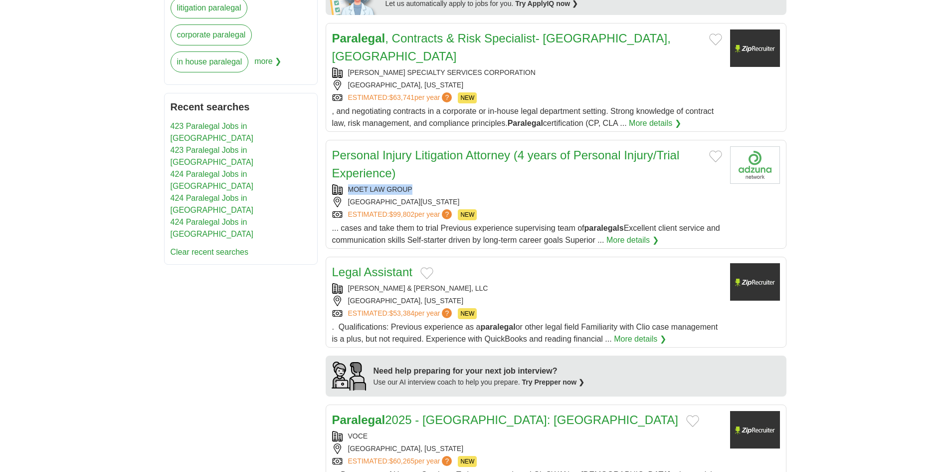
copy div "MOET LAW GROUP"
drag, startPoint x: 413, startPoint y: 168, endPoint x: 334, endPoint y: 173, distance: 79.5
click at [334, 184] on div "MOET LAW GROUP" at bounding box center [527, 189] width 390 height 10
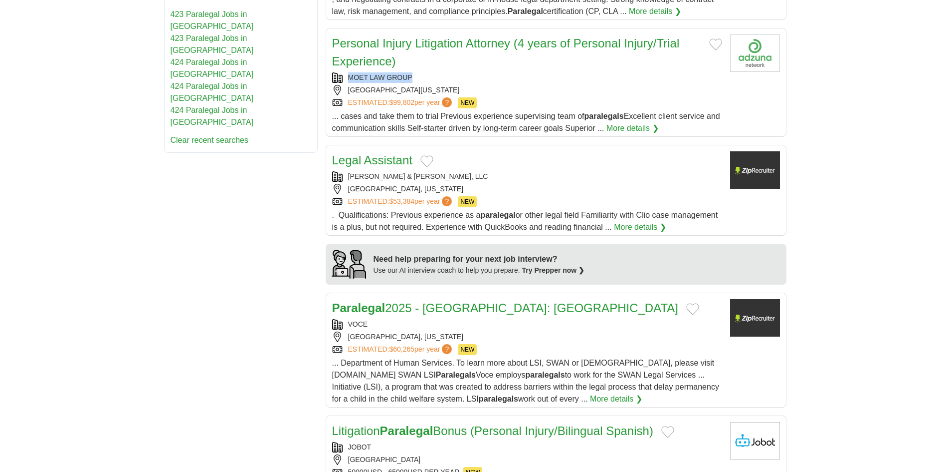
scroll to position [748, 0]
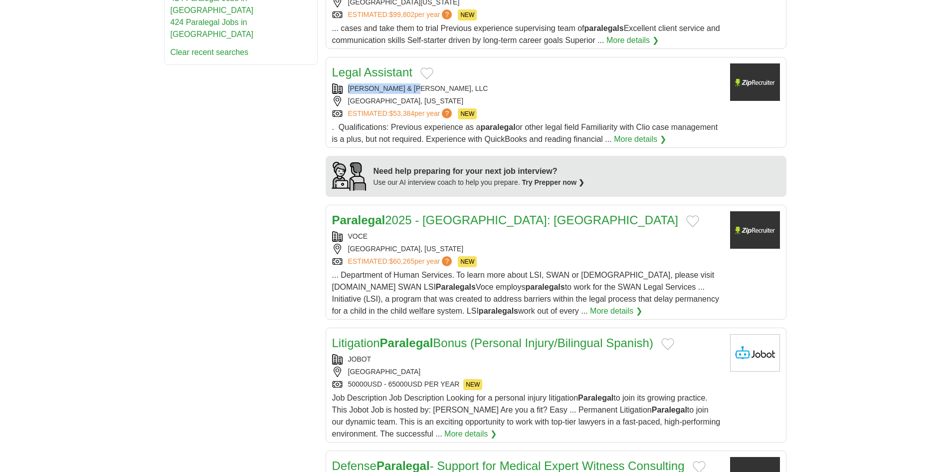
copy div "[PERSON_NAME] & [PERSON_NAME], LLC"
drag, startPoint x: 421, startPoint y: 71, endPoint x: 345, endPoint y: 74, distance: 75.9
click at [345, 83] on div "[PERSON_NAME] & [PERSON_NAME], LLC" at bounding box center [527, 88] width 390 height 10
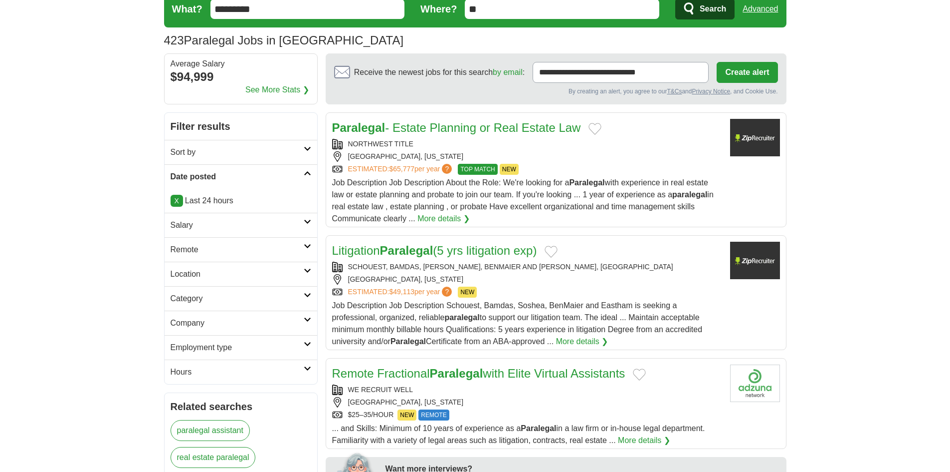
scroll to position [0, 0]
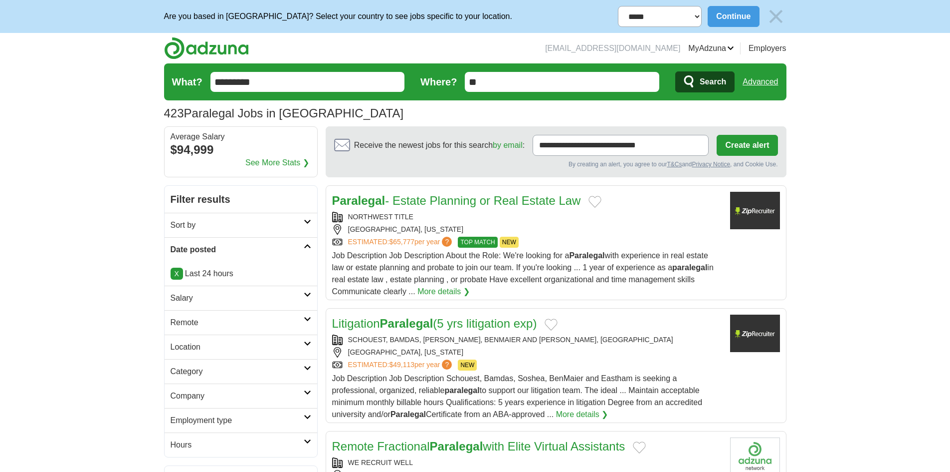
click at [305, 87] on input "*********" at bounding box center [308, 82] width 195 height 20
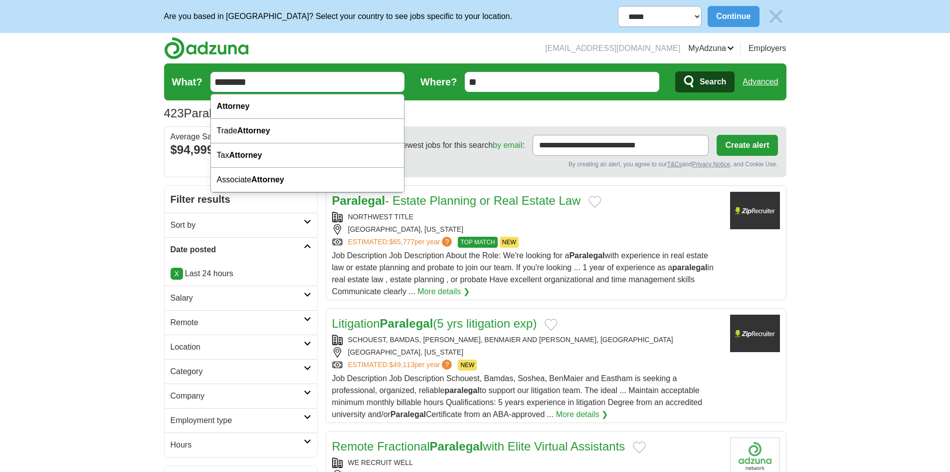
type input "********"
click at [676, 71] on button "Search" at bounding box center [705, 81] width 59 height 21
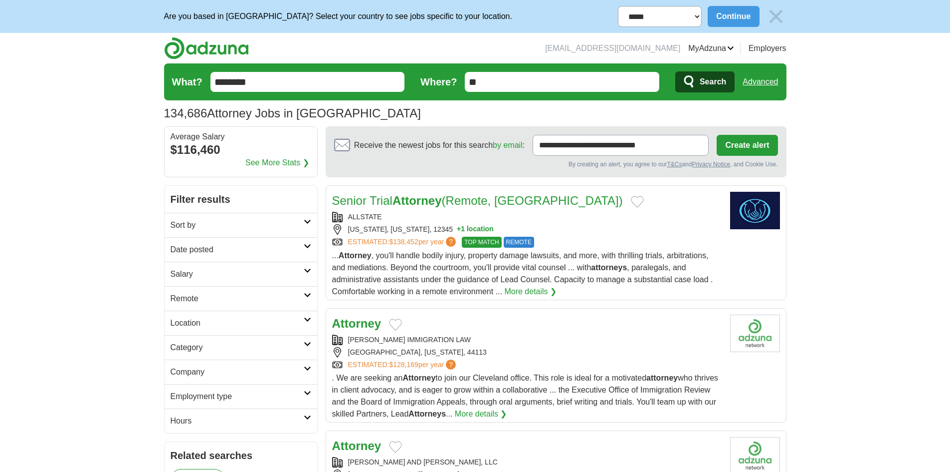
click at [310, 245] on icon at bounding box center [307, 245] width 7 height 5
click at [204, 264] on div "Last 24 hours Last 3 days Last 7 days" at bounding box center [241, 287] width 153 height 52
click at [190, 271] on link "Last 24 hours" at bounding box center [241, 273] width 141 height 12
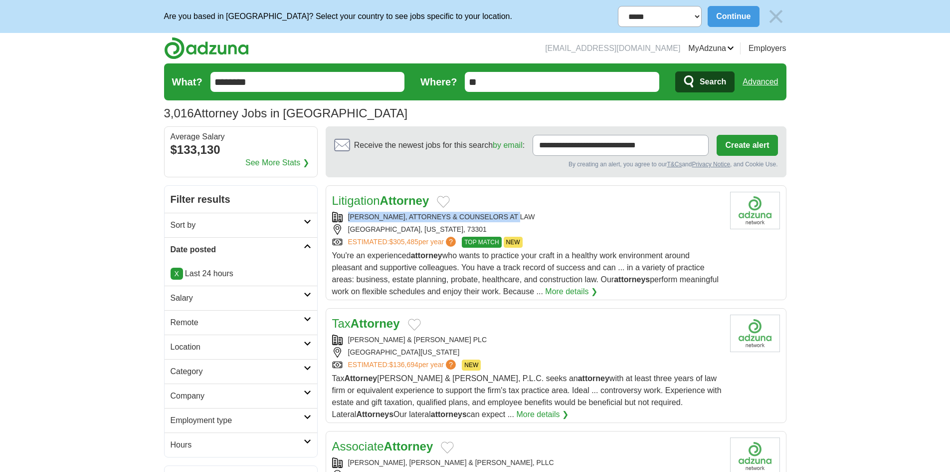
copy div "[PERSON_NAME], ATTORNEYS & COUNSELORS AT LAW"
drag, startPoint x: 529, startPoint y: 214, endPoint x: 349, endPoint y: 221, distance: 180.2
click at [349, 221] on div "[PERSON_NAME], ATTORNEYS & COUNSELORS AT LAW" at bounding box center [527, 217] width 390 height 10
copy div "[PERSON_NAME] & [PERSON_NAME] PLC"
drag, startPoint x: 471, startPoint y: 336, endPoint x: 349, endPoint y: 340, distance: 121.8
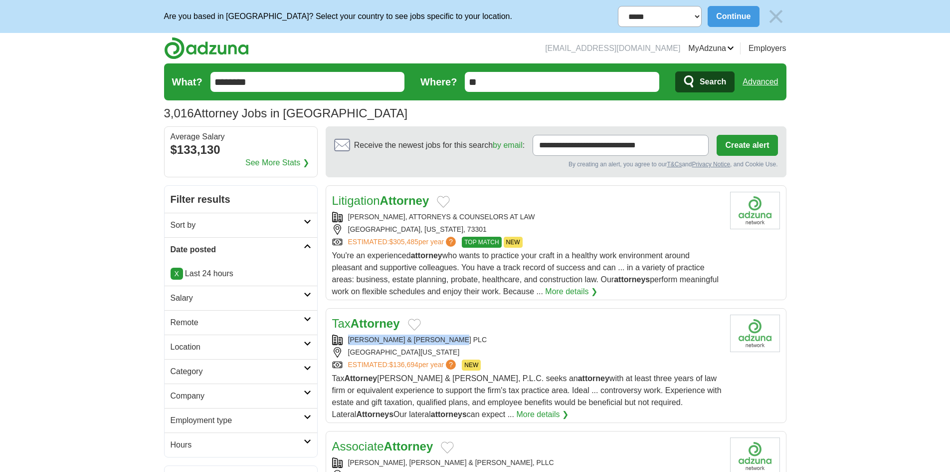
click at [349, 340] on div "[PERSON_NAME] & [PERSON_NAME] PLC" at bounding box center [527, 339] width 390 height 10
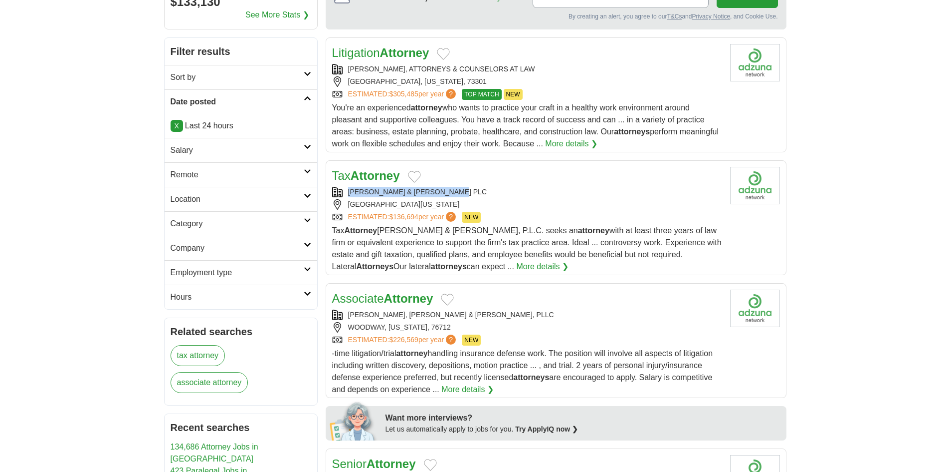
scroll to position [249, 0]
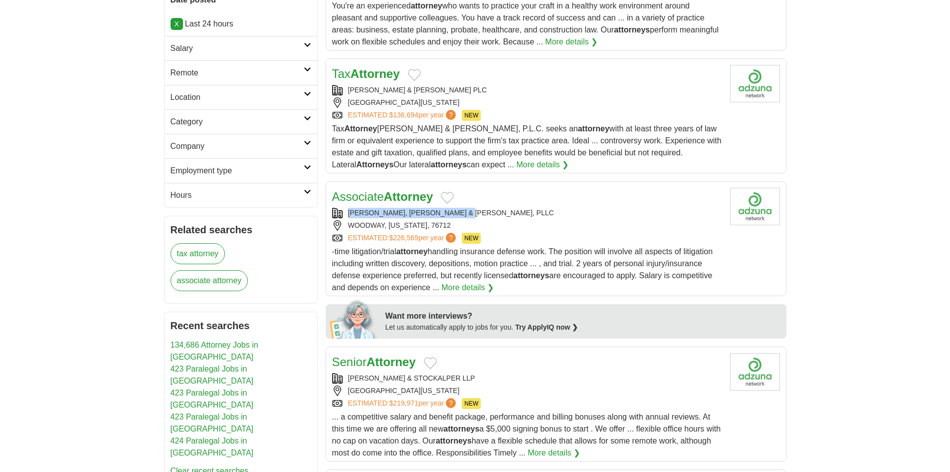
copy div "[PERSON_NAME], [PERSON_NAME] & [PERSON_NAME], PLLC"
drag, startPoint x: 490, startPoint y: 215, endPoint x: 347, endPoint y: 214, distance: 143.7
click at [348, 214] on div "[PERSON_NAME], [PERSON_NAME] & [PERSON_NAME], PLLC" at bounding box center [527, 213] width 390 height 10
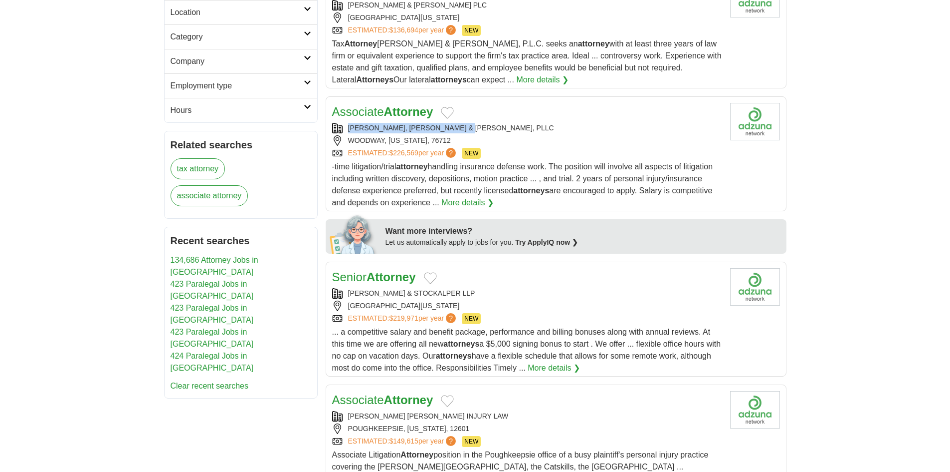
scroll to position [449, 0]
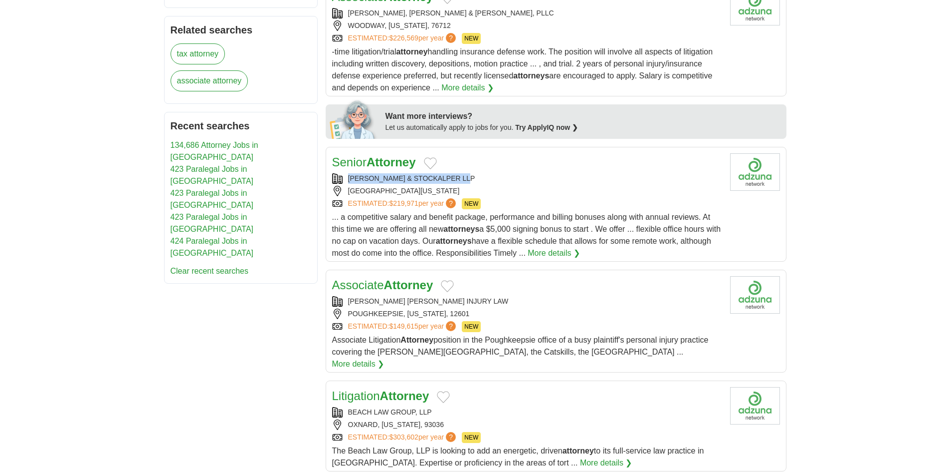
copy div "KJAR MCKENNA & STOCKALPER LLP"
drag, startPoint x: 479, startPoint y: 172, endPoint x: 348, endPoint y: 182, distance: 131.6
click at [348, 182] on div "Senior Attorney KJAR MCKENNA & STOCKALPER LLP HUNTINGTON BEACH, CALIFORNIA, 926…" at bounding box center [527, 206] width 390 height 106
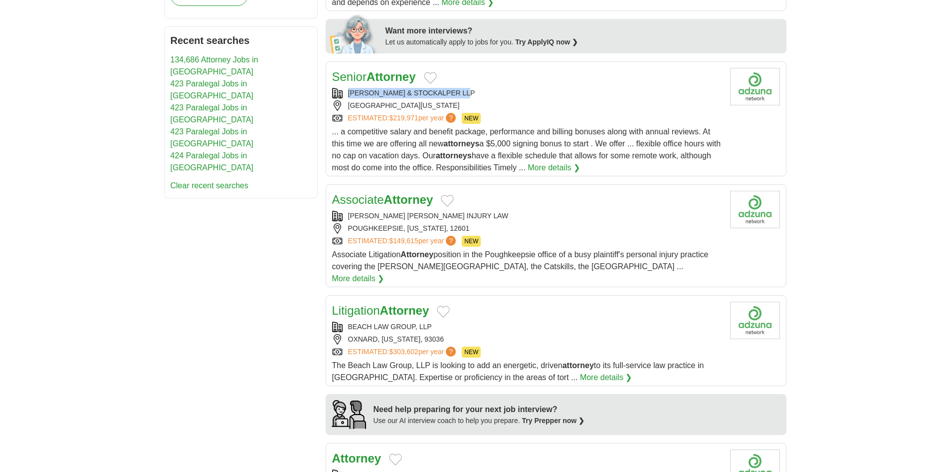
scroll to position [649, 0]
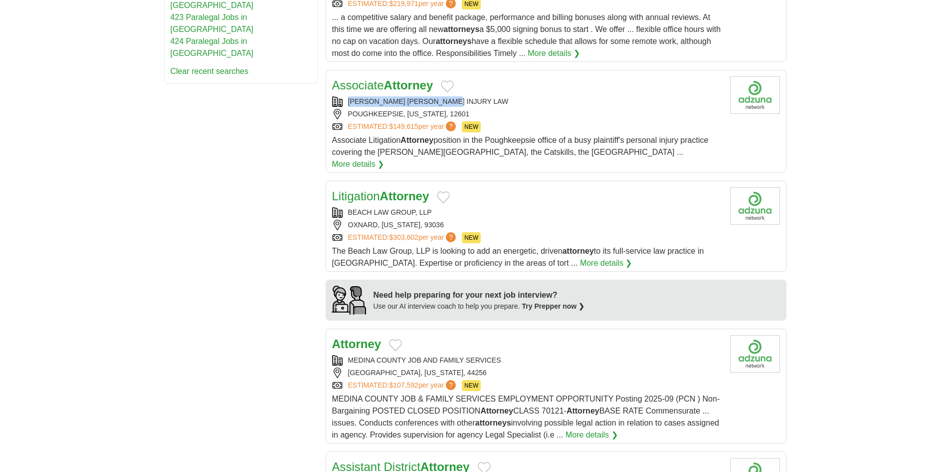
copy div "RUTBERG BRESLOW INJURY LAW"
drag, startPoint x: 466, startPoint y: 98, endPoint x: 339, endPoint y: 103, distance: 126.8
click at [339, 103] on div "RUTBERG BRESLOW INJURY LAW" at bounding box center [527, 101] width 390 height 10
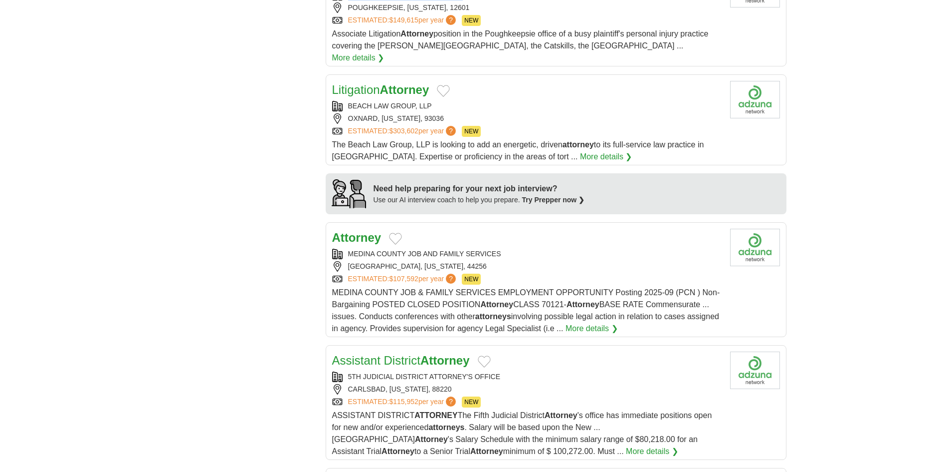
scroll to position [748, 0]
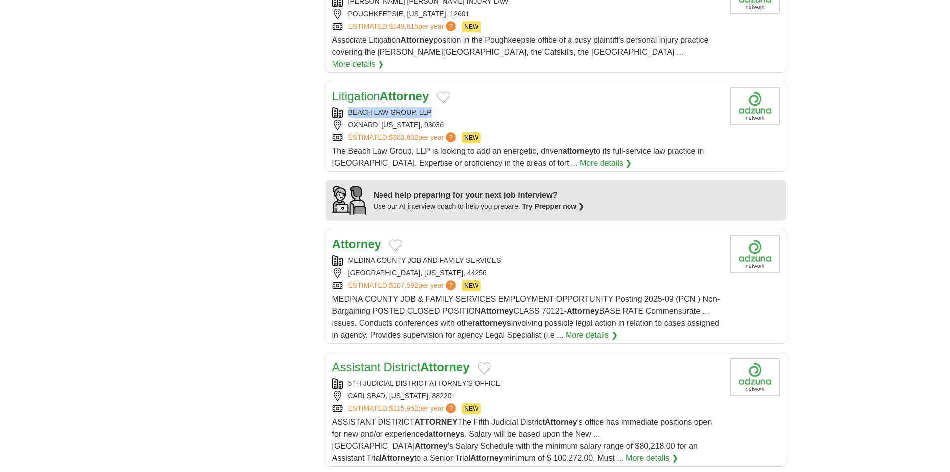
copy div "BEACH LAW GROUP, LLP"
drag, startPoint x: 435, startPoint y: 95, endPoint x: 346, endPoint y: 98, distance: 88.9
click at [346, 98] on div "Litigation Attorney BEACH LAW GROUP, LLP OXNARD, CALIFORNIA, 93036 ESTIMATED: $…" at bounding box center [527, 128] width 390 height 82
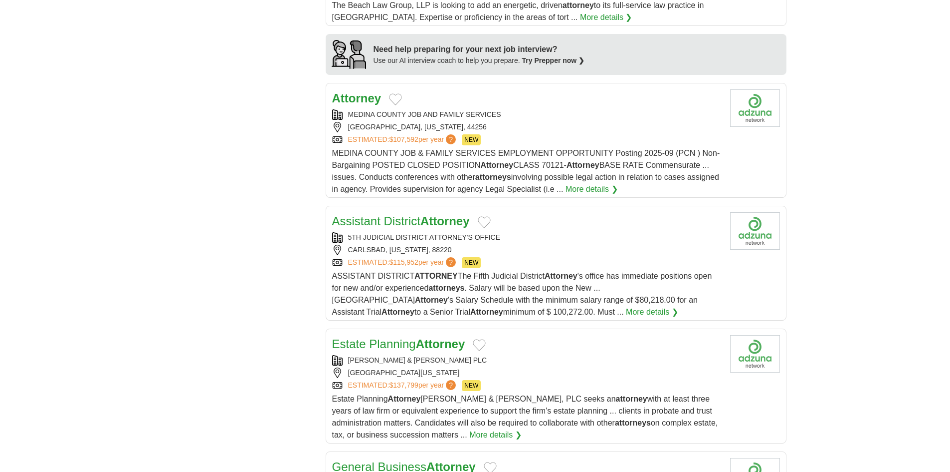
scroll to position [898, 0]
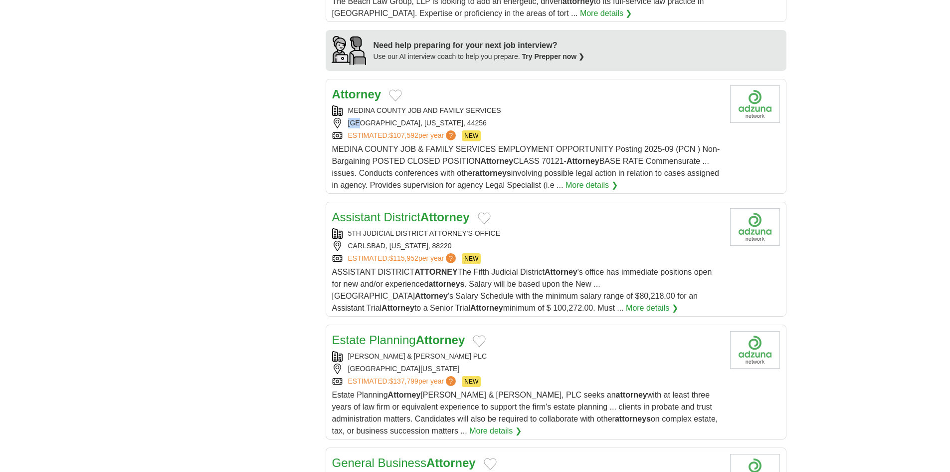
drag, startPoint x: 505, startPoint y: 97, endPoint x: 357, endPoint y: 113, distance: 149.0
click at [357, 113] on div "MEDINA COUNTY JOB AND FAMILY SERVICES MEDINA, OHIO, 44256 ESTIMATED: $107,592 p…" at bounding box center [527, 123] width 390 height 36
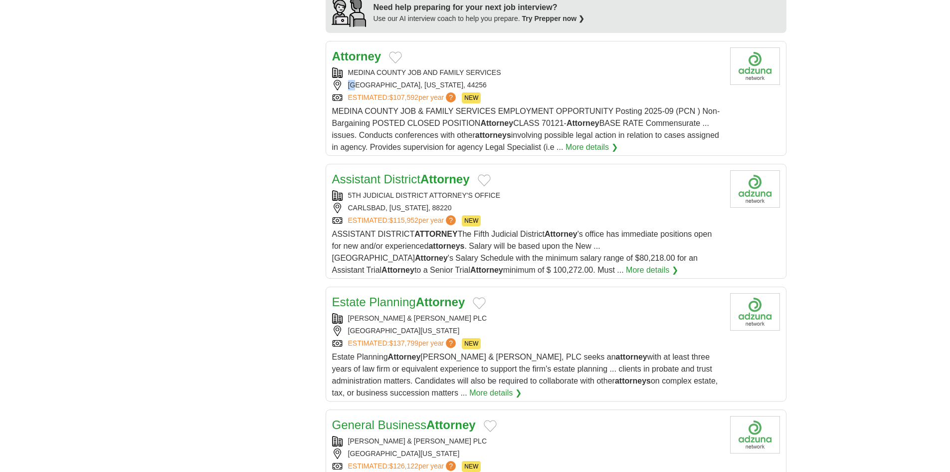
scroll to position [1048, 0]
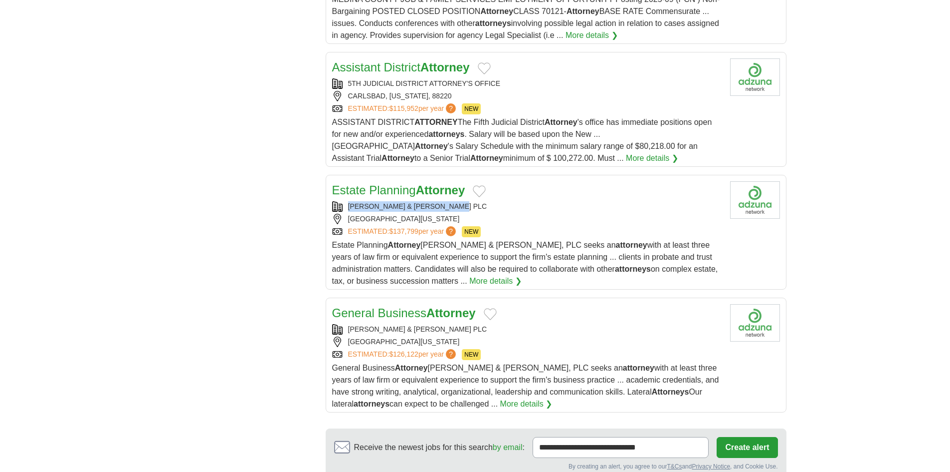
copy div "[PERSON_NAME] & [PERSON_NAME] PLC"
drag, startPoint x: 476, startPoint y: 193, endPoint x: 345, endPoint y: 200, distance: 131.4
click at [345, 201] on div "SHUTTLEWORTH & INGERSOLL PLC CEDAR RAPIDS, IOWA, 52401 ESTIMATED: $137,799 per …" at bounding box center [527, 219] width 390 height 36
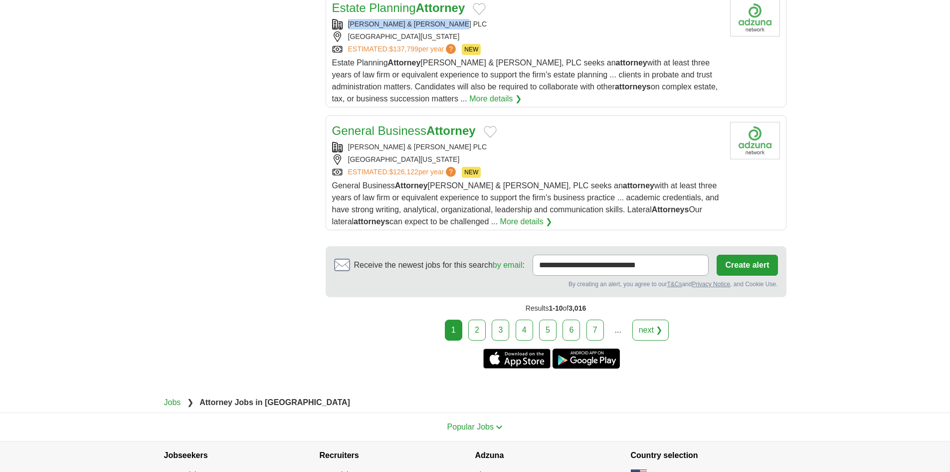
scroll to position [1247, 0]
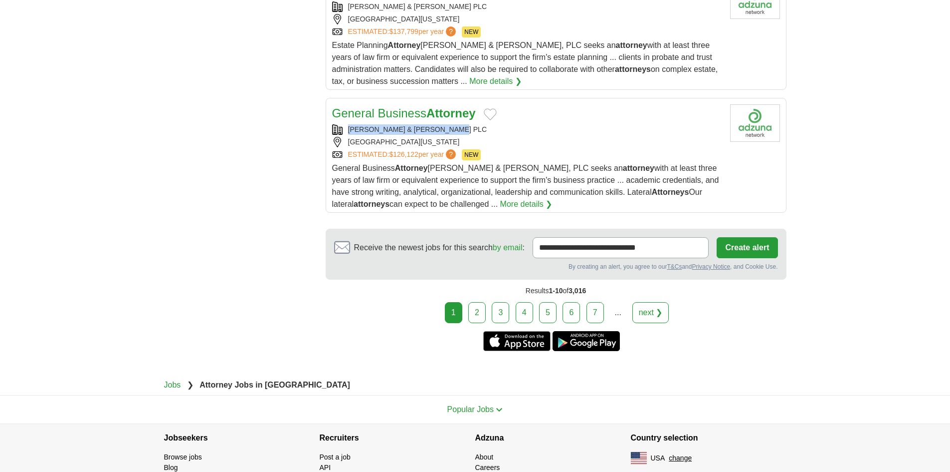
copy div "[PERSON_NAME] & [PERSON_NAME] PLC"
drag, startPoint x: 479, startPoint y: 116, endPoint x: 348, endPoint y: 119, distance: 130.7
click at [348, 124] on div "[PERSON_NAME] & [PERSON_NAME] PLC" at bounding box center [527, 129] width 390 height 10
click at [486, 303] on link "2" at bounding box center [477, 312] width 17 height 21
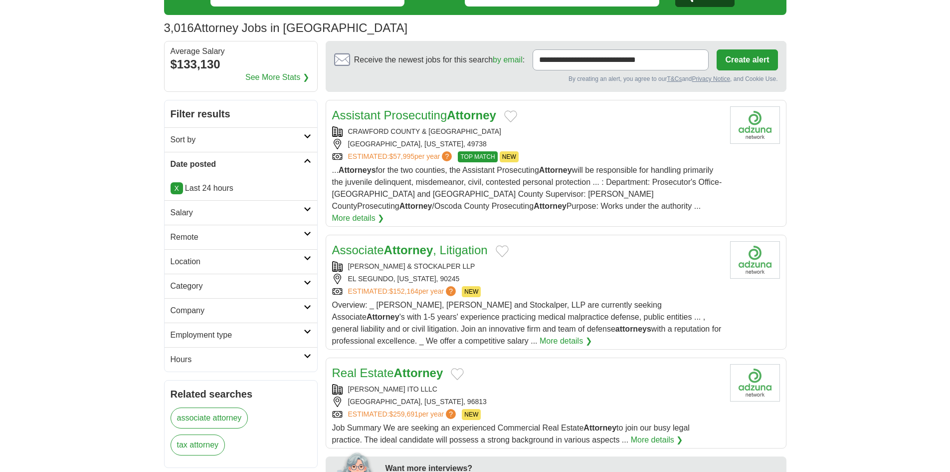
scroll to position [200, 0]
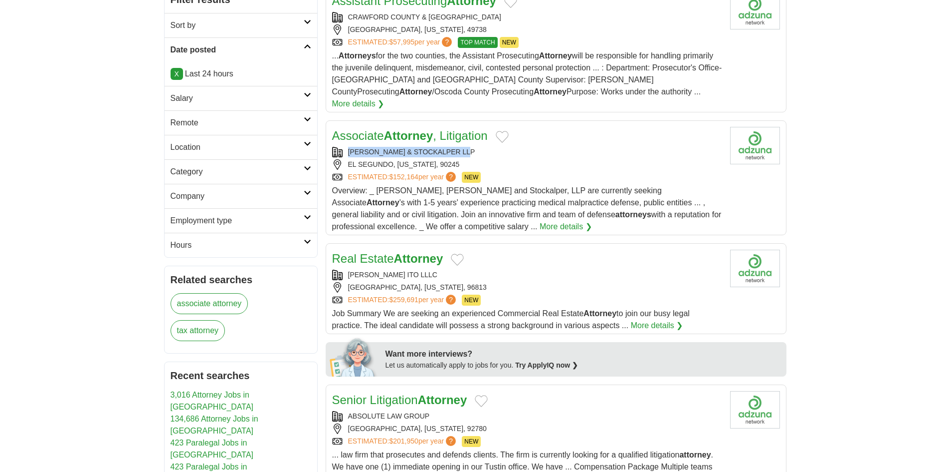
copy div "KJAR MCKENNA & STOCKALPER LLP"
drag, startPoint x: 484, startPoint y: 137, endPoint x: 347, endPoint y: 142, distance: 136.8
click at [347, 147] on div "KJAR MCKENNA & STOCKALPER LLP" at bounding box center [527, 152] width 390 height 10
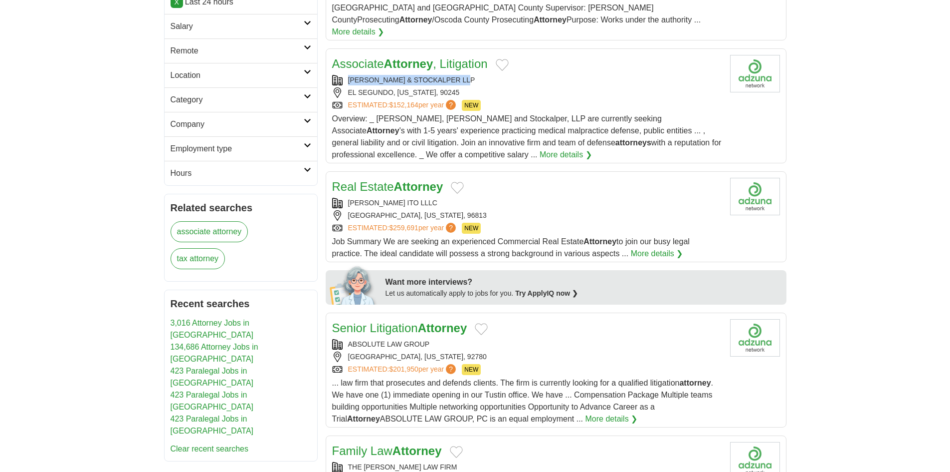
scroll to position [349, 0]
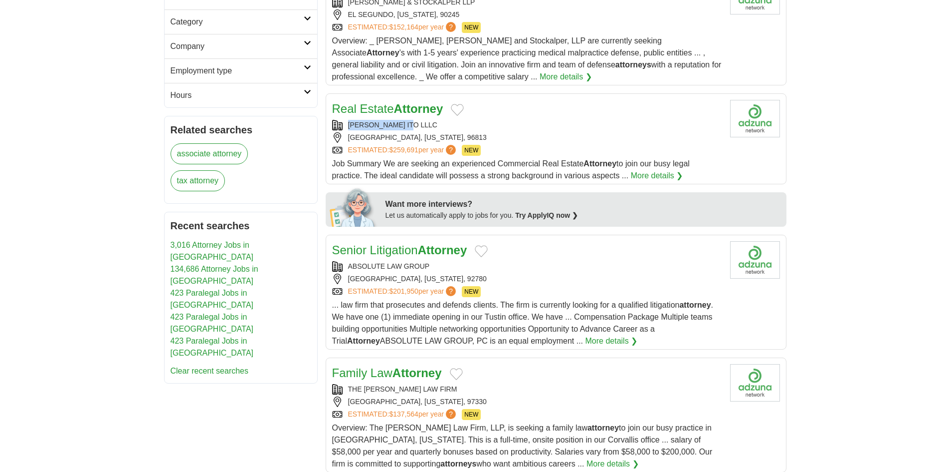
copy div "SCHLACK ITO LLLC"
drag, startPoint x: 424, startPoint y: 107, endPoint x: 346, endPoint y: 116, distance: 78.8
click at [346, 116] on div "Real Estate Attorney SCHLACK ITO LLLC HONOLULU, HAWAII, 96813 ESTIMATED: $259,6…" at bounding box center [527, 141] width 390 height 82
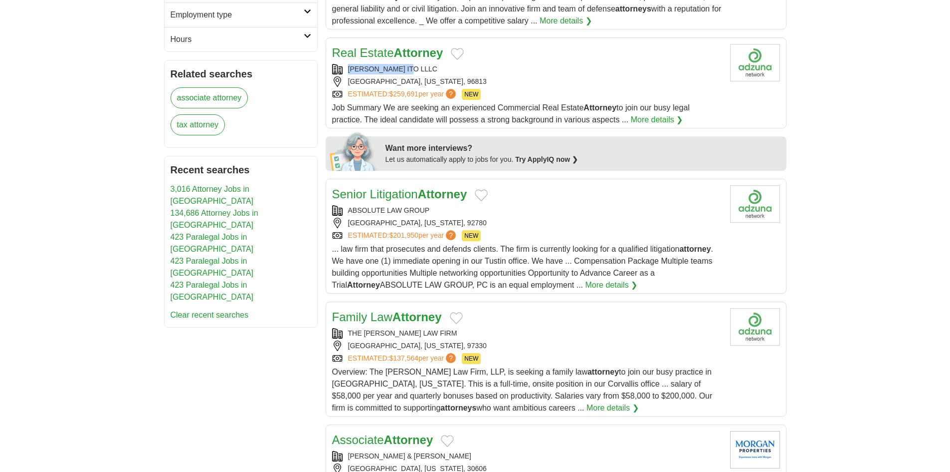
scroll to position [449, 0]
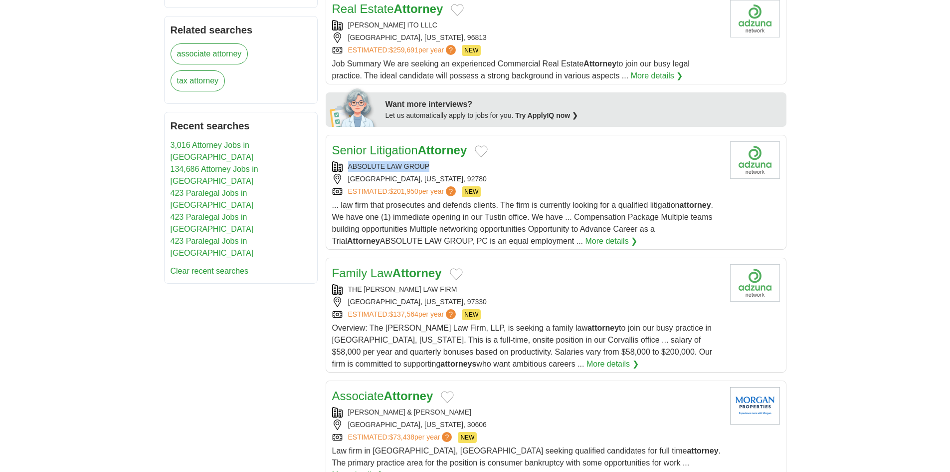
copy div "ABSOLUTE LAW GROUP"
drag, startPoint x: 438, startPoint y: 155, endPoint x: 330, endPoint y: 153, distance: 107.8
click at [330, 153] on article "Senior Litigation Attorney ABSOLUTE LAW GROUP TUSTIN, CALIFORNIA, 92780 ESTIMAT…" at bounding box center [556, 192] width 461 height 115
copy div "THE REYNOLDS LAW FIRM"
drag, startPoint x: 440, startPoint y: 275, endPoint x: 346, endPoint y: 275, distance: 94.3
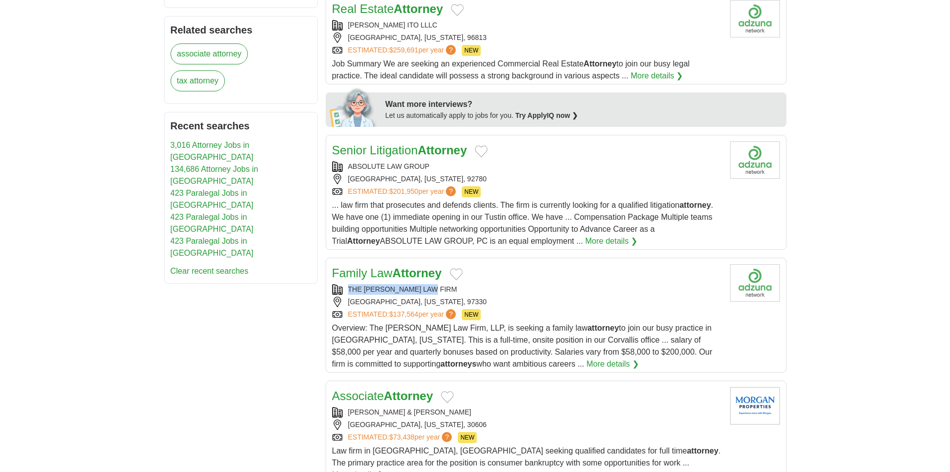
click at [346, 284] on div "THE REYNOLDS LAW FIRM" at bounding box center [527, 289] width 390 height 10
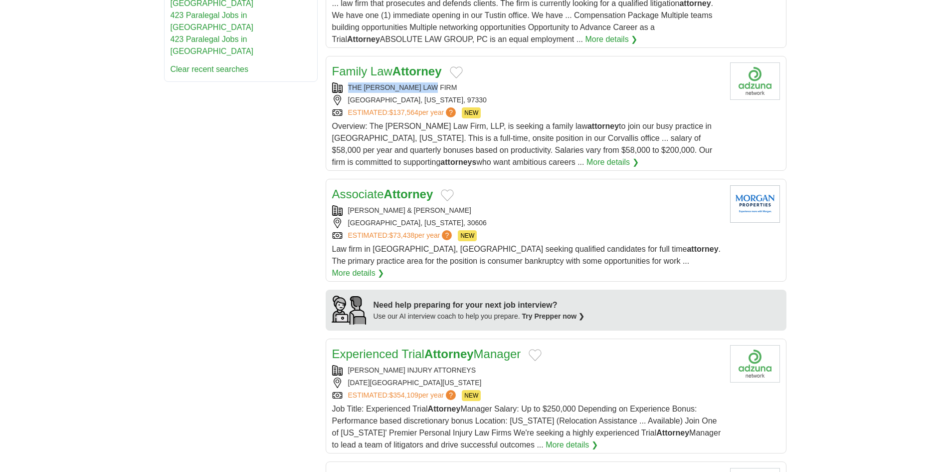
scroll to position [748, 0]
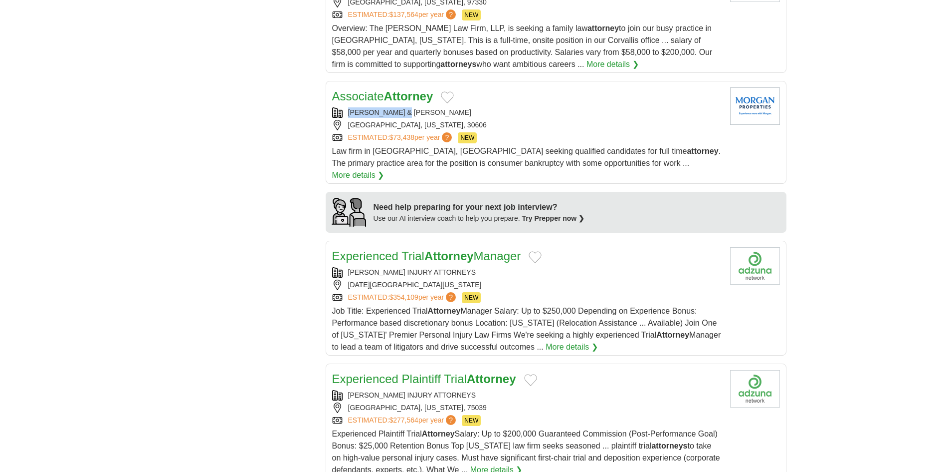
copy link "MORGAN & MORGAN"
drag, startPoint x: 430, startPoint y: 94, endPoint x: 339, endPoint y: 103, distance: 90.8
click at [339, 103] on div "Associate Attorney MORGAN & MORGAN ATHENS, GEORGIA, 30606 ESTIMATED: $73,438 pe…" at bounding box center [527, 134] width 390 height 94
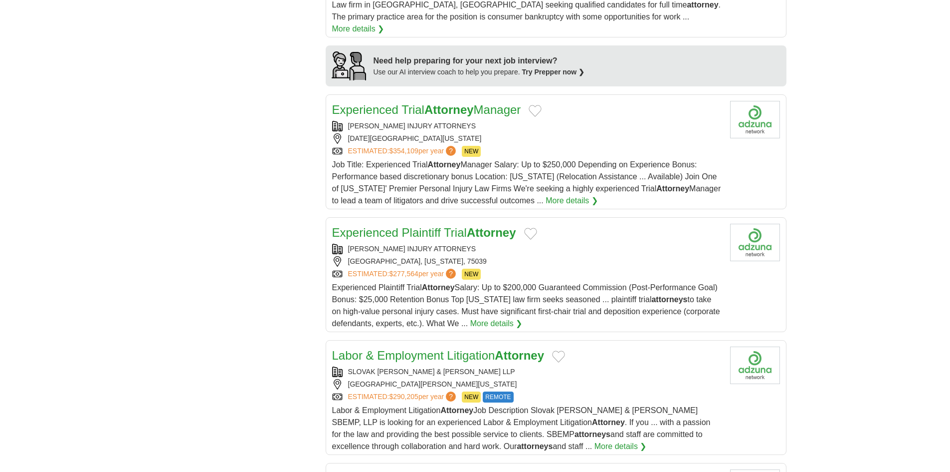
scroll to position [898, 0]
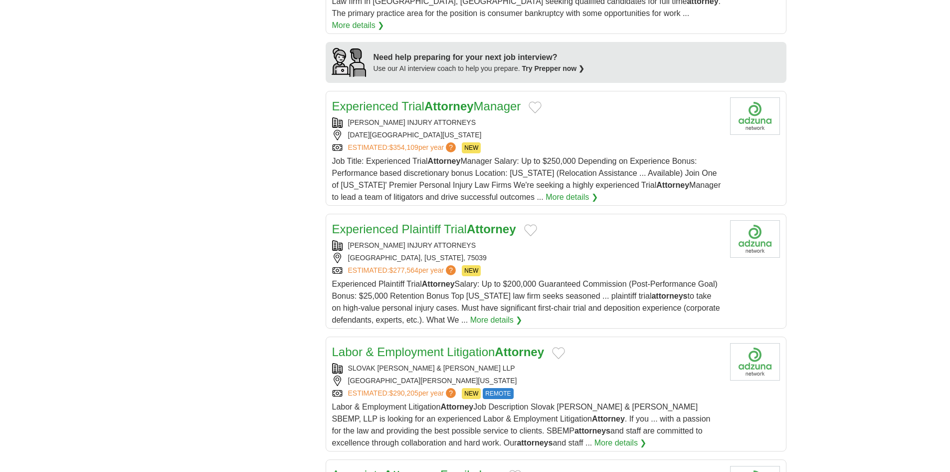
copy div "THOMAS J HENRY INJURY ATTORNEYS"
drag, startPoint x: 463, startPoint y: 100, endPoint x: 336, endPoint y: 99, distance: 126.7
click at [336, 117] on div "THOMAS J HENRY INJURY ATTORNEYS" at bounding box center [527, 122] width 390 height 10
drag, startPoint x: 483, startPoint y: 215, endPoint x: 345, endPoint y: 219, distance: 137.8
click at [345, 220] on div "Experienced Plaintiff Trial Attorney THOMAS J HENRY INJURY ATTORNEYS IRVING, TE…" at bounding box center [527, 273] width 390 height 106
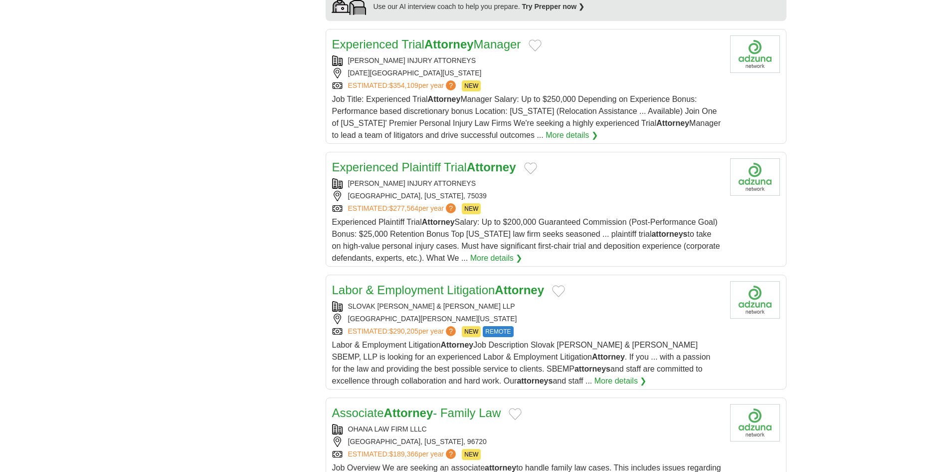
scroll to position [1098, 0]
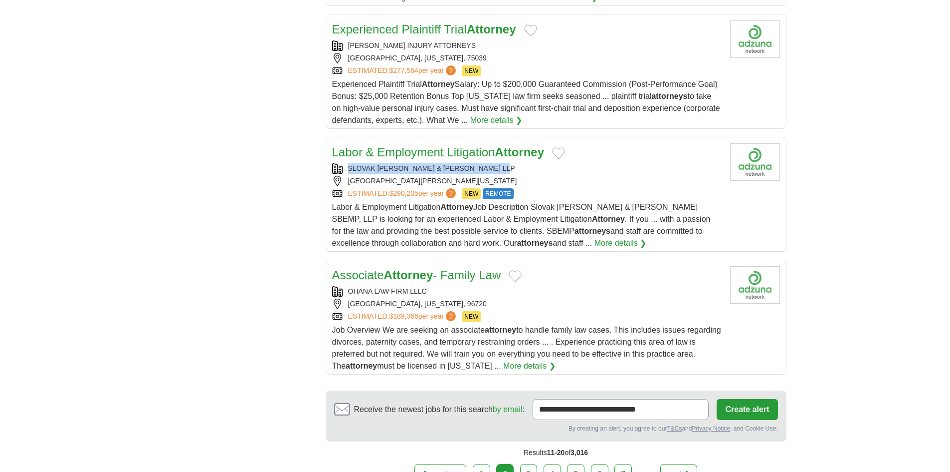
copy div "SLOVAK BARON EMPEY MURPHY & PINKNEY LLP"
drag, startPoint x: 509, startPoint y: 141, endPoint x: 339, endPoint y: 140, distance: 170.1
click at [339, 163] on div "SLOVAK BARON EMPEY MURPHY & PINKNEY LLP" at bounding box center [527, 168] width 390 height 10
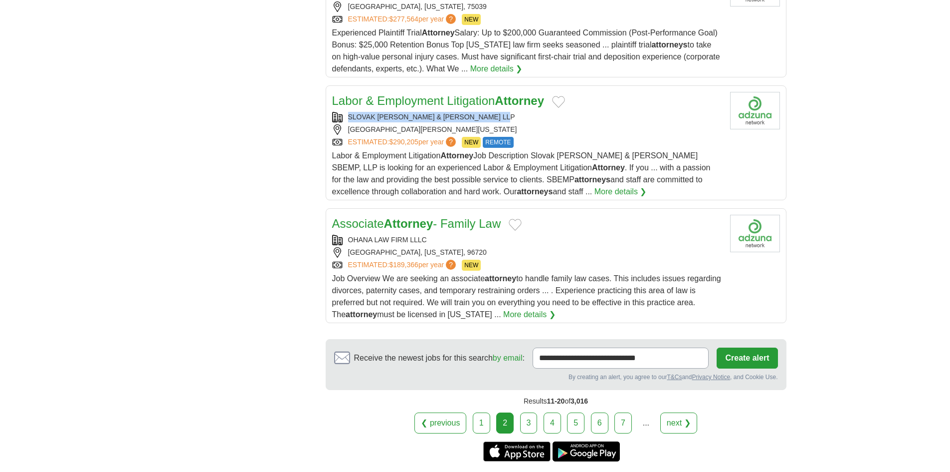
scroll to position [1197, 0]
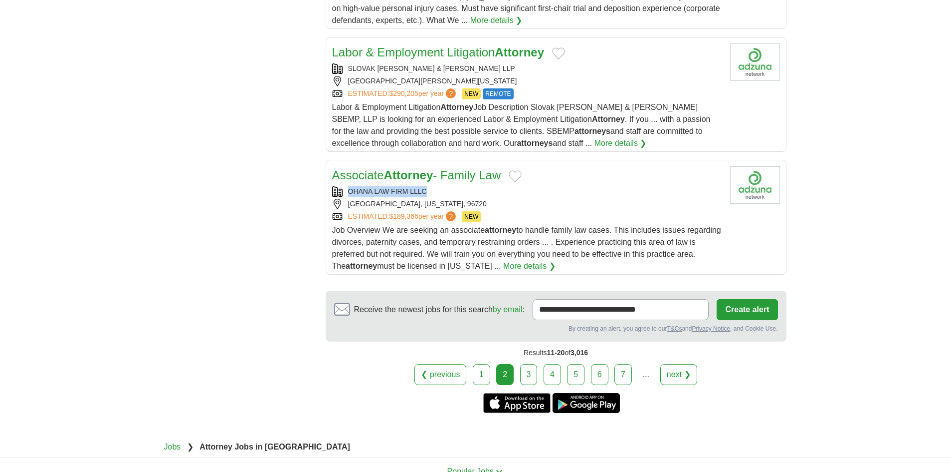
copy div "OHANA LAW FIRM LLLC"
drag, startPoint x: 434, startPoint y: 166, endPoint x: 344, endPoint y: 164, distance: 89.8
click at [344, 186] on div "OHANA LAW FIRM LLLC" at bounding box center [527, 191] width 390 height 10
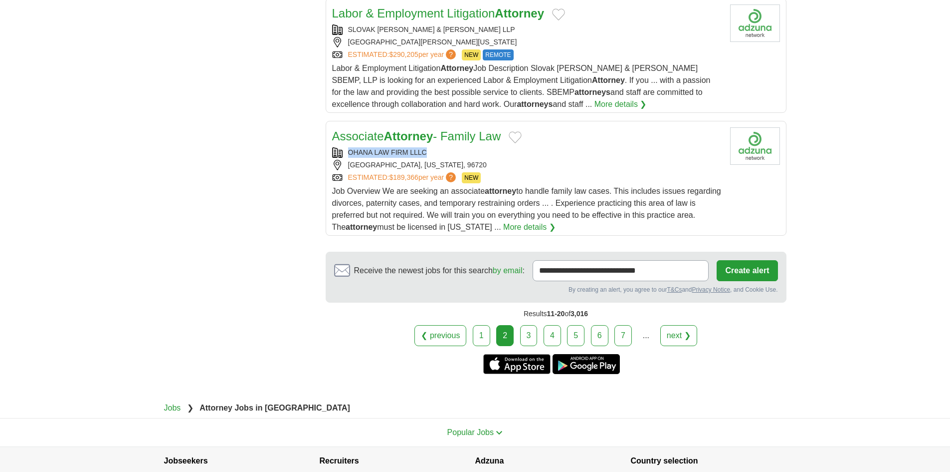
scroll to position [1288, 0]
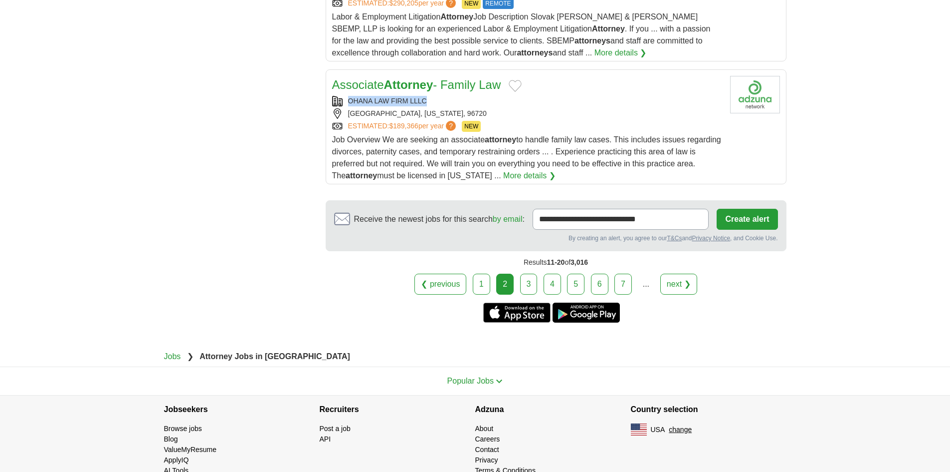
click at [533, 273] on link "3" at bounding box center [528, 283] width 17 height 21
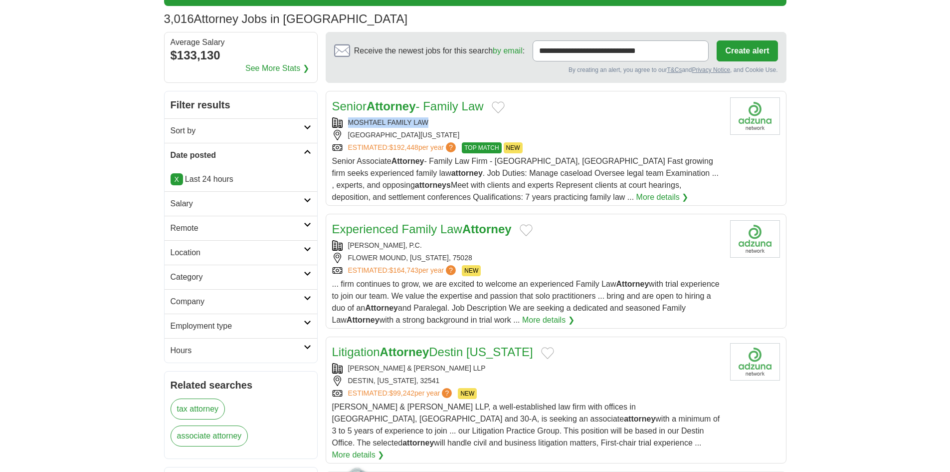
scroll to position [200, 0]
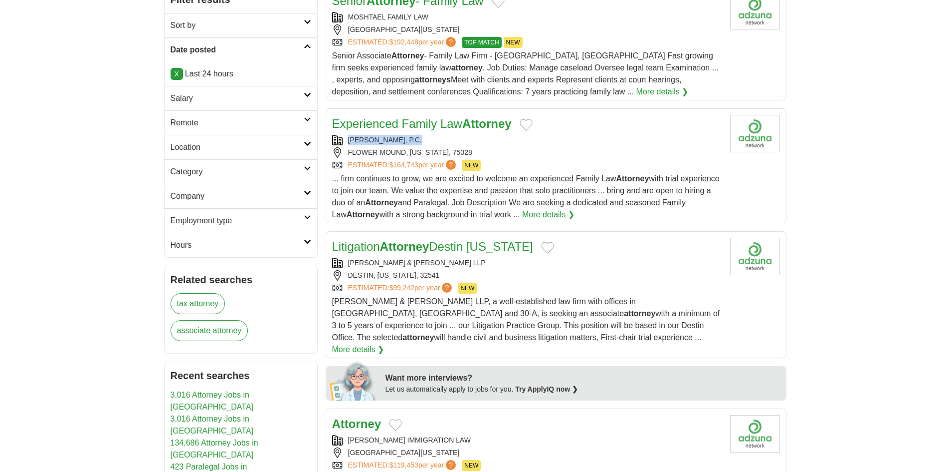
copy div "JULIANJOHNSON, P.C."
drag, startPoint x: 437, startPoint y: 133, endPoint x: 319, endPoint y: 139, distance: 117.9
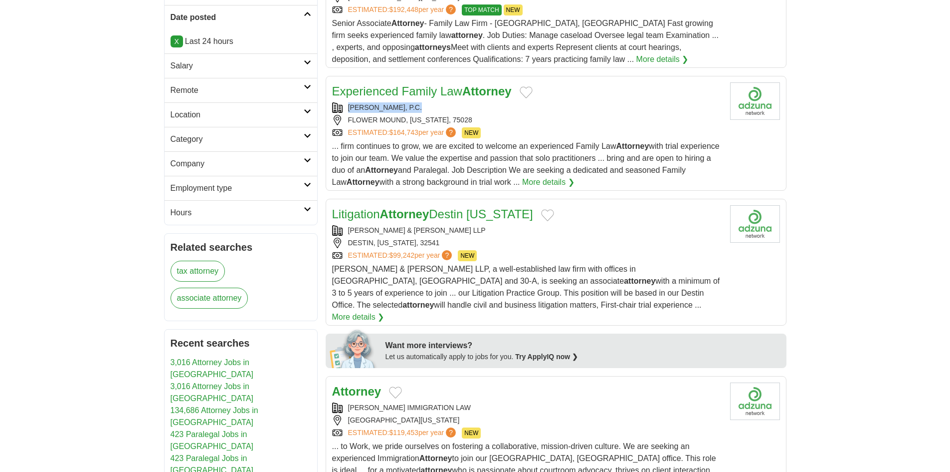
scroll to position [249, 0]
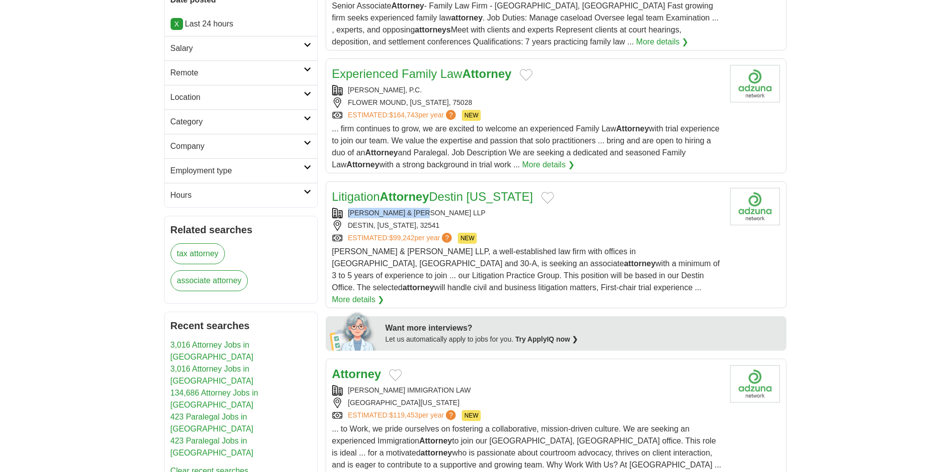
copy div "MATTHEWS & JONES LLP"
drag, startPoint x: 447, startPoint y: 211, endPoint x: 346, endPoint y: 210, distance: 100.8
click at [347, 210] on div "MATTHEWS & JONES LLP" at bounding box center [527, 213] width 390 height 10
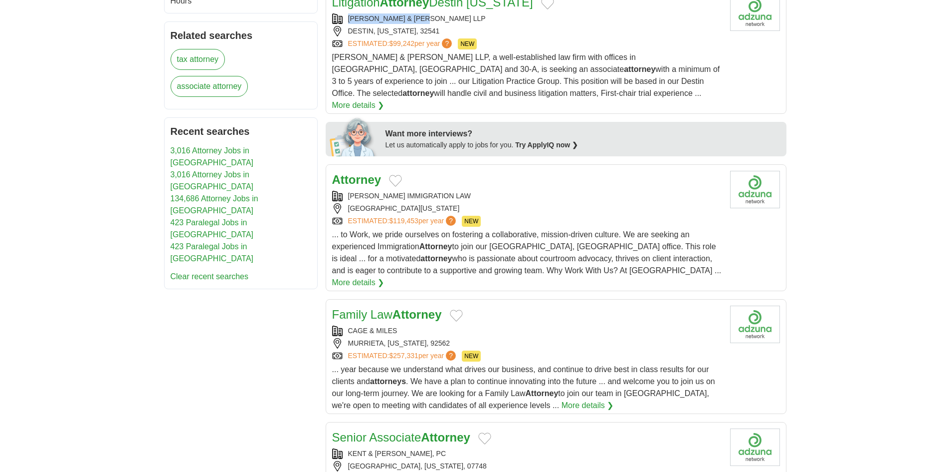
scroll to position [449, 0]
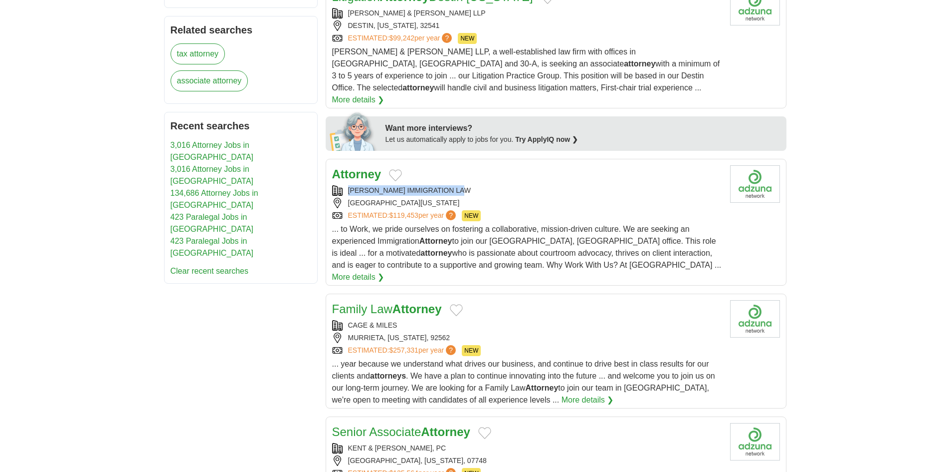
copy div "ROBERT BROWN IMMIGRATION LAW"
drag, startPoint x: 481, startPoint y: 176, endPoint x: 347, endPoint y: 182, distance: 133.9
click at [347, 185] on div "ROBERT BROWN IMMIGRATION LAW" at bounding box center [527, 190] width 390 height 10
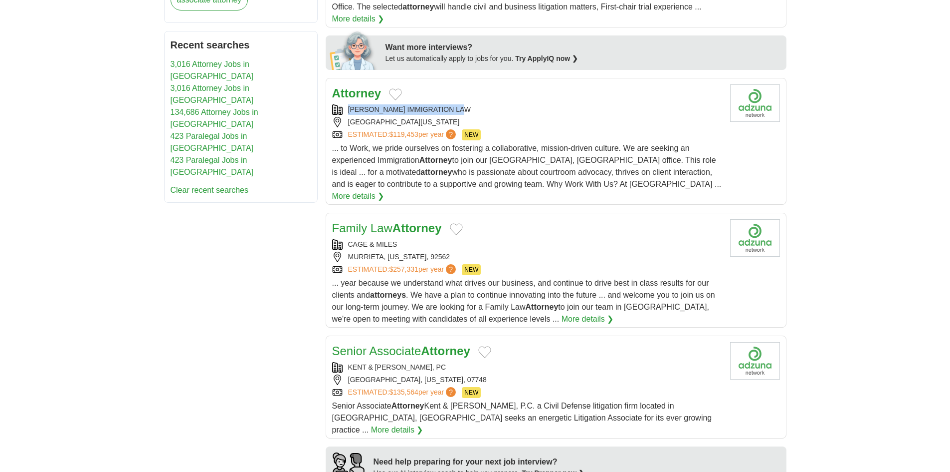
scroll to position [649, 0]
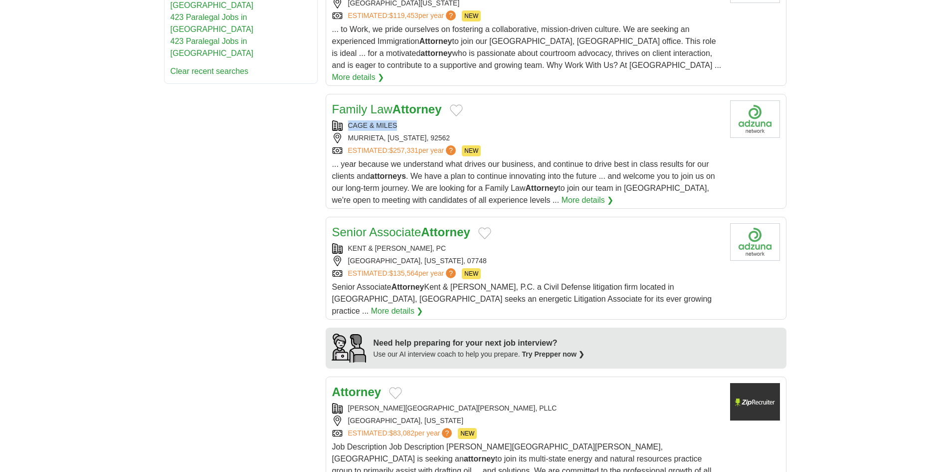
copy div "CAGE & MILES"
drag, startPoint x: 415, startPoint y: 101, endPoint x: 350, endPoint y: 105, distance: 65.0
click at [350, 120] on div "CAGE & MILES" at bounding box center [527, 125] width 390 height 10
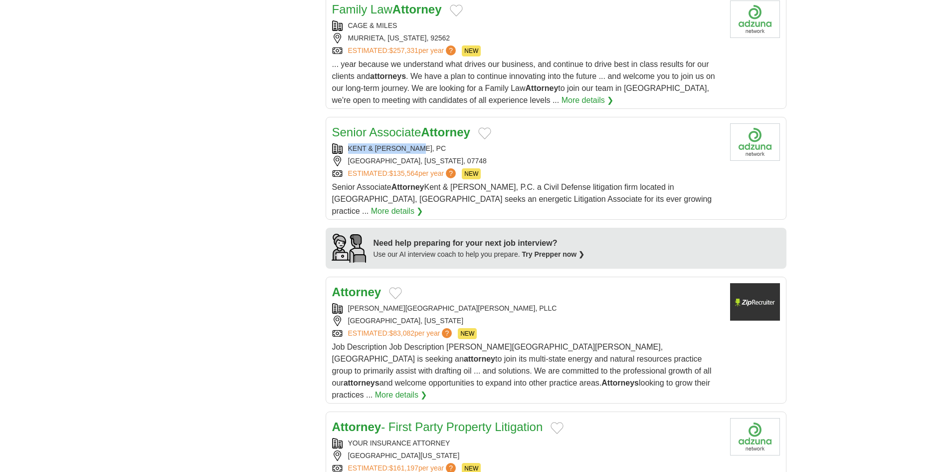
copy div "KENT & MCBRIDE, PC"
drag, startPoint x: 436, startPoint y: 122, endPoint x: 337, endPoint y: 127, distance: 98.9
click at [337, 143] on div "KENT & MCBRIDE, PC" at bounding box center [527, 148] width 390 height 10
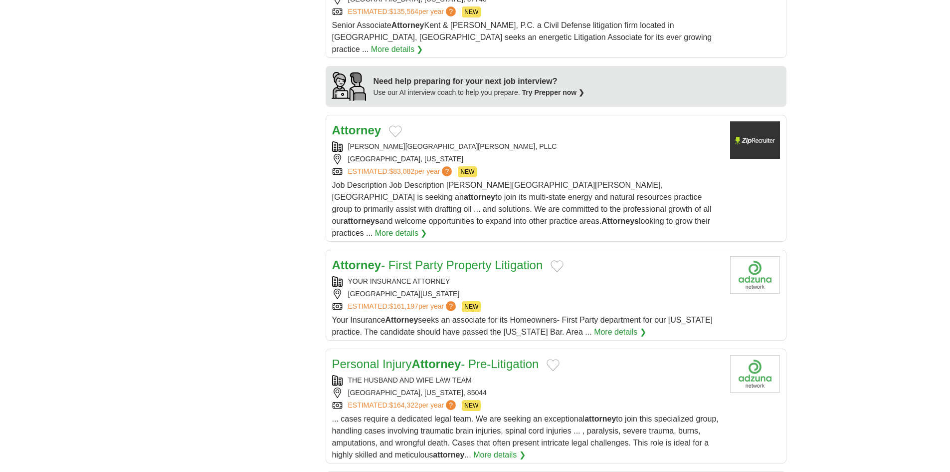
scroll to position [948, 0]
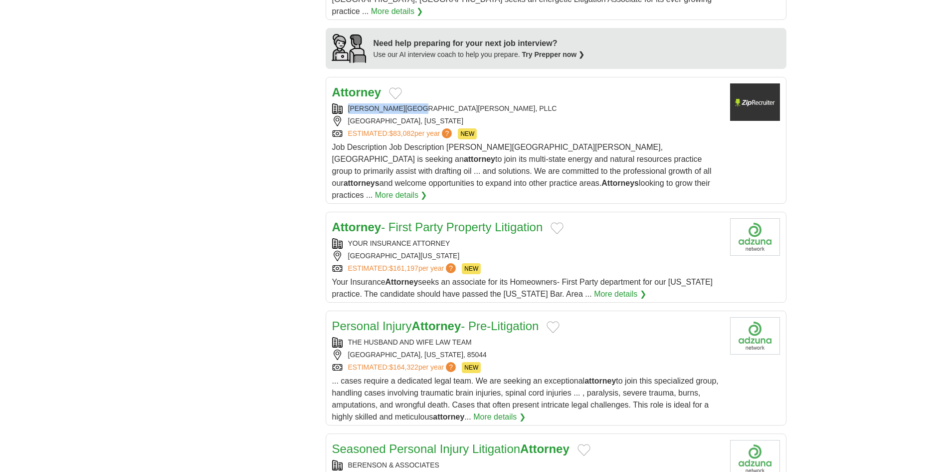
copy div "ATENCIO HALL, PLLC"
click at [336, 103] on div "ATENCIO HALL, PLLC" at bounding box center [527, 108] width 390 height 10
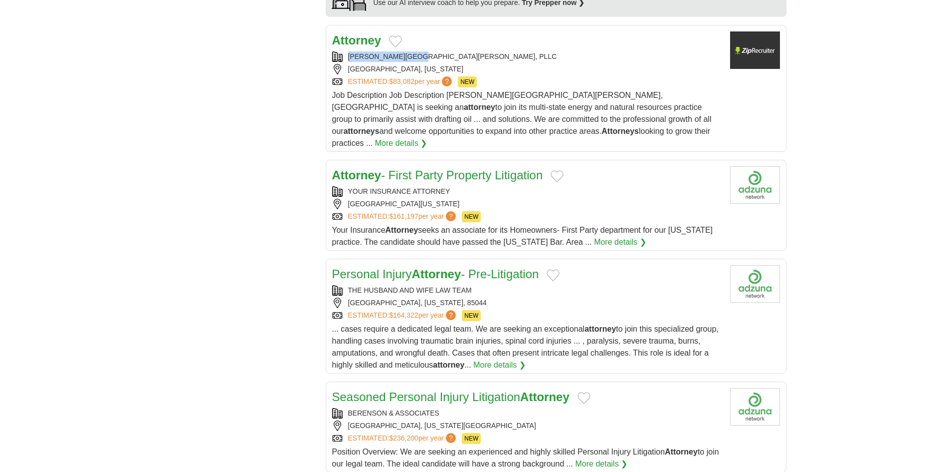
scroll to position [1048, 0]
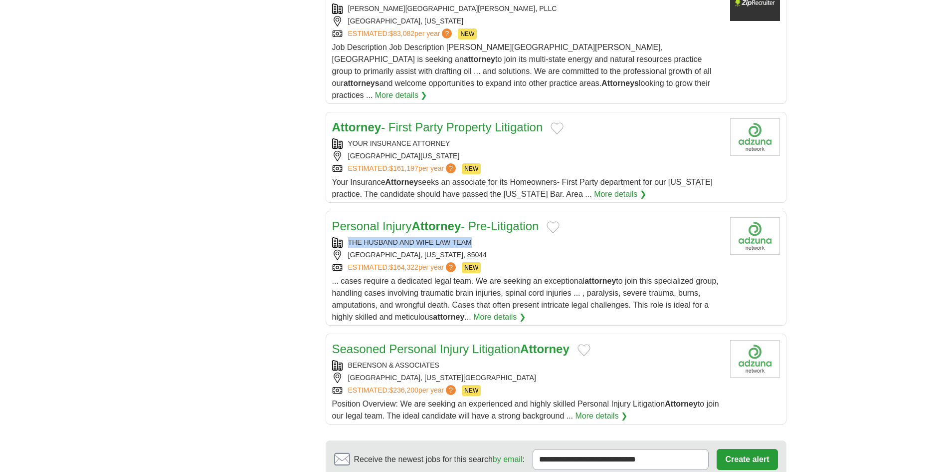
copy div "THE HUSBAND AND WIFE LAW TEAM"
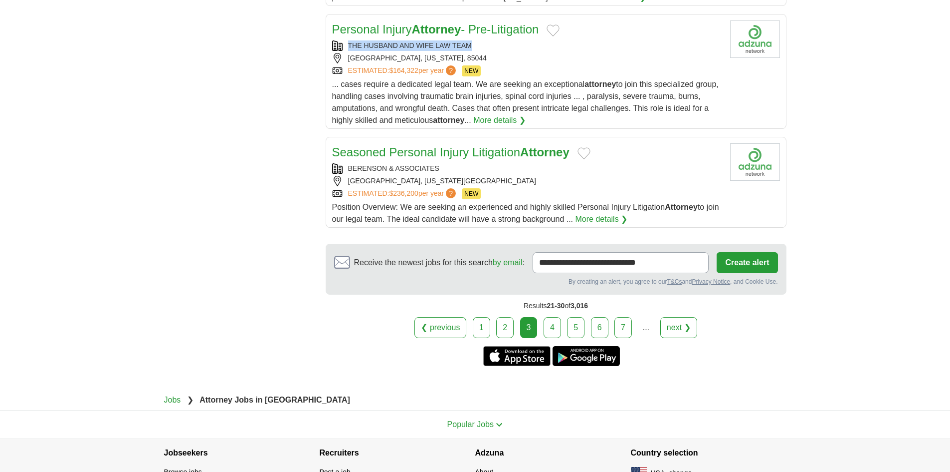
scroll to position [1264, 0]
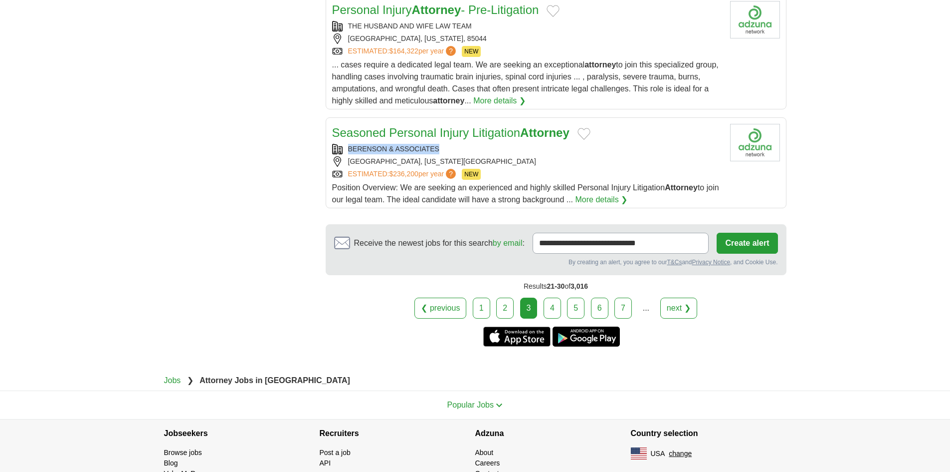
copy div "BERENSON & ASSOCIATES"
drag, startPoint x: 398, startPoint y: 98, endPoint x: 340, endPoint y: 100, distance: 57.9
click at [340, 144] on div "BERENSON & ASSOCIATES" at bounding box center [527, 149] width 390 height 10
click at [551, 297] on link "4" at bounding box center [552, 307] width 17 height 21
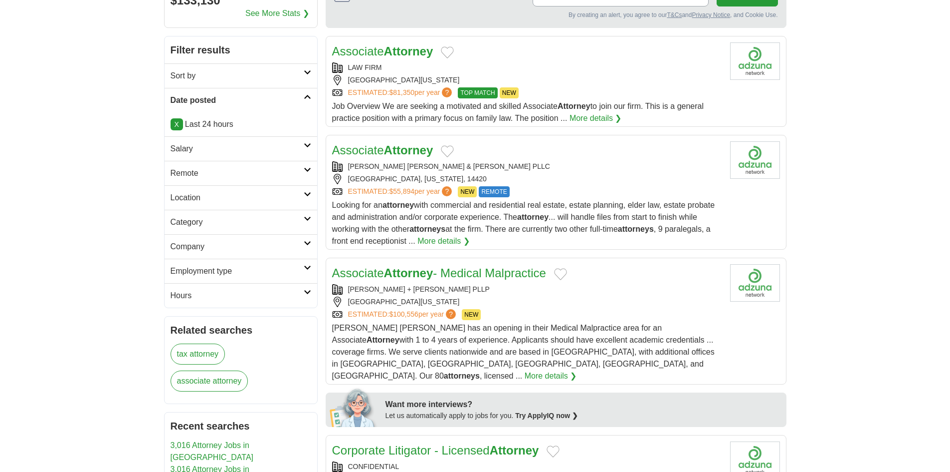
scroll to position [150, 0]
copy div "KLAFEHN HEISE & JOHNSON PLLC"
drag, startPoint x: 475, startPoint y: 167, endPoint x: 334, endPoint y: 164, distance: 140.7
click at [334, 164] on div "KLAFEHN HEISE & JOHNSON PLLC" at bounding box center [527, 166] width 390 height 10
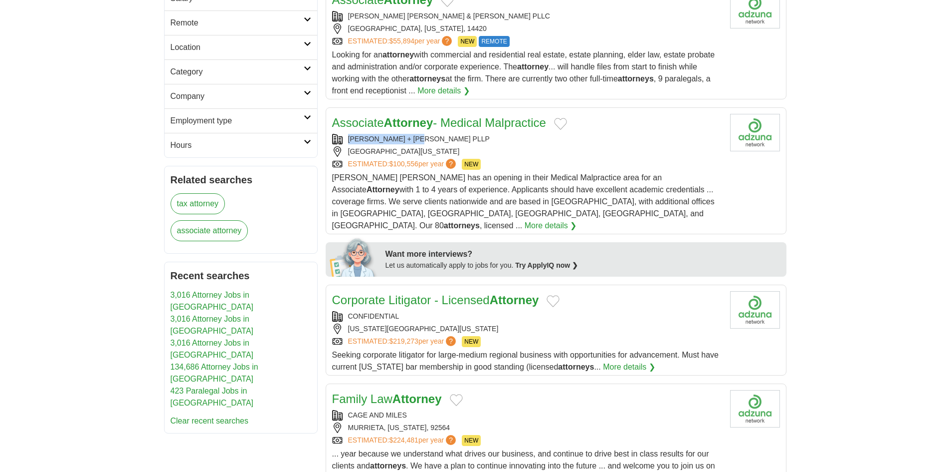
copy div "MEAGHER + GEER PLLP"
drag, startPoint x: 438, startPoint y: 139, endPoint x: 345, endPoint y: 142, distance: 93.4
click at [347, 142] on div "MEAGHER + GEER PLLP" at bounding box center [527, 139] width 390 height 10
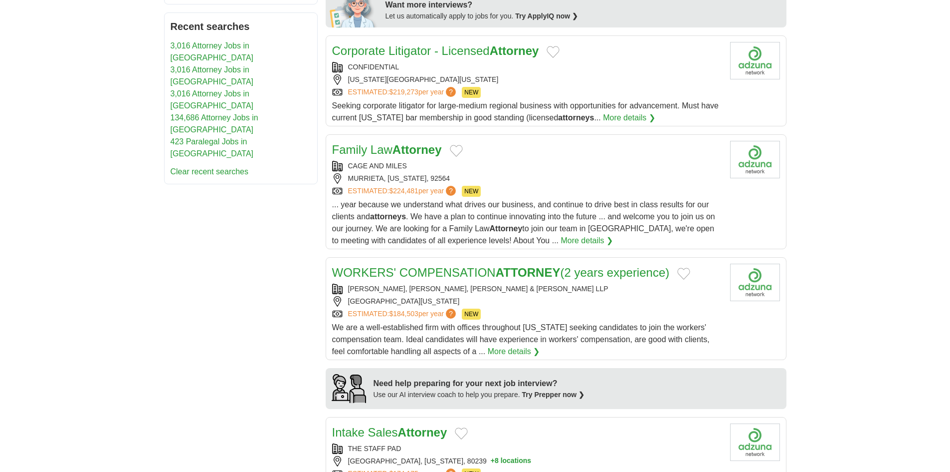
scroll to position [549, 0]
copy div "CAGE AND MILES"
drag, startPoint x: 408, startPoint y: 150, endPoint x: 336, endPoint y: 147, distance: 71.4
click at [336, 147] on div "Family Law Attorney CAGE AND MILES MURRIETA, CALIFORNIA, 92564 ESTIMATED: $224,…" at bounding box center [527, 193] width 390 height 106
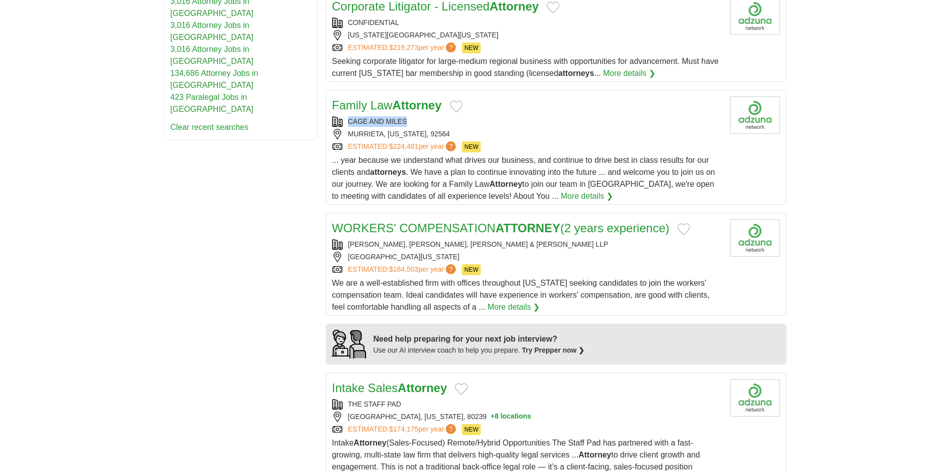
scroll to position [649, 0]
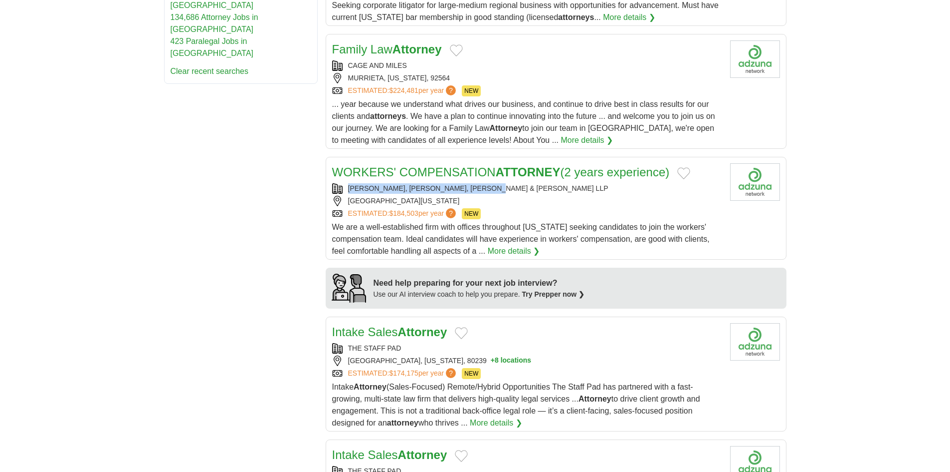
copy div "PRINDLE, GOETZ, BARNES & REINHOLTZ LLP"
drag, startPoint x: 508, startPoint y: 172, endPoint x: 345, endPoint y: 180, distance: 163.8
click at [345, 183] on div "PRINDLE, GOETZ, BARNES & REINHOLTZ LLP" at bounding box center [527, 188] width 390 height 10
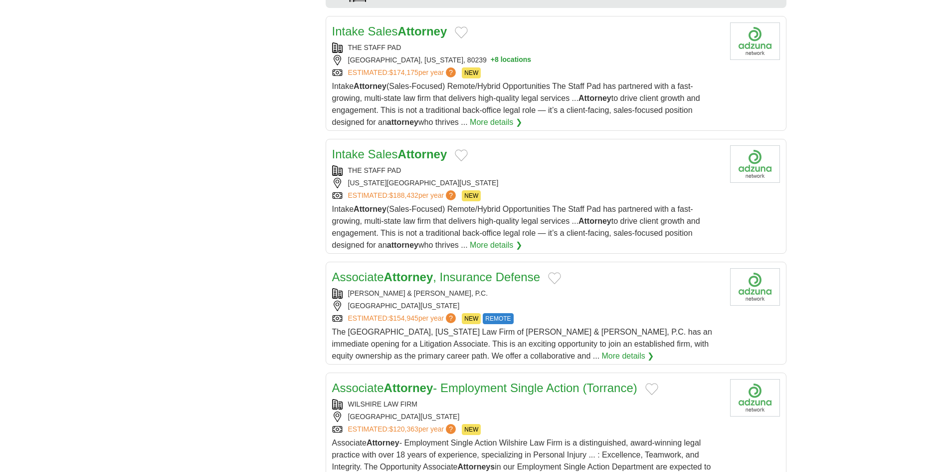
scroll to position [998, 0]
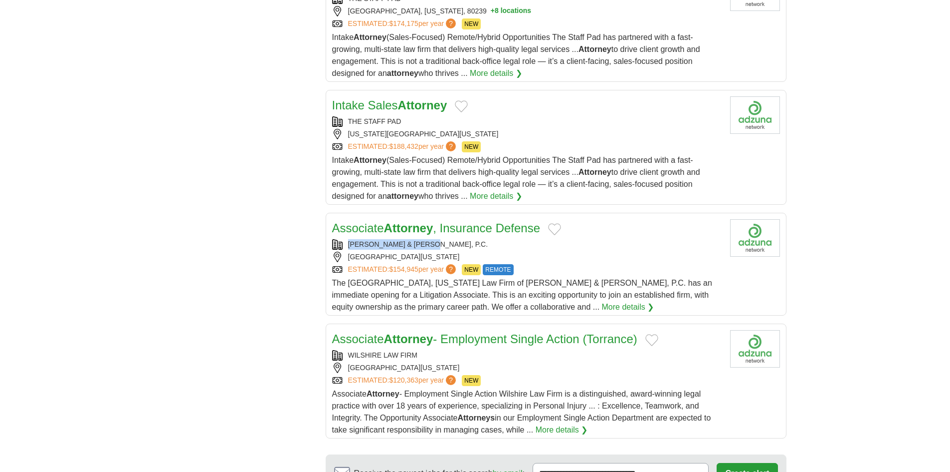
copy div "BRACKETT & ELLIS, P.C."
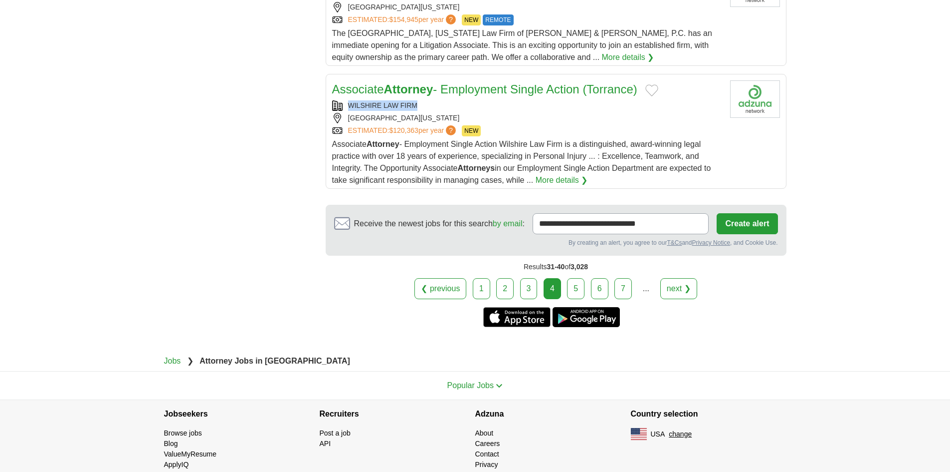
copy div "WILSHIRE LAW FIRM"
click at [583, 279] on link "5" at bounding box center [575, 288] width 17 height 21
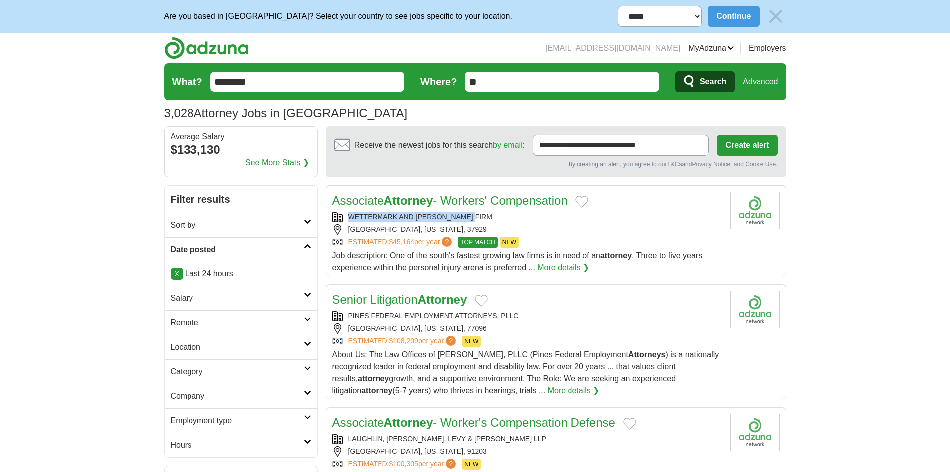
copy div "WETTERMARK AND [PERSON_NAME] FIRM"
drag, startPoint x: 469, startPoint y: 214, endPoint x: 347, endPoint y: 213, distance: 122.2
click at [347, 213] on div "WETTERMARK AND [PERSON_NAME] FIRM" at bounding box center [527, 217] width 390 height 10
click at [364, 213] on div "WETTERMARK AND [PERSON_NAME] FIRM" at bounding box center [527, 217] width 390 height 10
copy div "WETTERMARK AND [PERSON_NAME] FIRM"
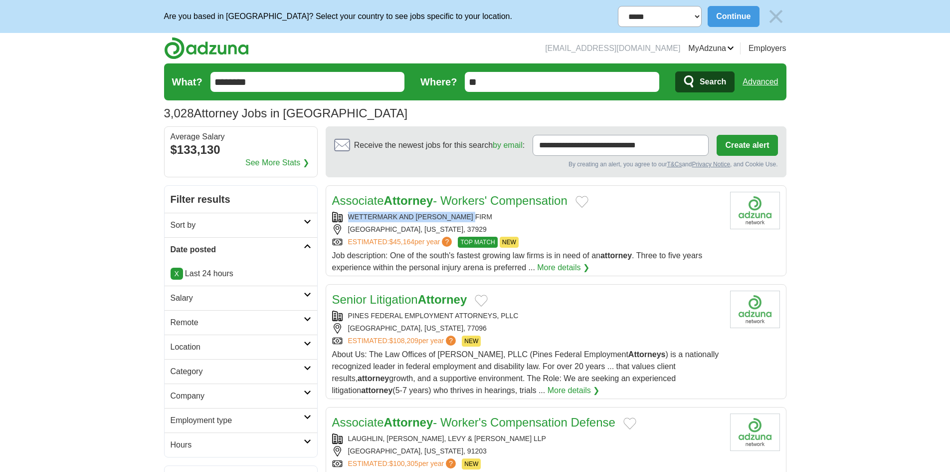
drag, startPoint x: 490, startPoint y: 214, endPoint x: 348, endPoint y: 221, distance: 142.8
click at [348, 221] on div "WETTERMARK AND [PERSON_NAME] FIRM" at bounding box center [527, 217] width 390 height 10
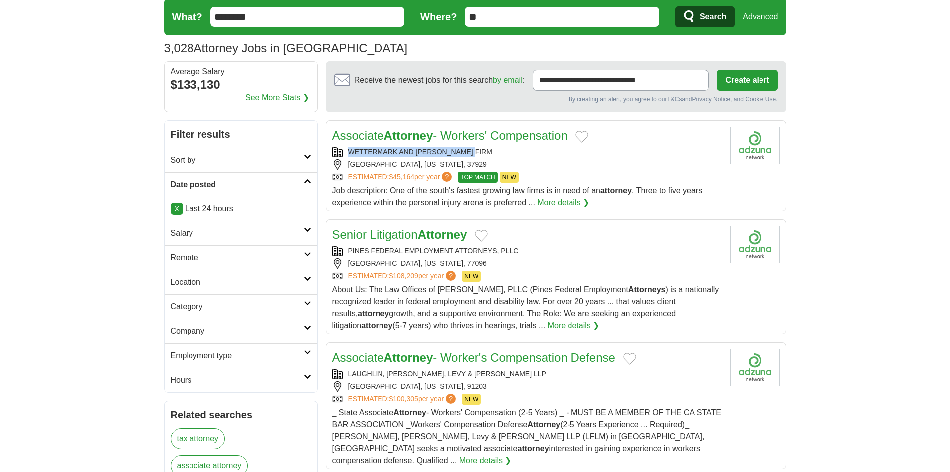
scroll to position [150, 0]
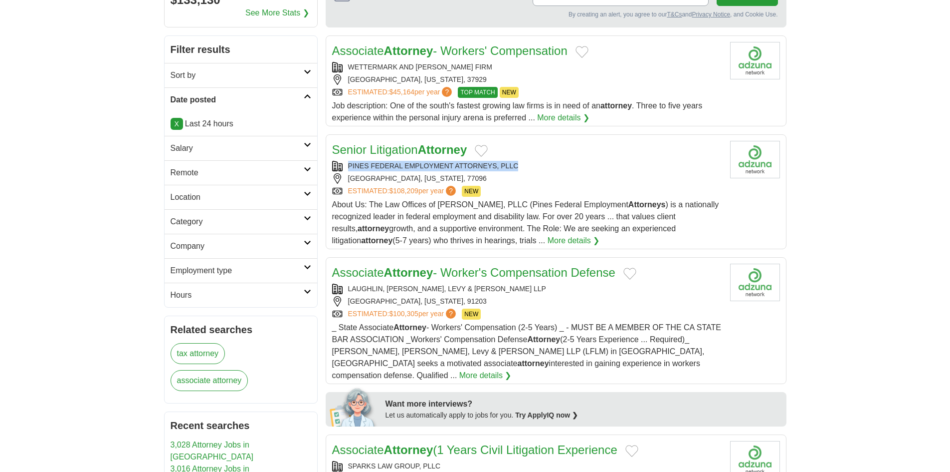
copy div "PINES FEDERAL EMPLOYMENT ATTORNEYS, PLLC"
drag, startPoint x: 526, startPoint y: 163, endPoint x: 346, endPoint y: 171, distance: 180.3
click at [346, 171] on div "PINES FEDERAL EMPLOYMENT ATTORNEYS, PLLC [GEOGRAPHIC_DATA], [US_STATE], 77096 E…" at bounding box center [527, 179] width 390 height 36
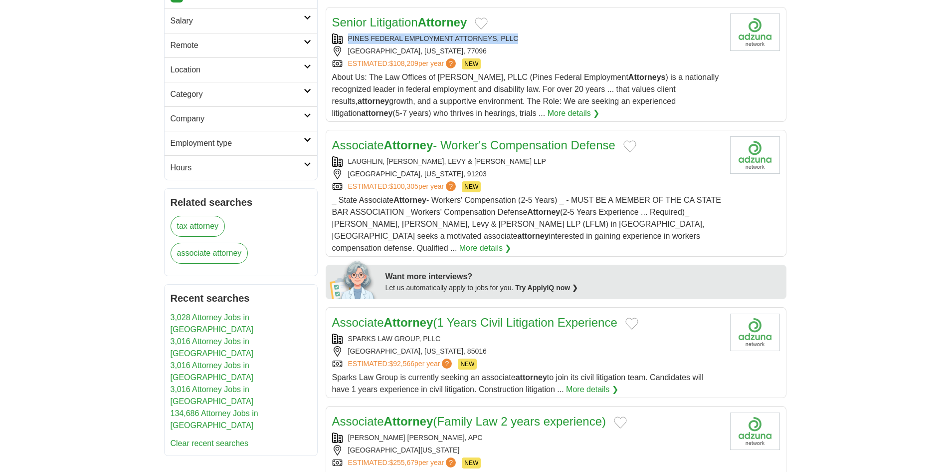
scroll to position [299, 0]
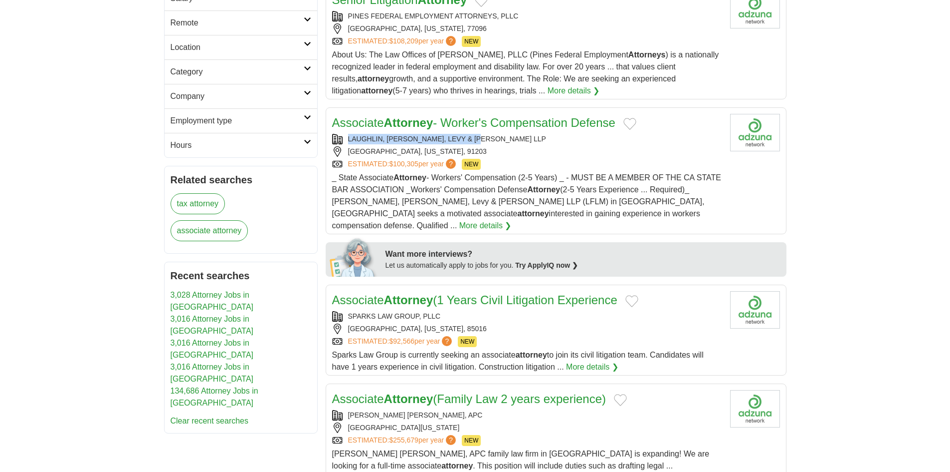
copy div "LAUGHLIN, [PERSON_NAME], LEVY & [PERSON_NAME] LLP"
drag, startPoint x: 492, startPoint y: 137, endPoint x: 341, endPoint y: 142, distance: 150.7
click at [341, 142] on div "LAUGHLIN, [PERSON_NAME], LEVY & [PERSON_NAME] LLP" at bounding box center [527, 139] width 390 height 10
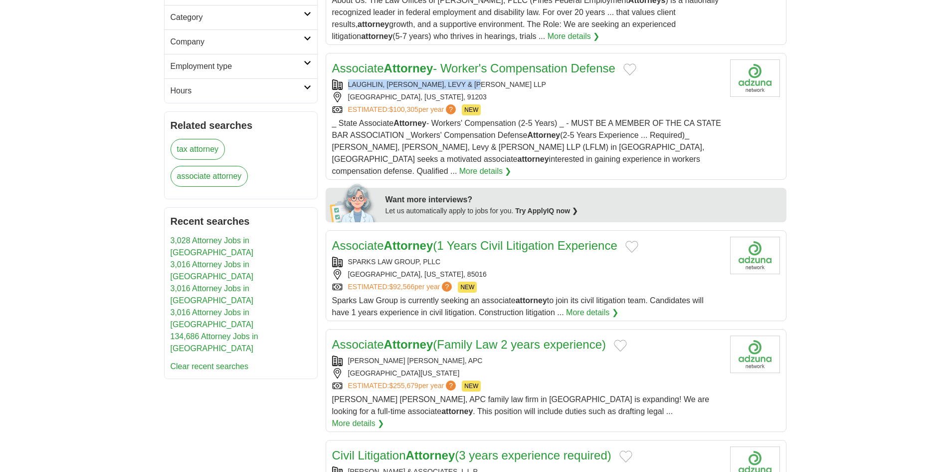
scroll to position [449, 0]
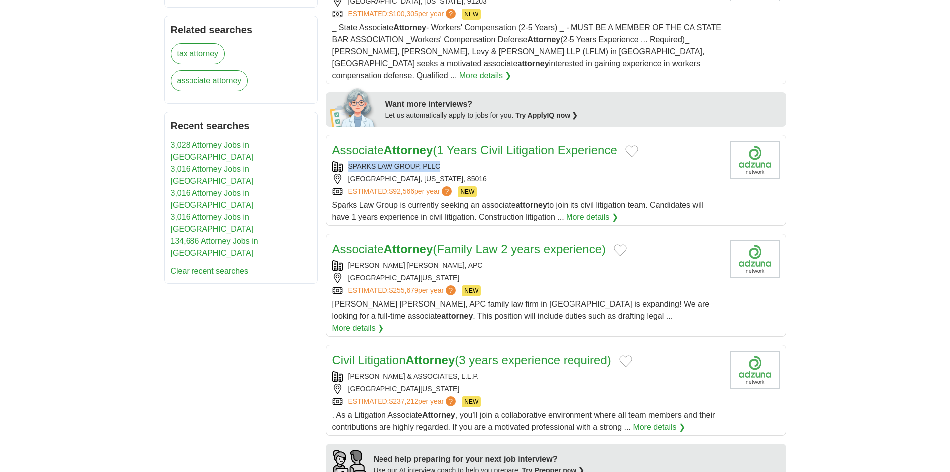
copy div "SPARKS LAW GROUP, PLLC"
drag, startPoint x: 452, startPoint y: 150, endPoint x: 349, endPoint y: 156, distance: 103.0
click at [349, 161] on div "SPARKS LAW GROUP, PLLC" at bounding box center [527, 166] width 390 height 10
